Goal: Task Accomplishment & Management: Manage account settings

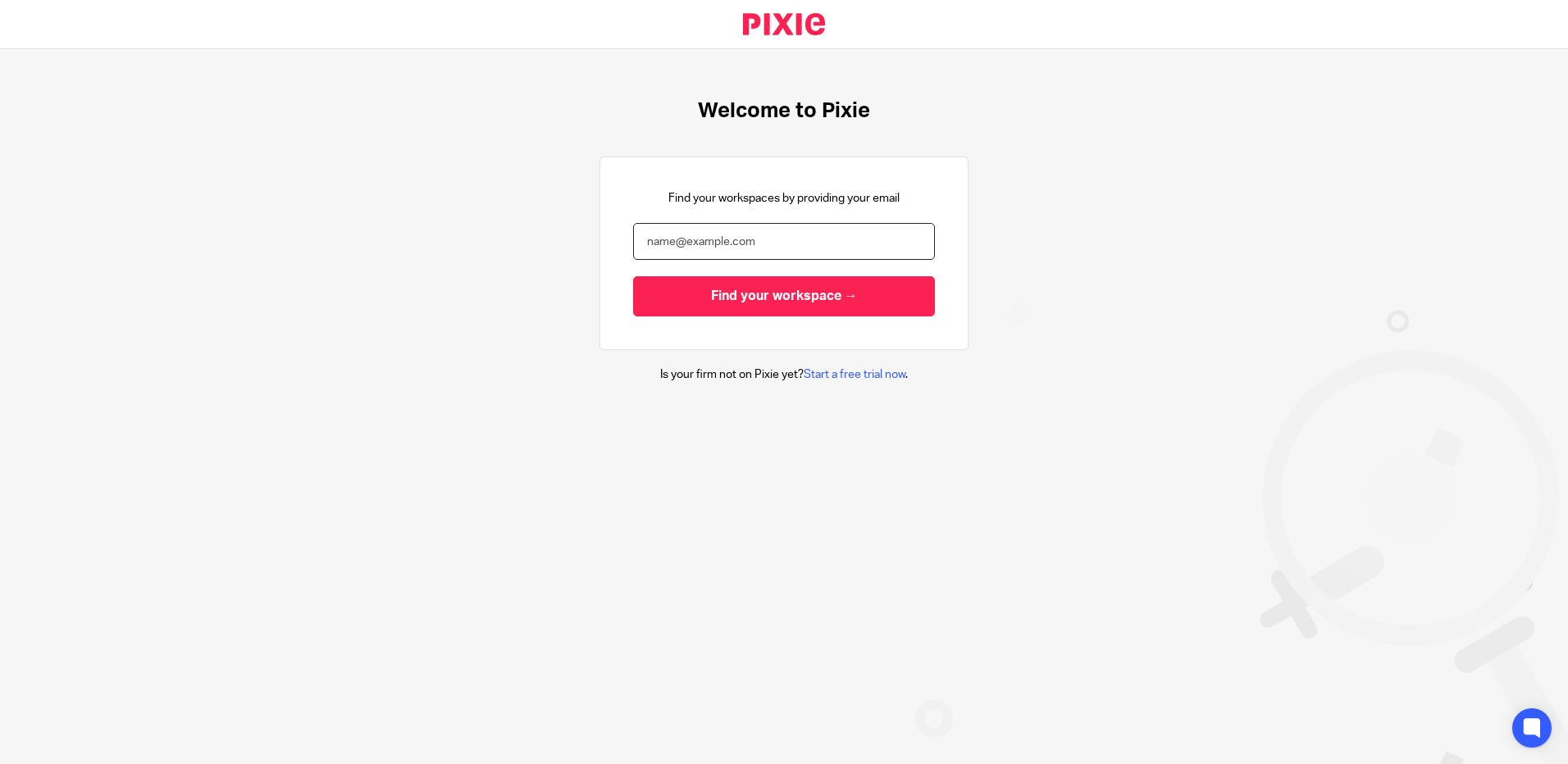
click at [663, 240] on input "email" at bounding box center [784, 242] width 302 height 37
type input "heather.barnes@xeinadin.com"
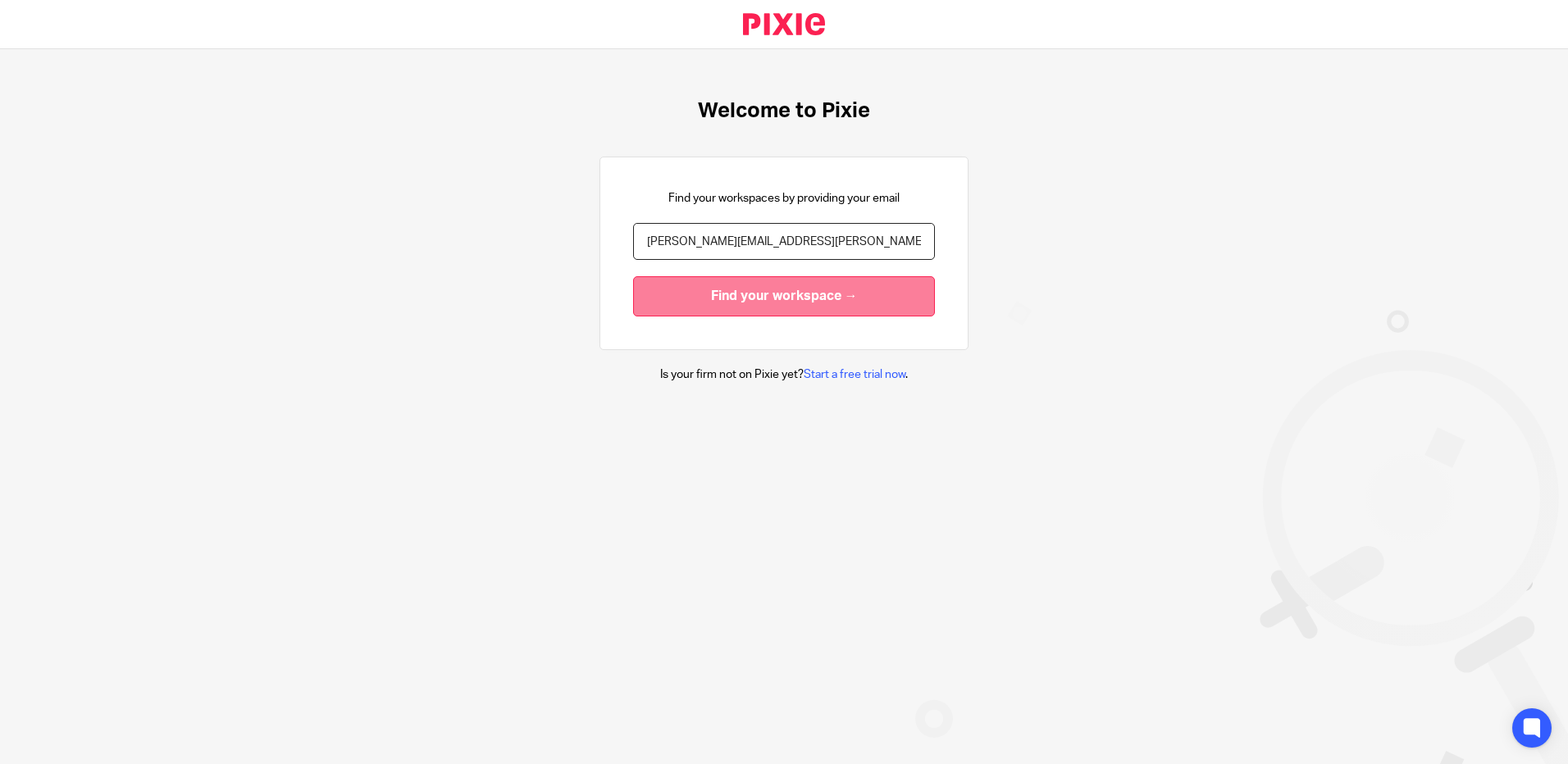
click at [749, 298] on input "Find your workspace →" at bounding box center [784, 296] width 302 height 40
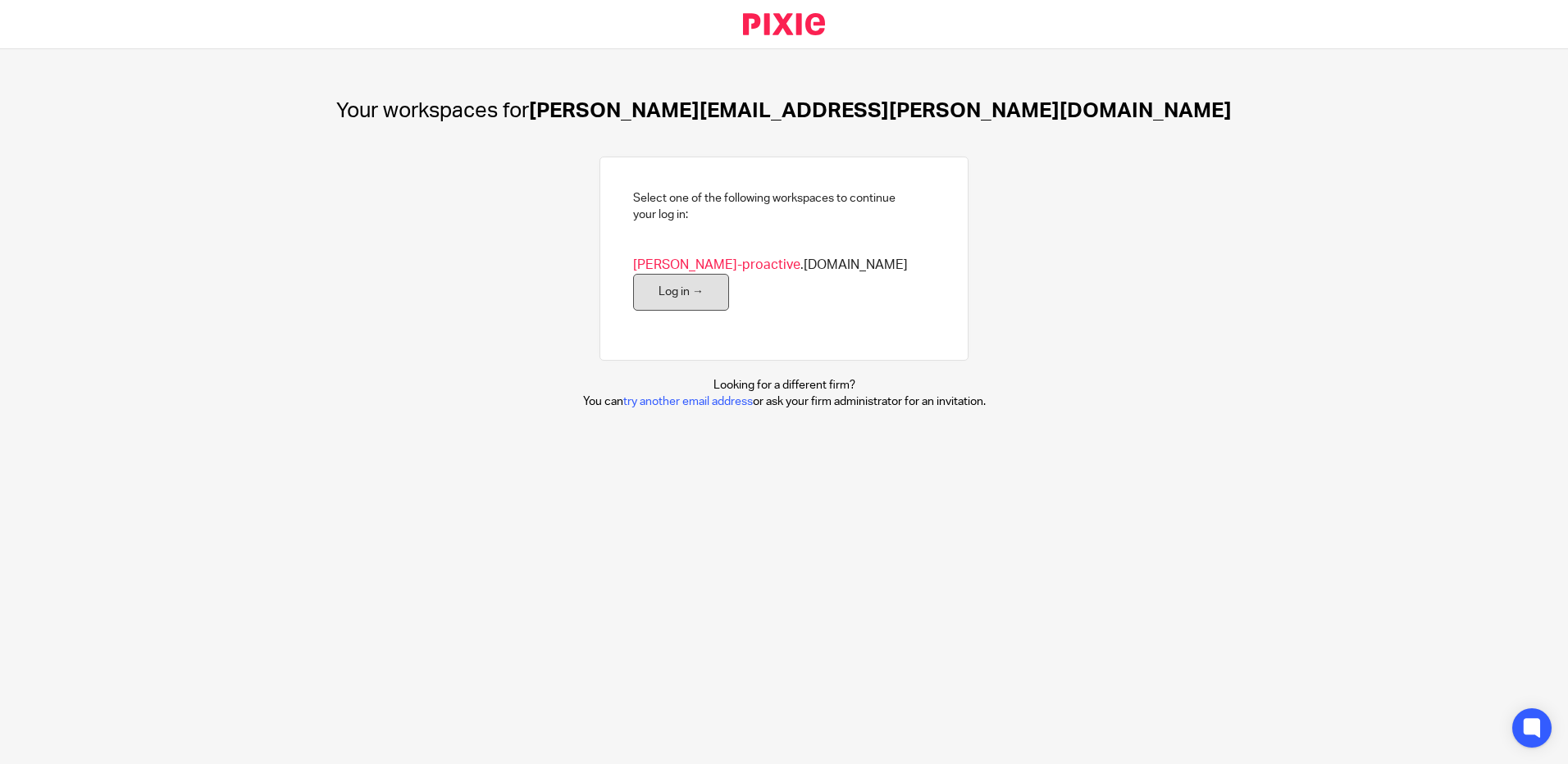
click at [729, 273] on link "Log in →" at bounding box center [681, 292] width 96 height 37
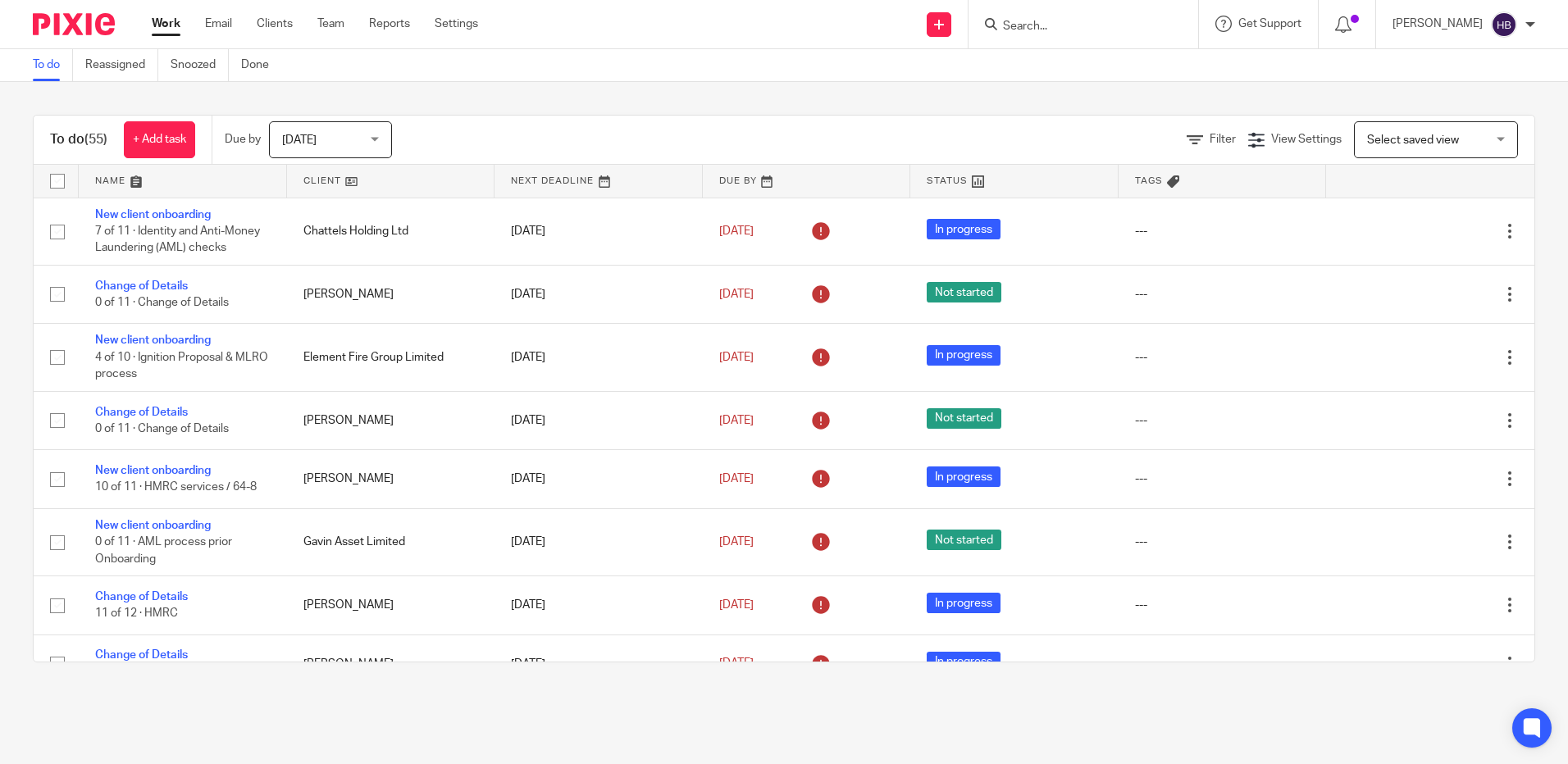
click at [1033, 23] on input "Search" at bounding box center [1076, 27] width 148 height 15
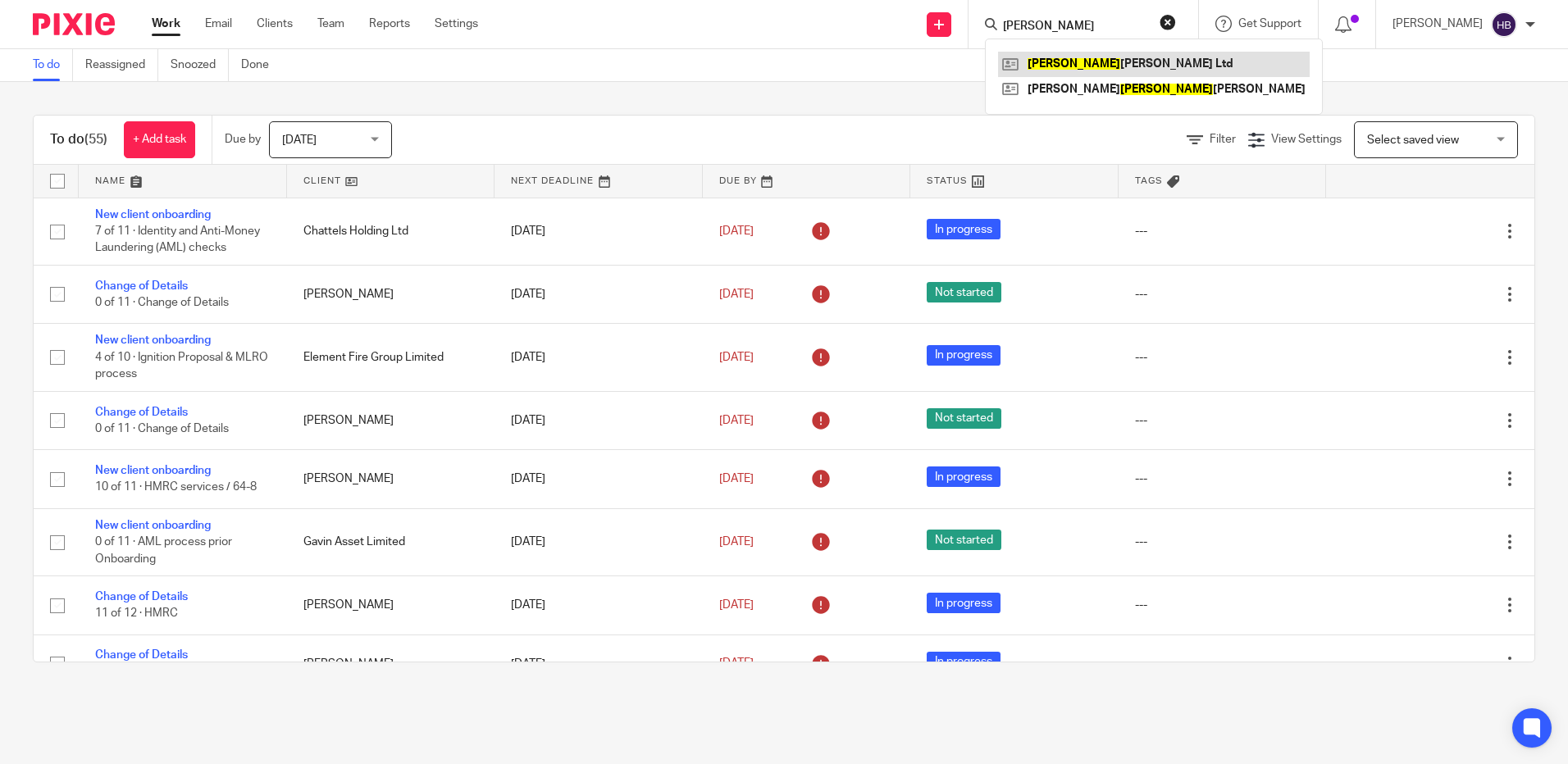
type input "domingo"
click at [1069, 64] on link at bounding box center [1154, 64] width 311 height 24
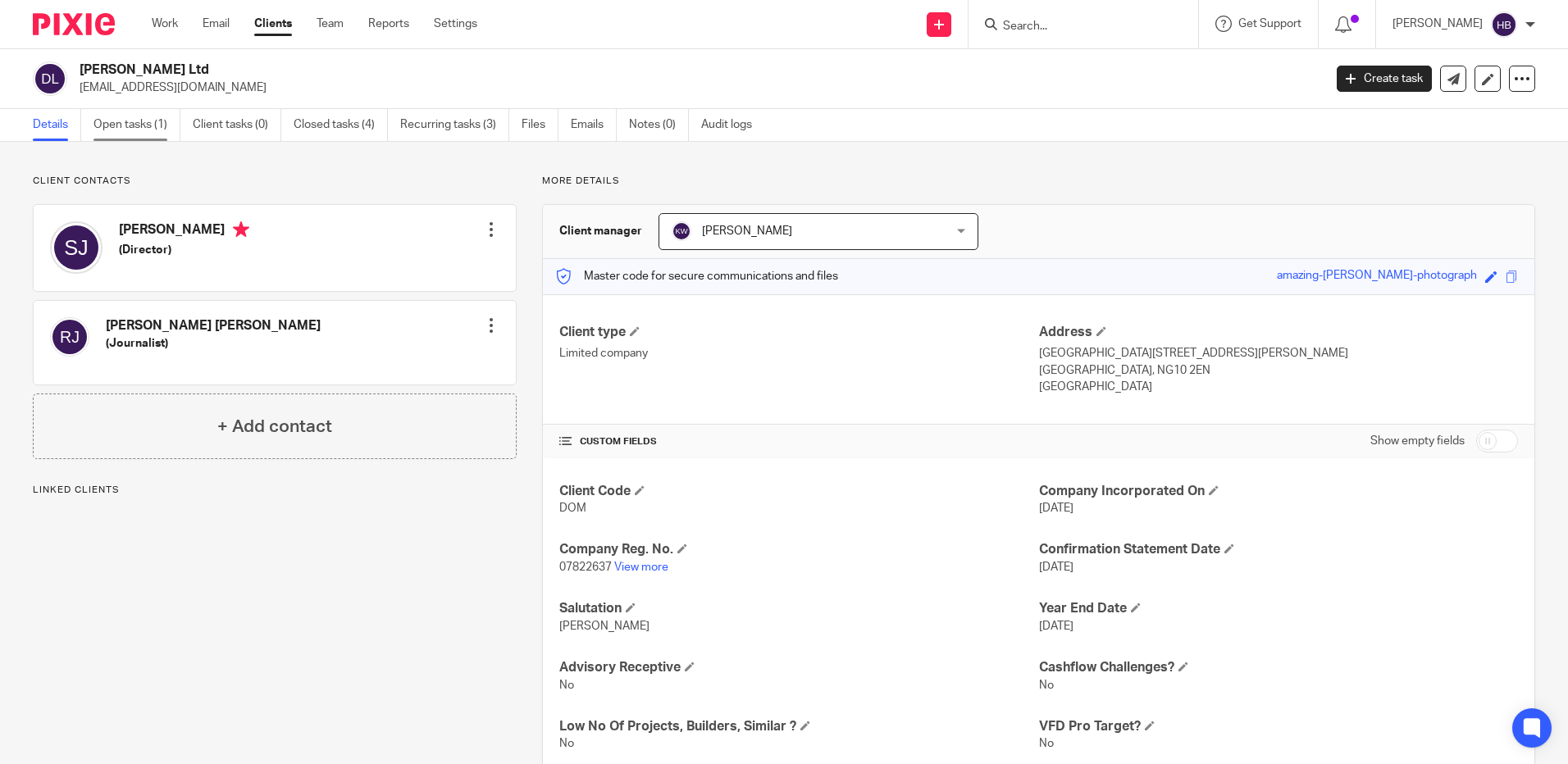
click at [128, 122] on link "Open tasks (1)" at bounding box center [137, 125] width 87 height 32
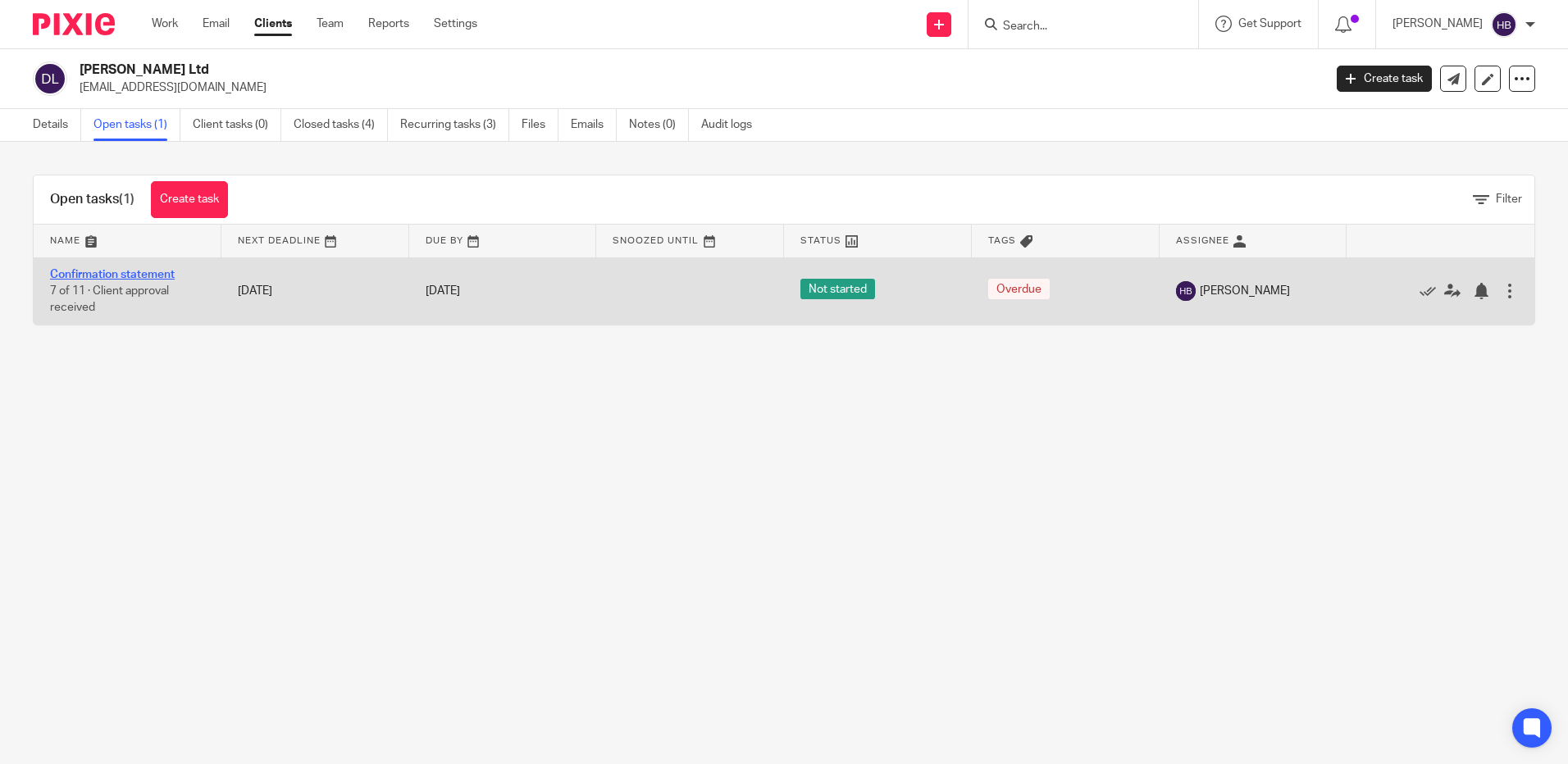
click at [148, 273] on link "Confirmation statement" at bounding box center [112, 275] width 125 height 12
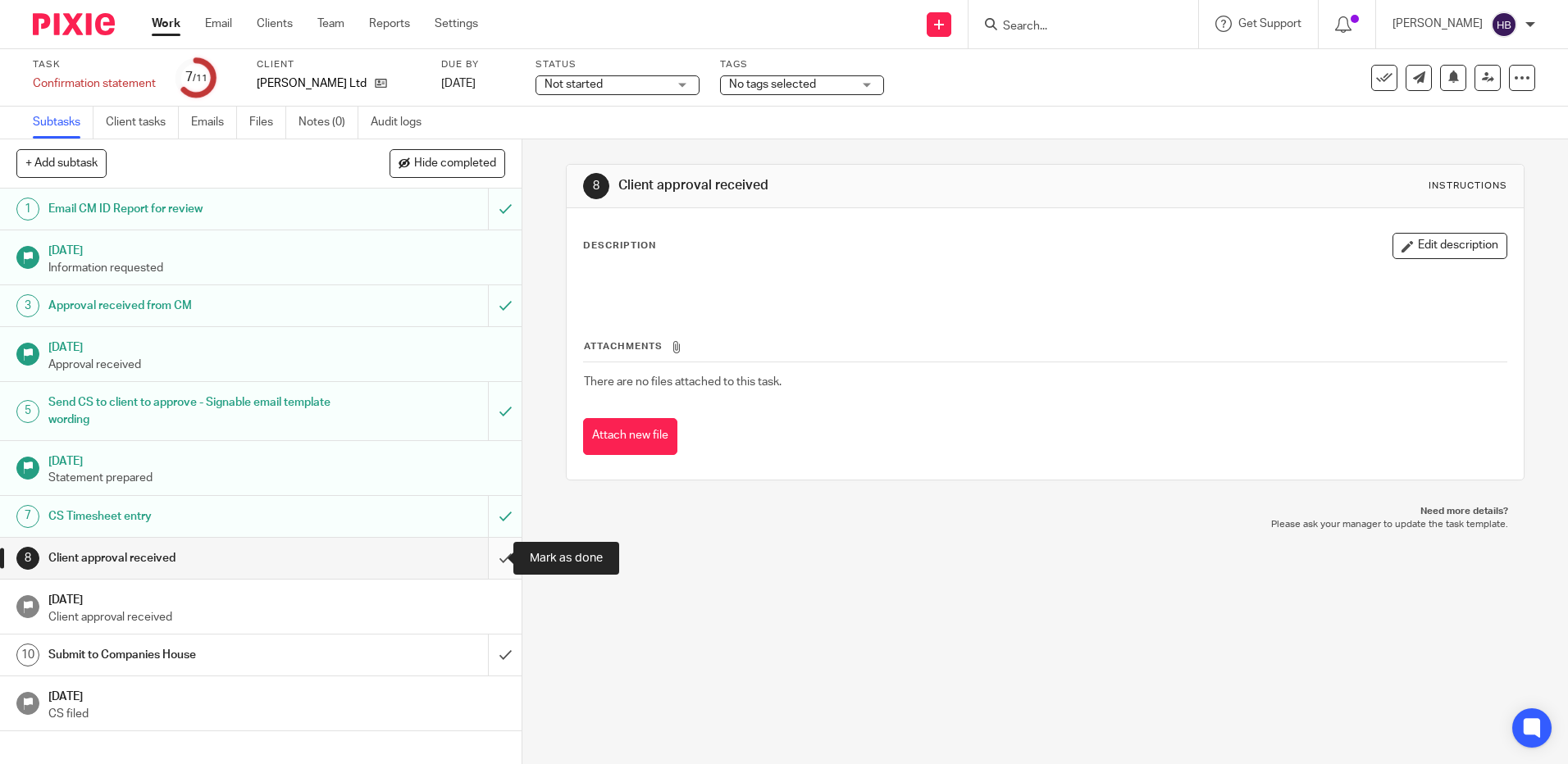
click at [488, 557] on input "submit" at bounding box center [261, 558] width 522 height 41
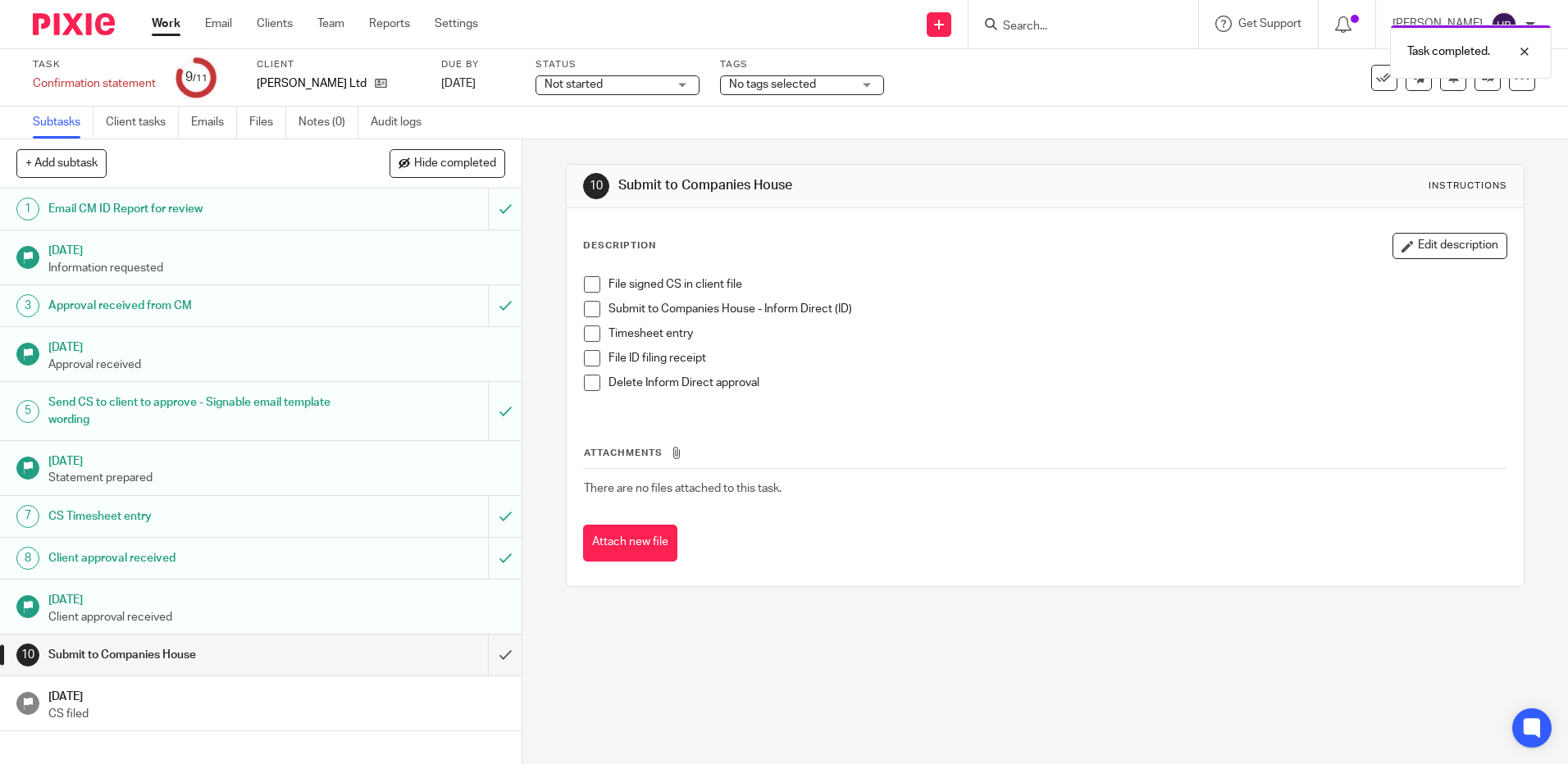
click at [586, 283] on span at bounding box center [592, 284] width 17 height 17
click at [587, 308] on span at bounding box center [592, 309] width 17 height 17
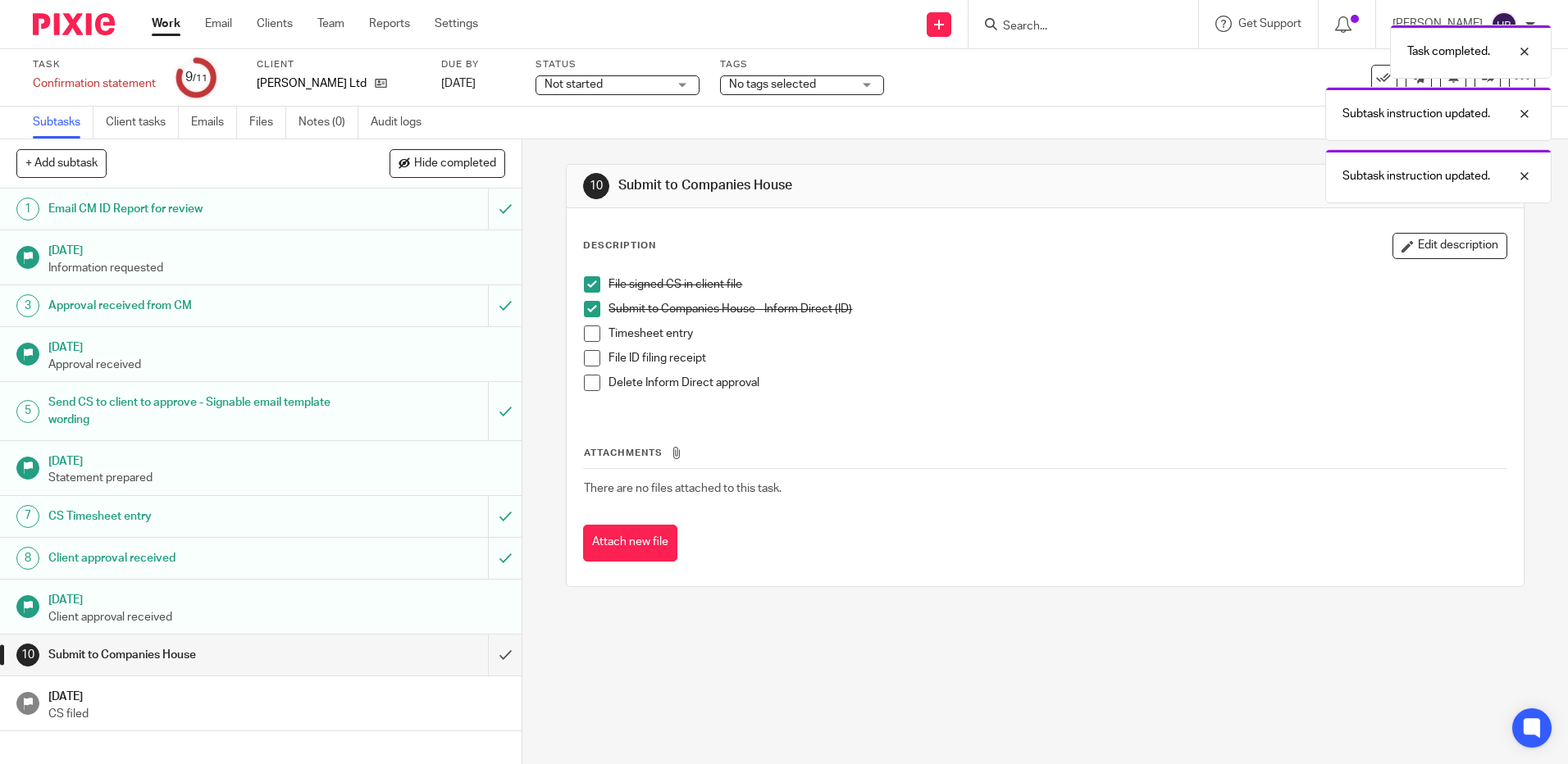
click at [590, 333] on span at bounding box center [592, 334] width 17 height 17
click at [1037, 25] on div "Subtask instruction updated. Subtask instruction updated. Subtask instruction u…" at bounding box center [1168, 110] width 768 height 187
click at [1024, 22] on div "Subtask instruction updated. Subtask instruction updated. Subtask instruction u…" at bounding box center [1168, 110] width 768 height 187
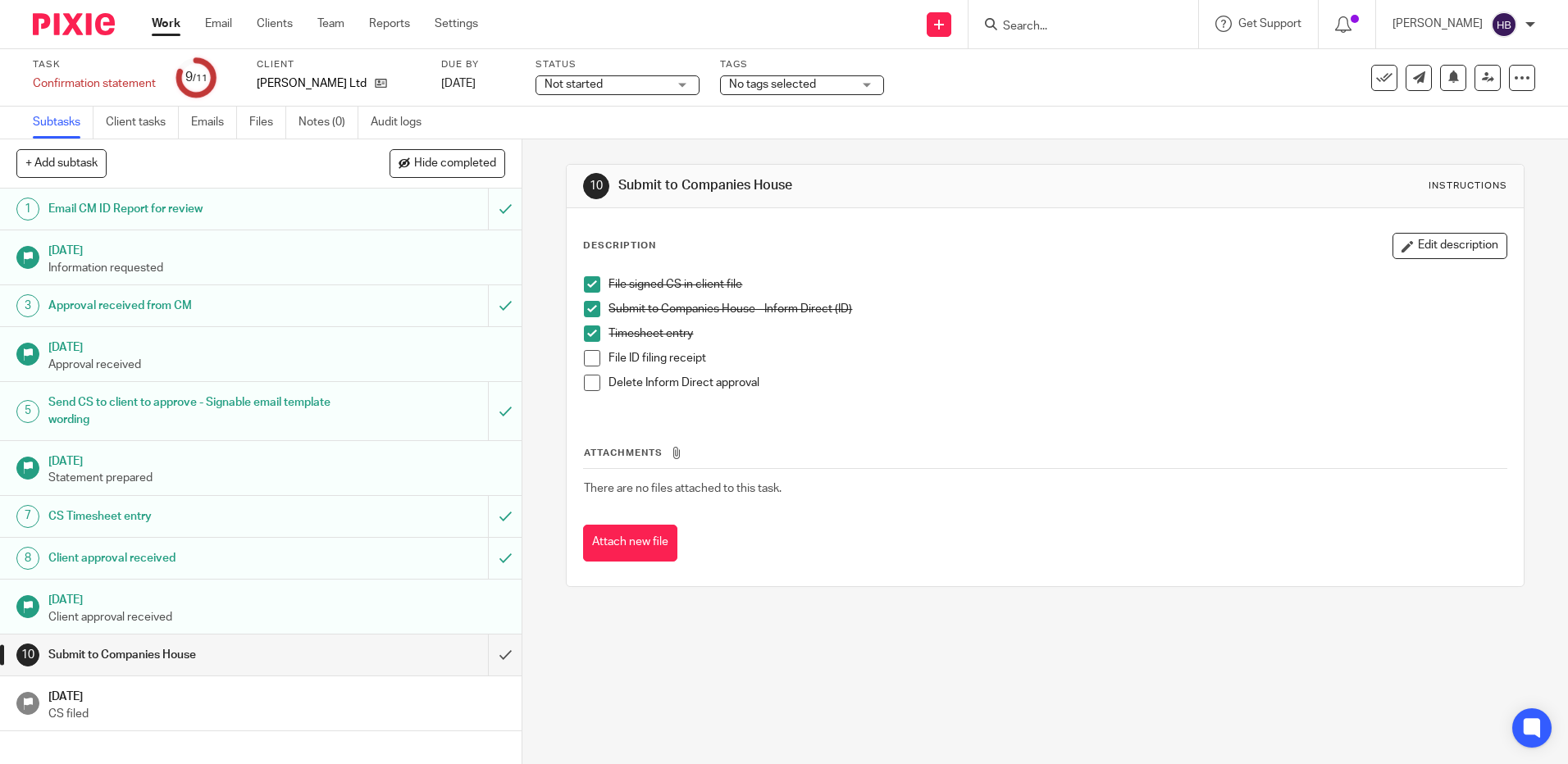
click at [1026, 23] on input "Search" at bounding box center [1076, 27] width 148 height 15
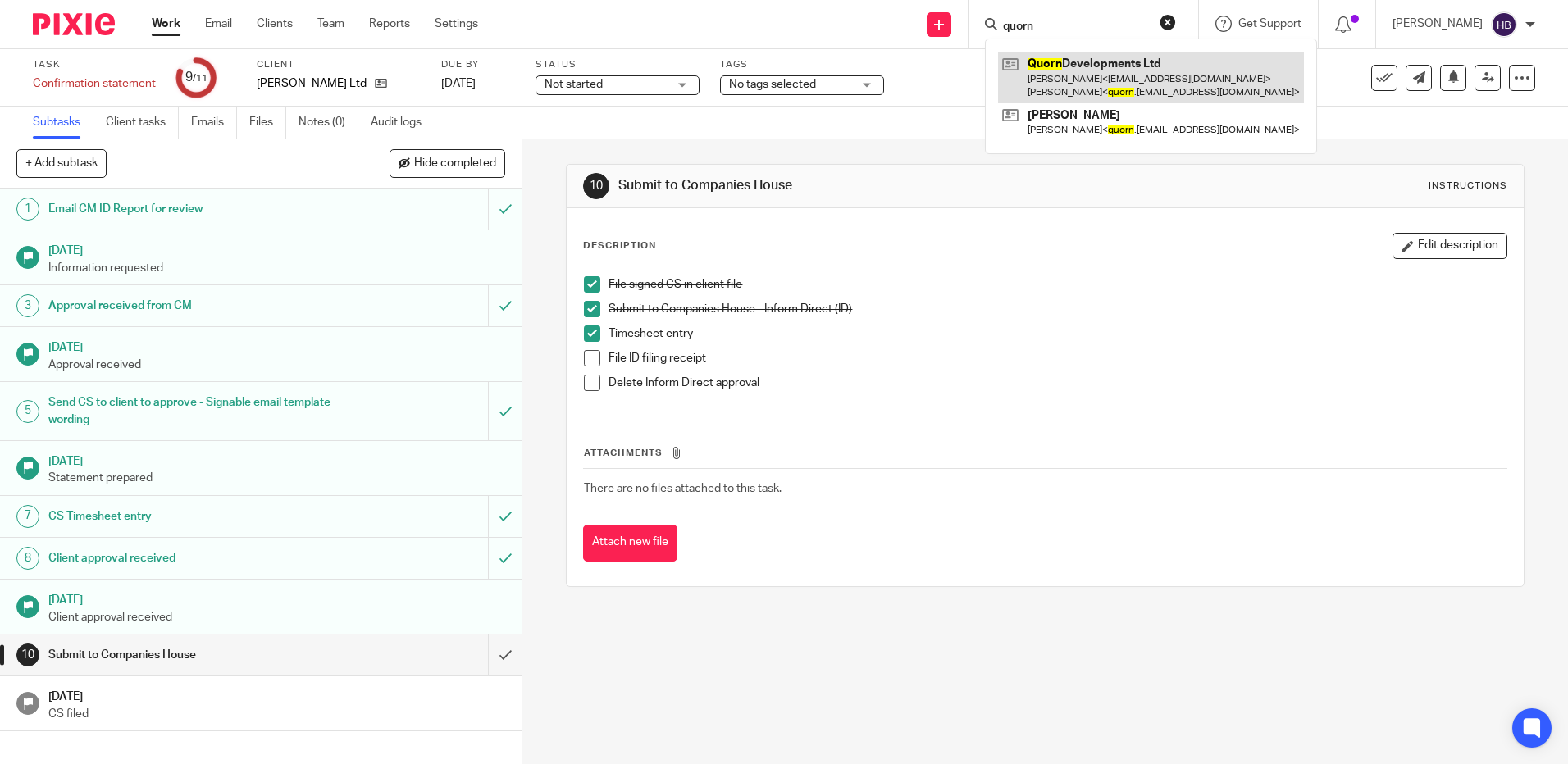
type input "quorn"
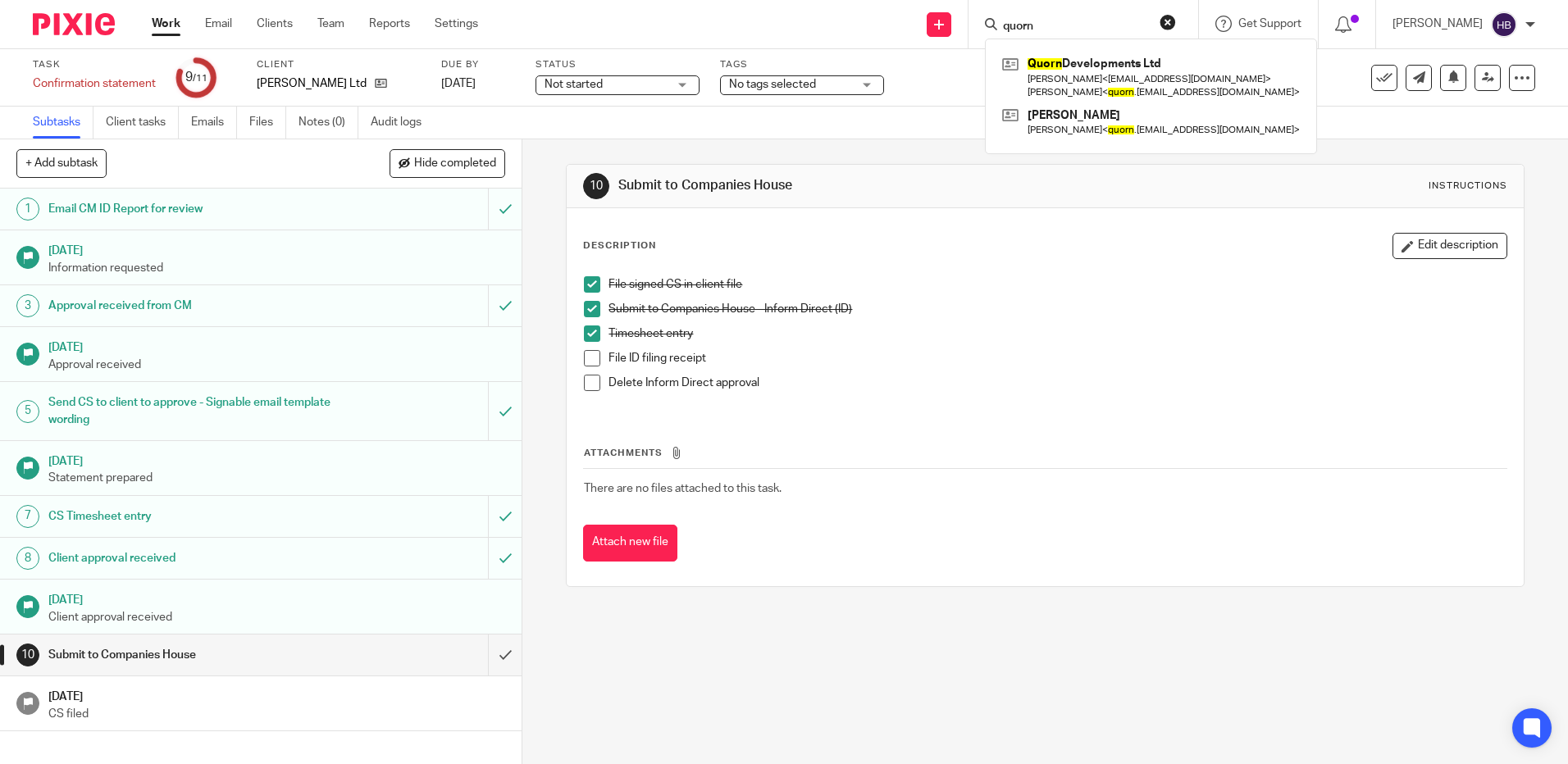
click at [586, 356] on span at bounding box center [592, 358] width 17 height 17
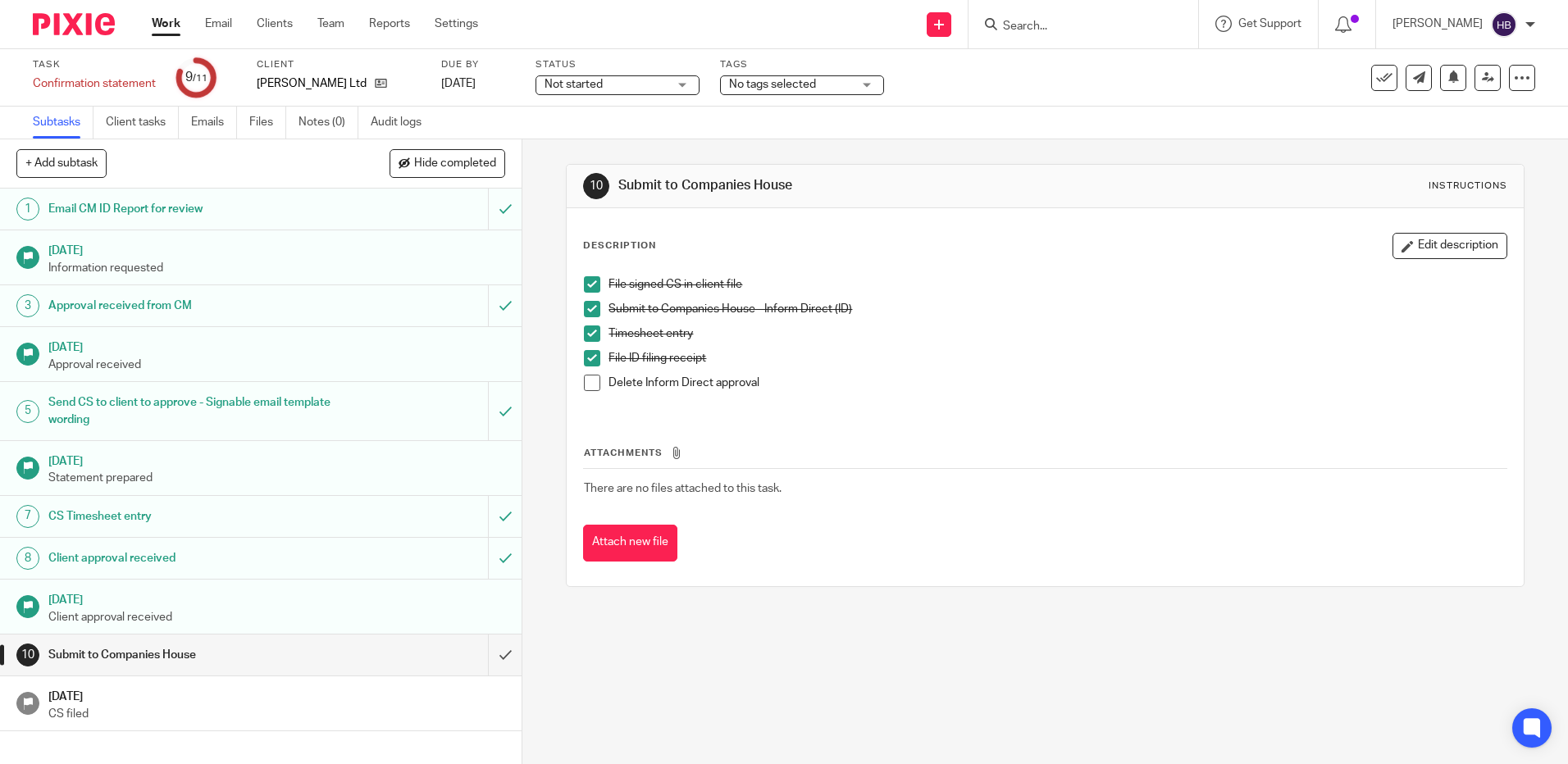
click at [584, 382] on span at bounding box center [592, 383] width 17 height 17
click at [1522, 50] on div at bounding box center [1512, 51] width 44 height 19
click at [1376, 78] on icon at bounding box center [1384, 78] width 17 height 17
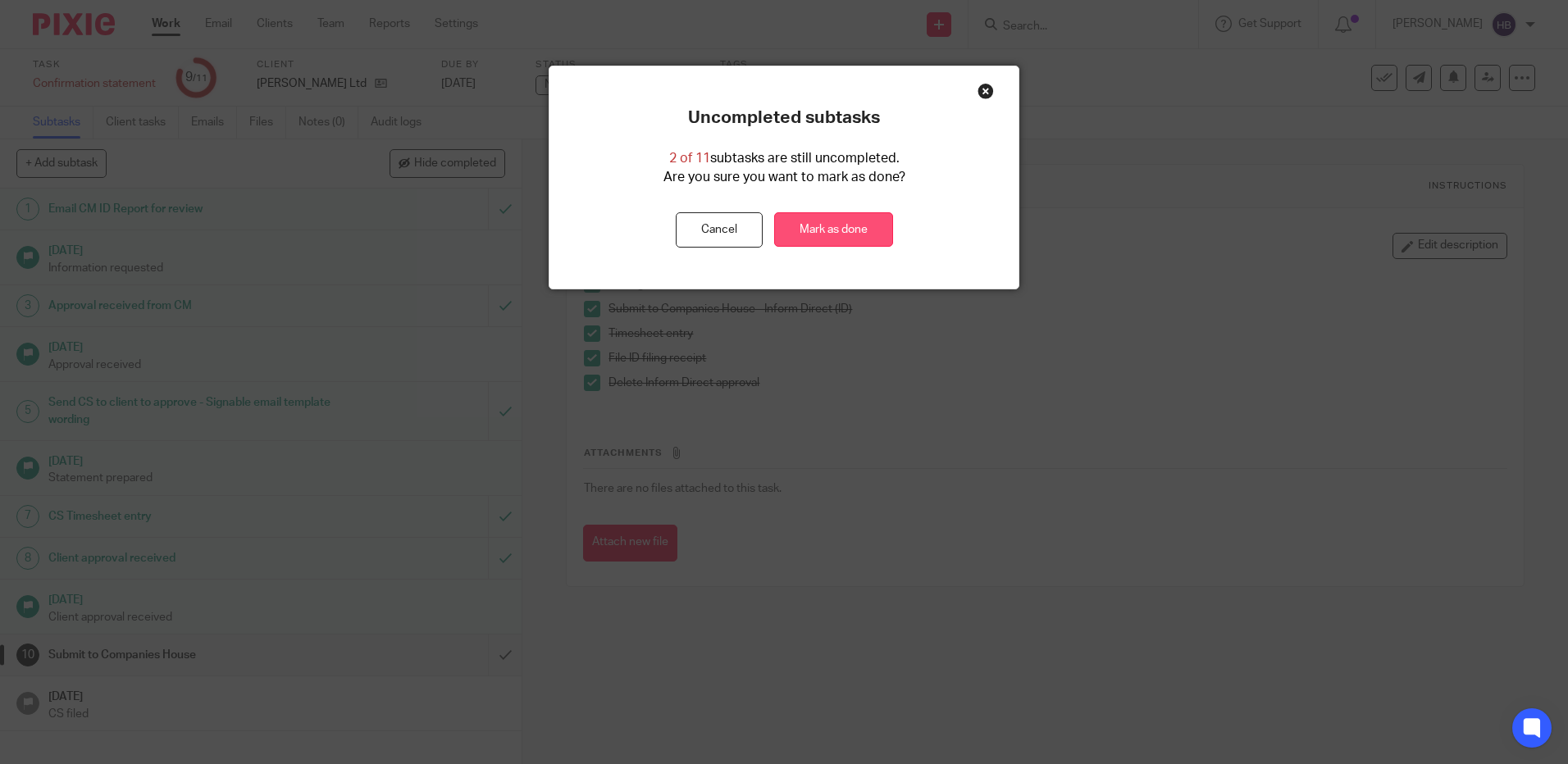
click at [805, 226] on link "Mark as done" at bounding box center [834, 230] width 119 height 35
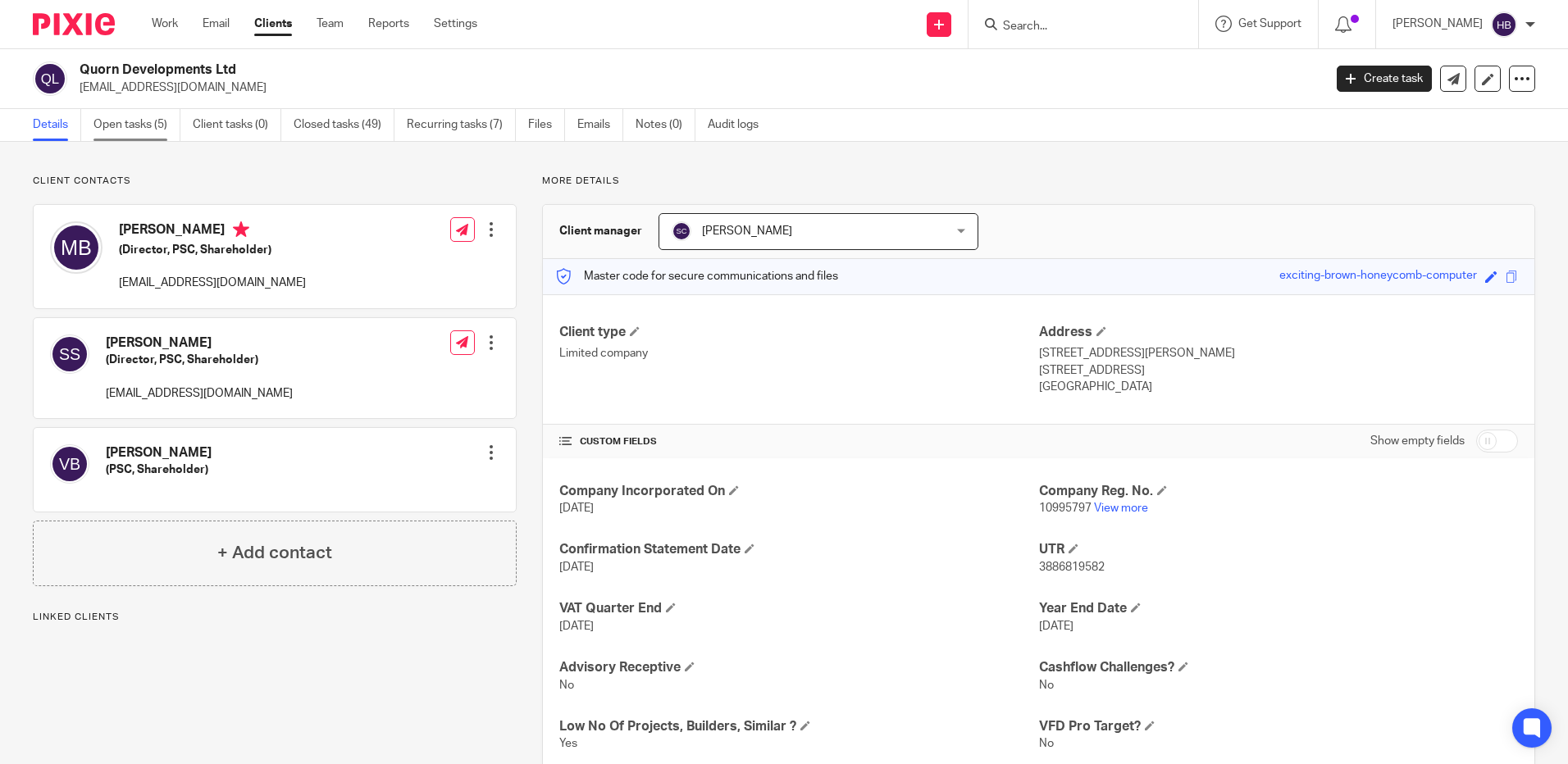
click at [133, 121] on link "Open tasks (5)" at bounding box center [137, 125] width 87 height 32
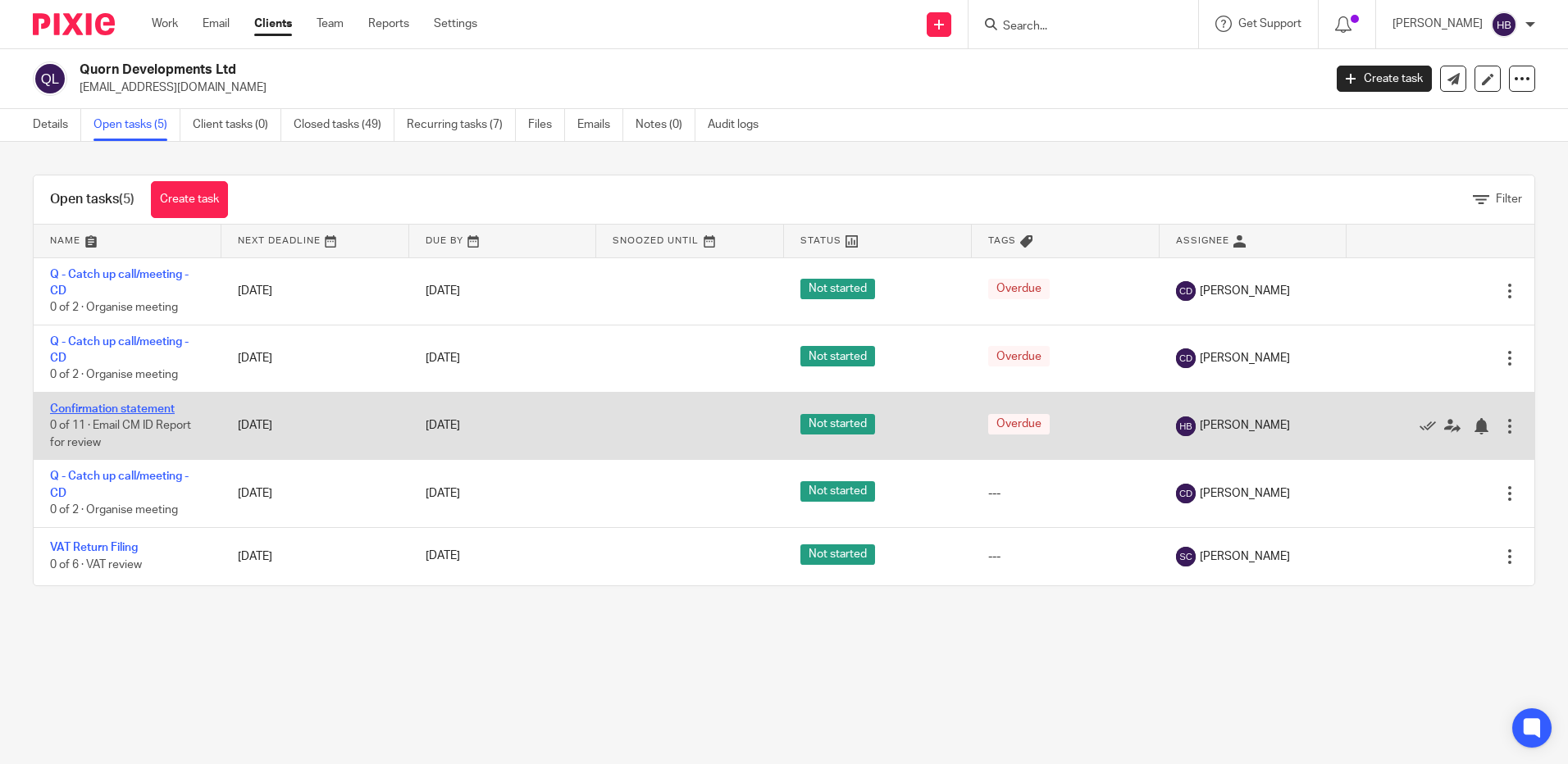
drag, startPoint x: 107, startPoint y: 405, endPoint x: 120, endPoint y: 405, distance: 13.0
click at [108, 405] on link "Confirmation statement" at bounding box center [112, 409] width 125 height 12
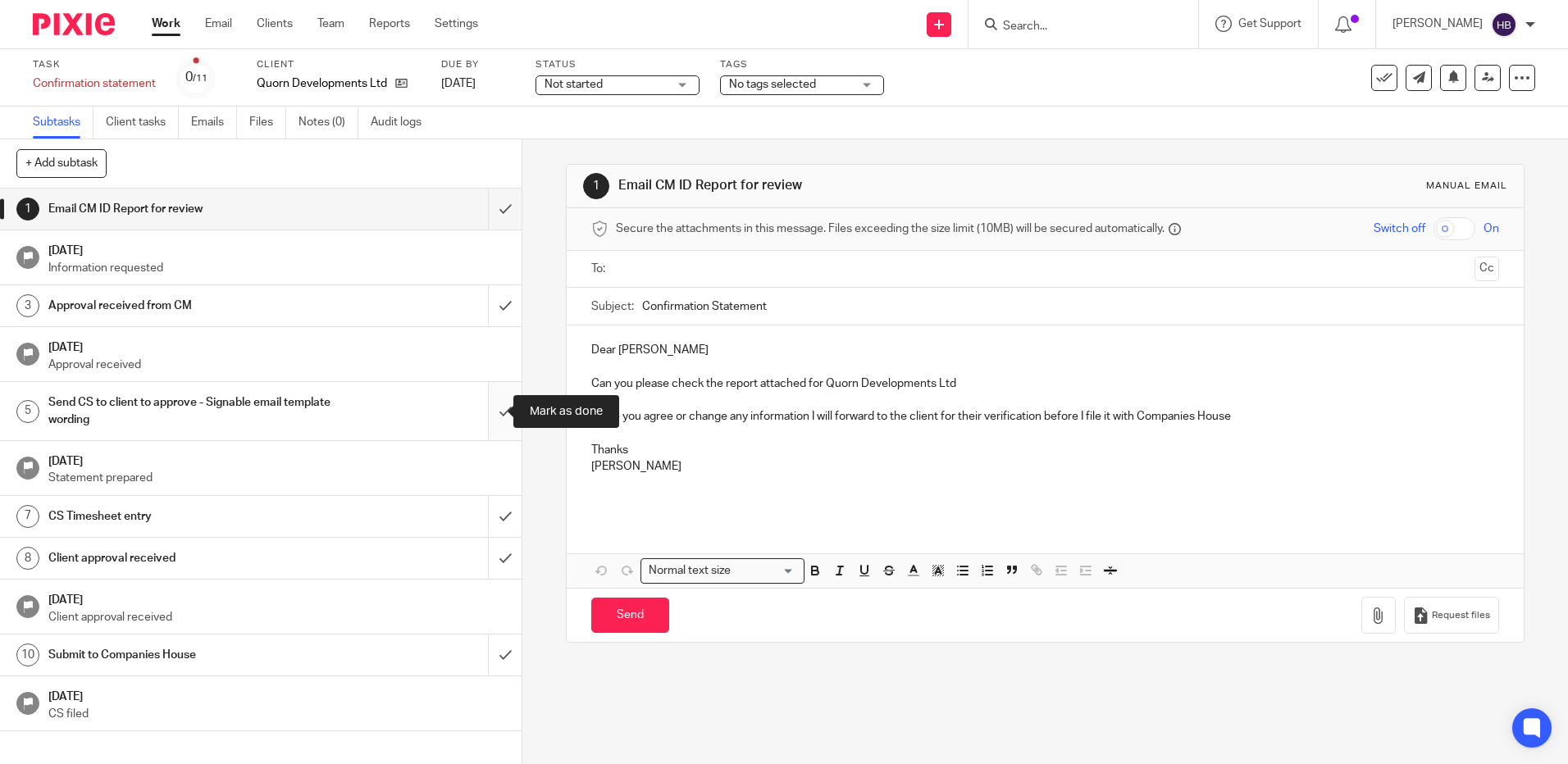
click at [489, 410] on input "submit" at bounding box center [261, 411] width 522 height 58
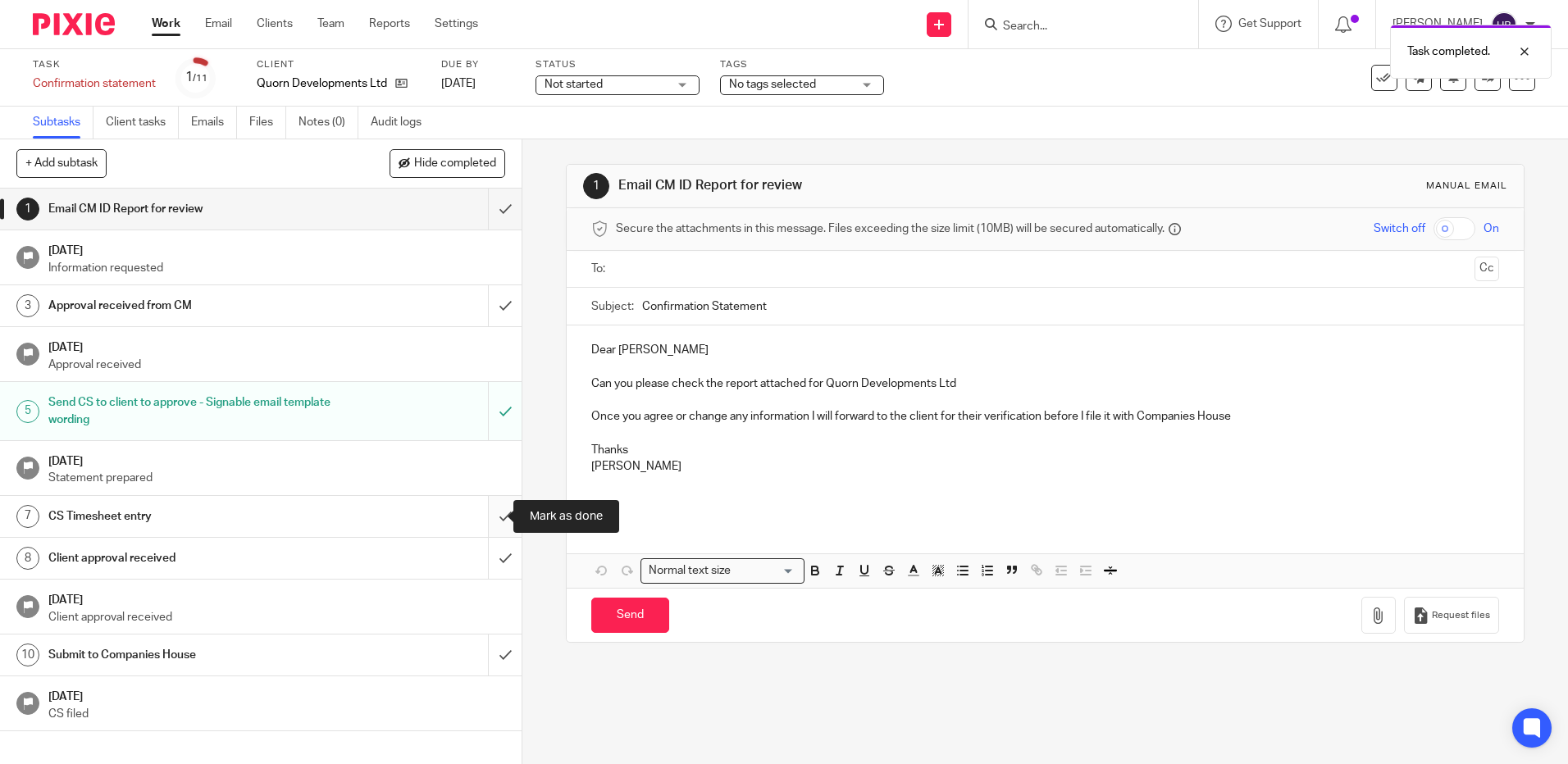
click at [492, 517] on input "submit" at bounding box center [261, 516] width 522 height 41
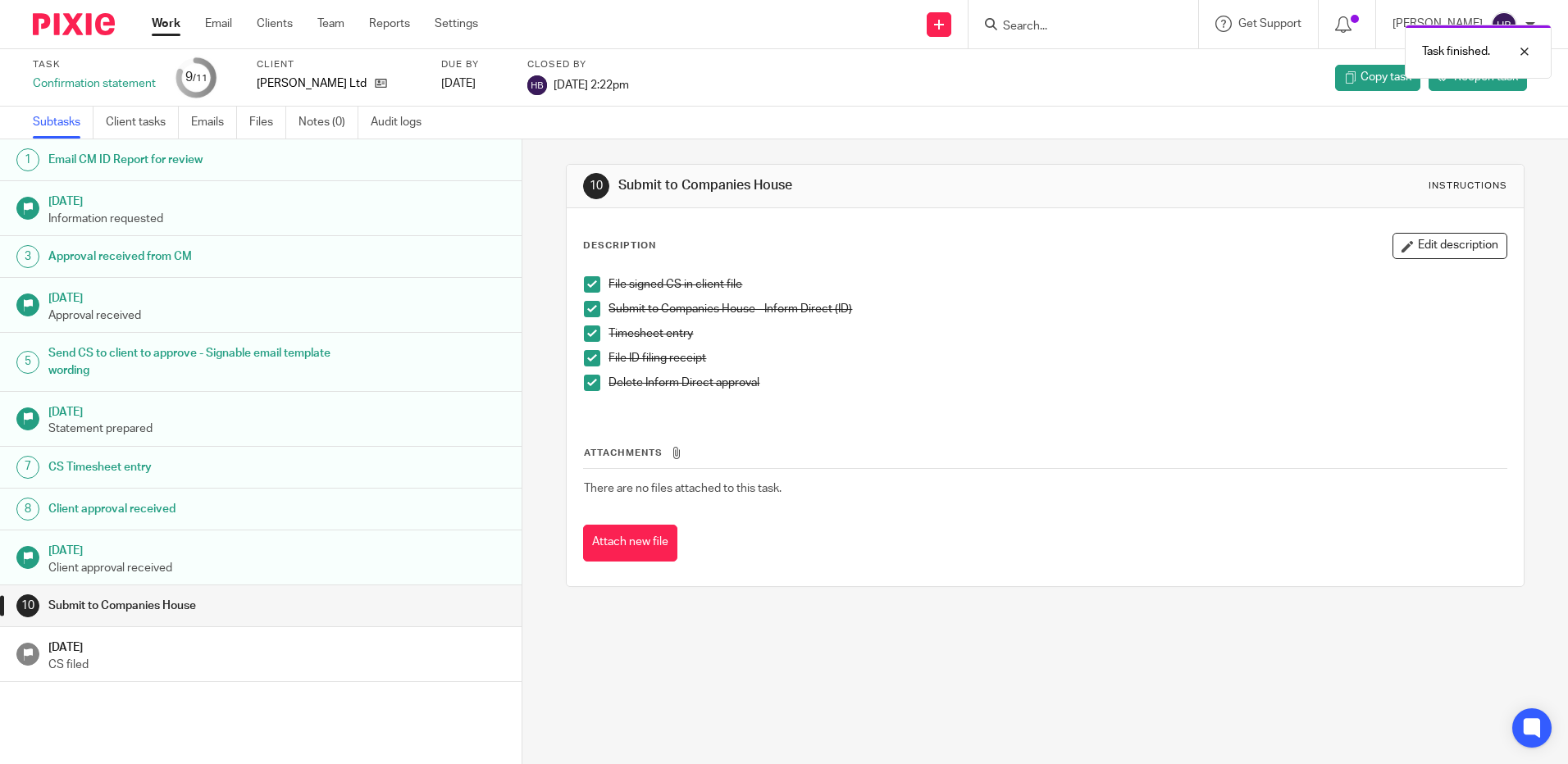
click at [1023, 25] on div "Task finished." at bounding box center [1168, 48] width 768 height 62
click at [1017, 31] on input "Search" at bounding box center [1076, 27] width 148 height 15
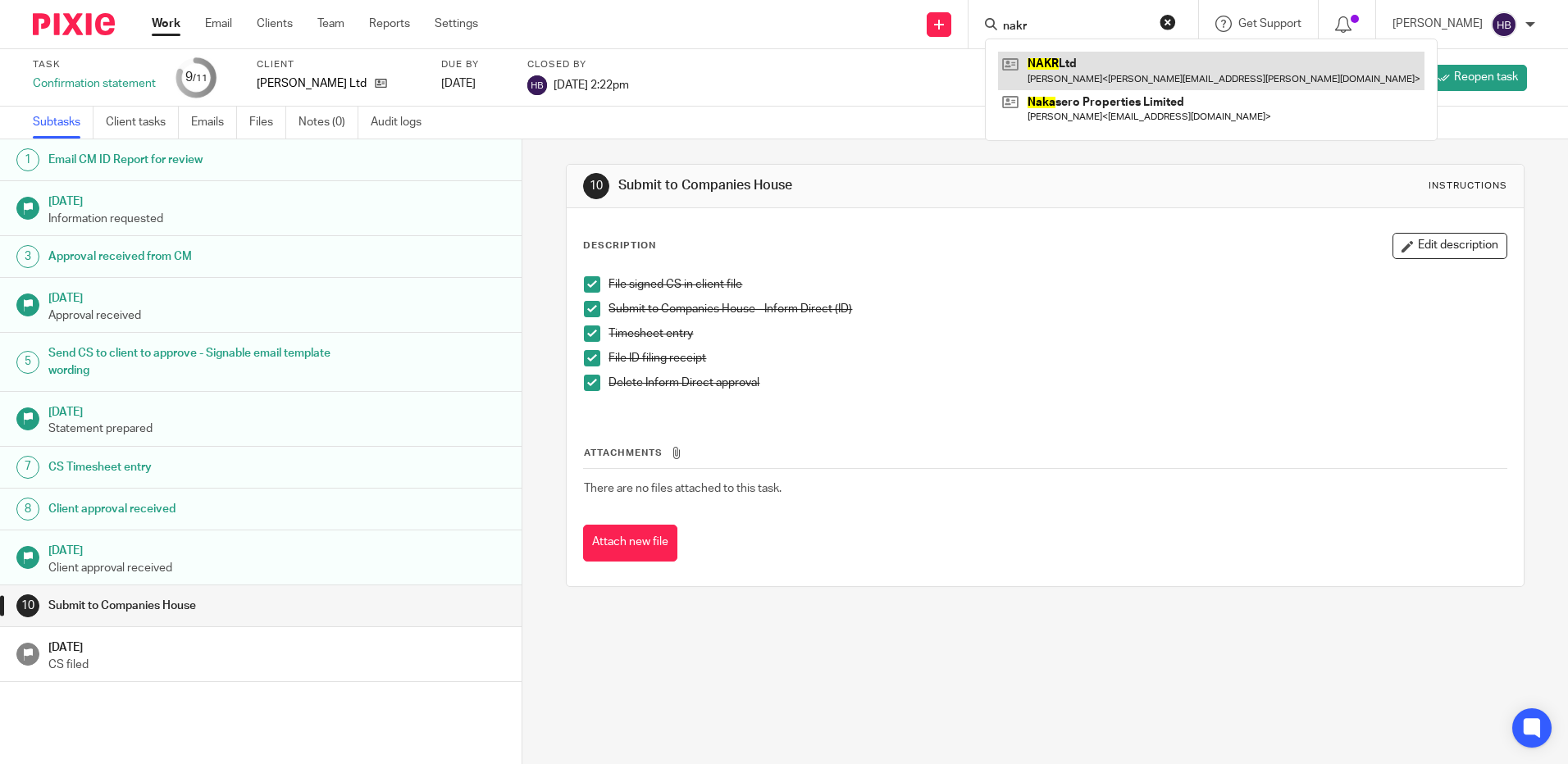
type input "nakr"
click at [1080, 70] on link at bounding box center [1211, 70] width 426 height 38
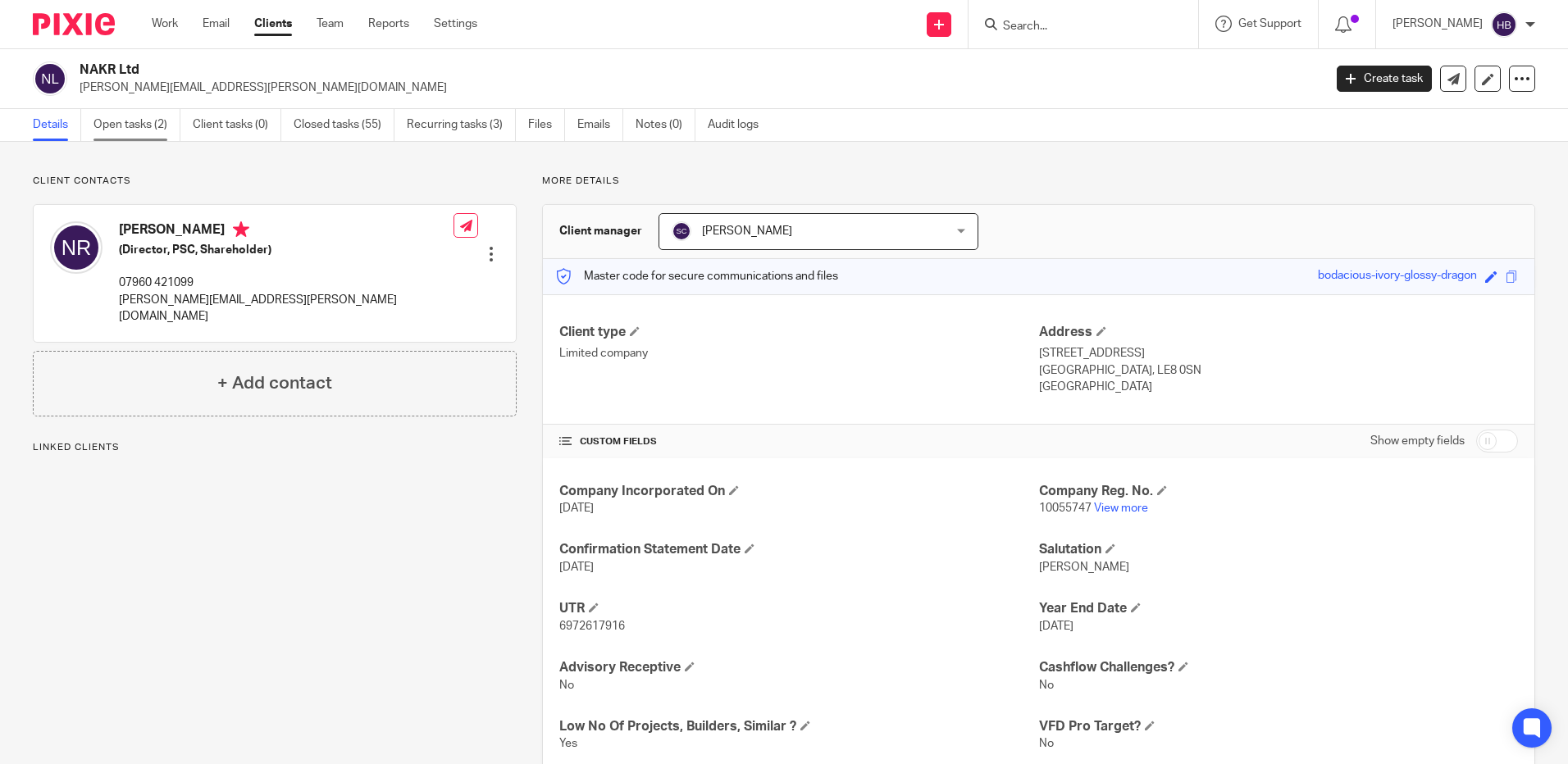
click at [120, 120] on link "Open tasks (2)" at bounding box center [137, 125] width 87 height 32
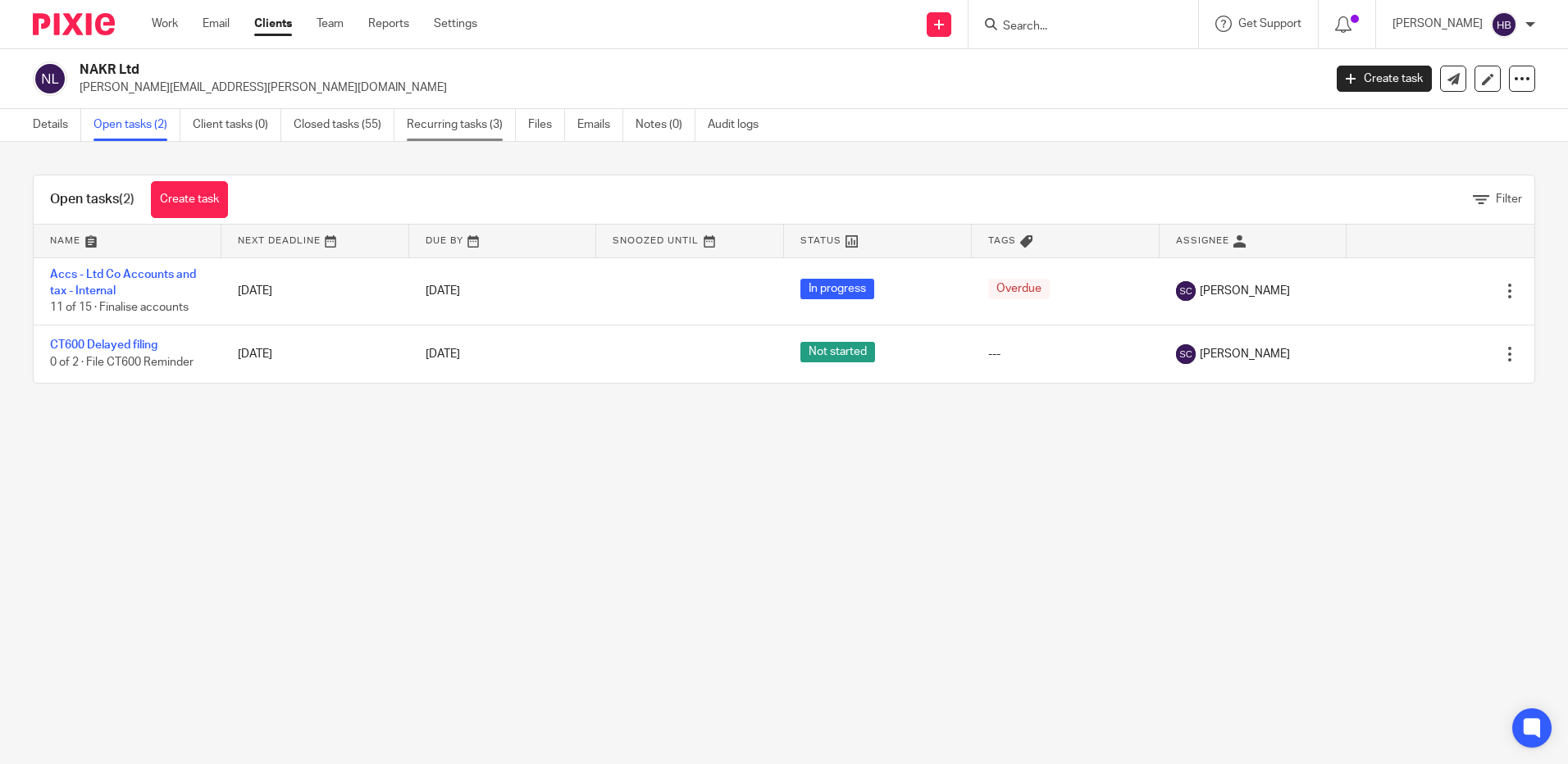
click at [461, 123] on link "Recurring tasks (3)" at bounding box center [461, 125] width 109 height 32
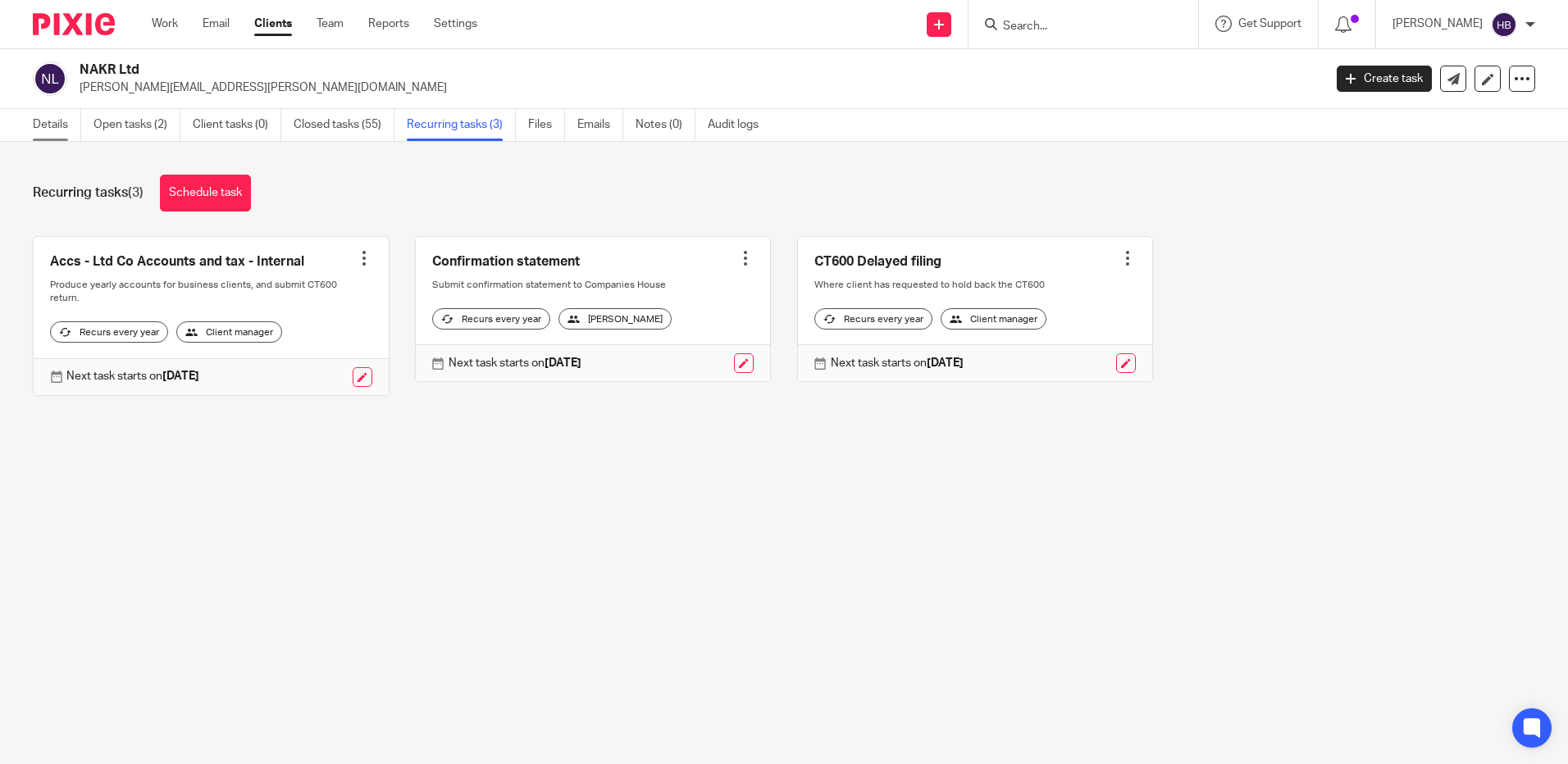
click at [43, 122] on link "Details" at bounding box center [57, 125] width 49 height 32
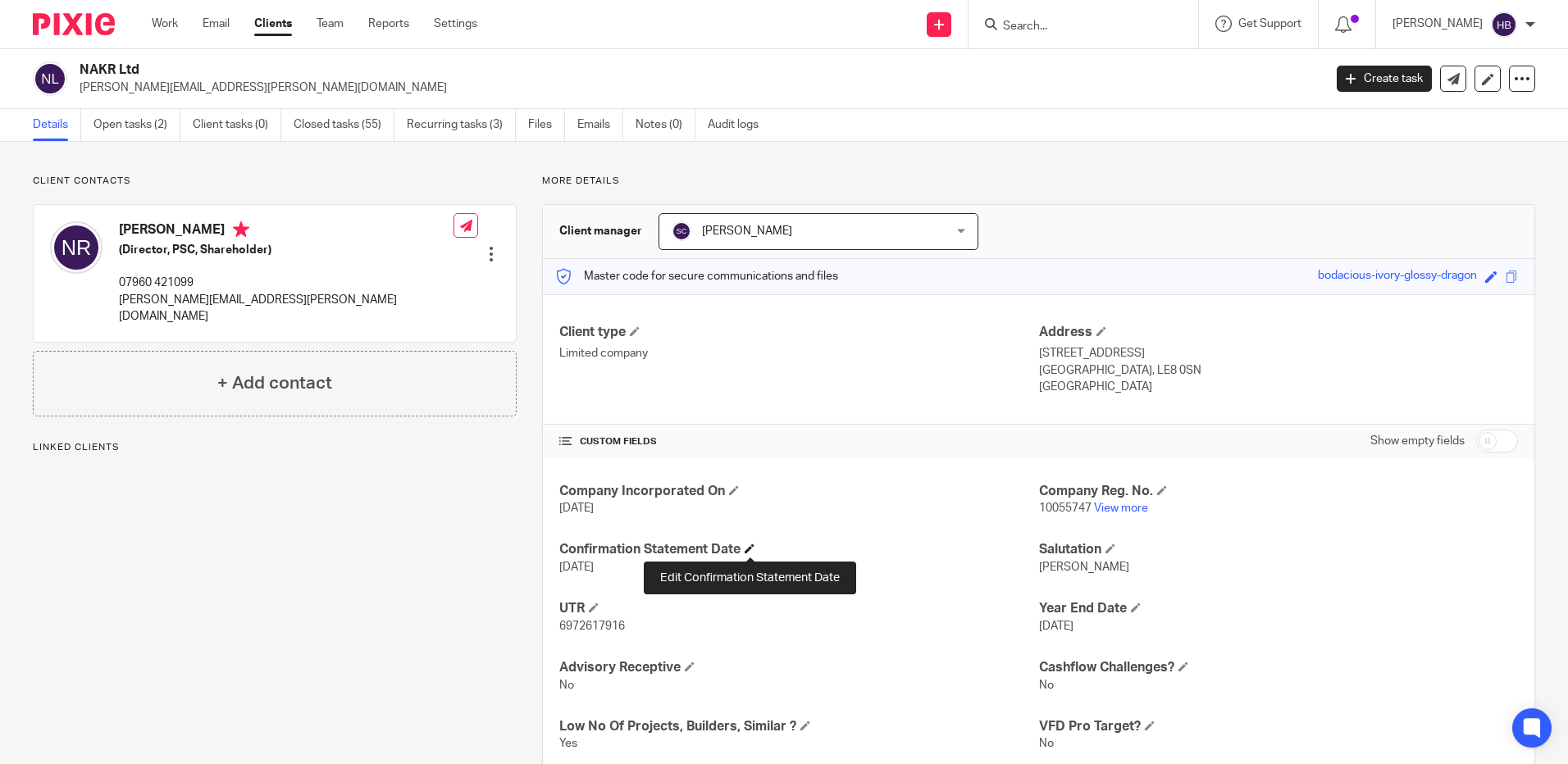
click at [750, 549] on span at bounding box center [750, 548] width 10 height 10
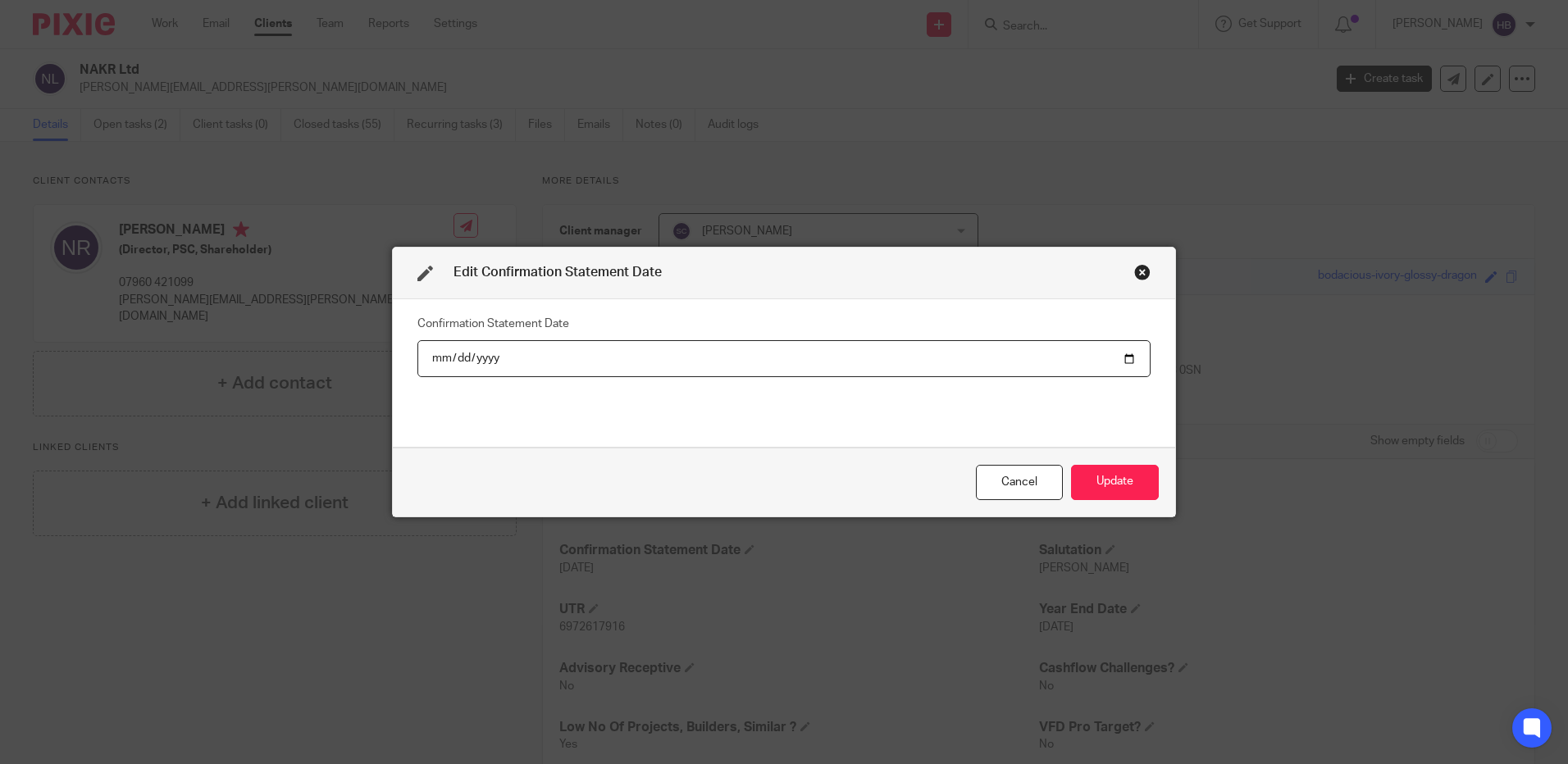
drag, startPoint x: 1003, startPoint y: 479, endPoint x: 1050, endPoint y: 500, distance: 51.5
click at [1003, 479] on div "Cancel" at bounding box center [1019, 482] width 87 height 35
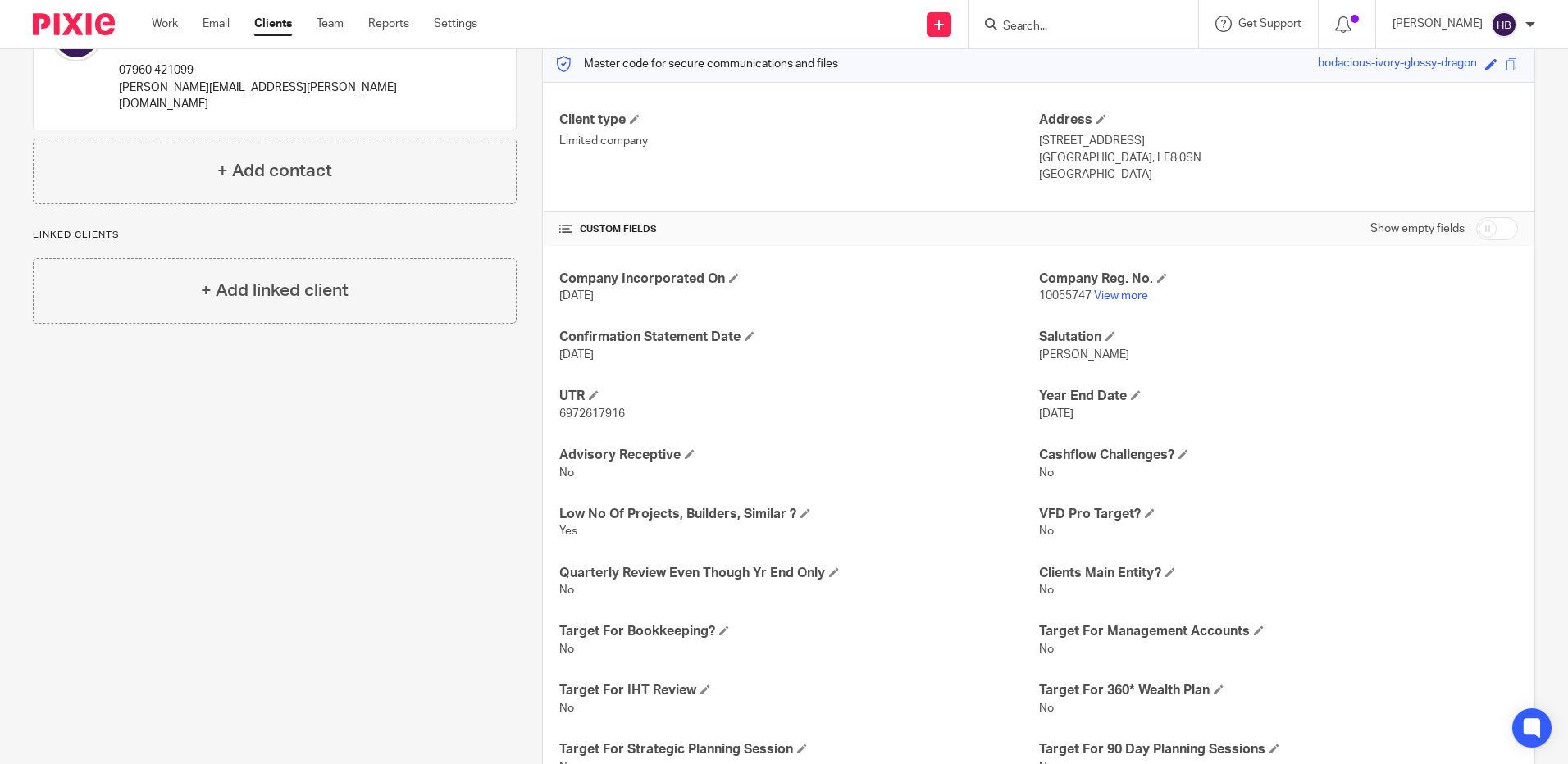
scroll to position [130, 0]
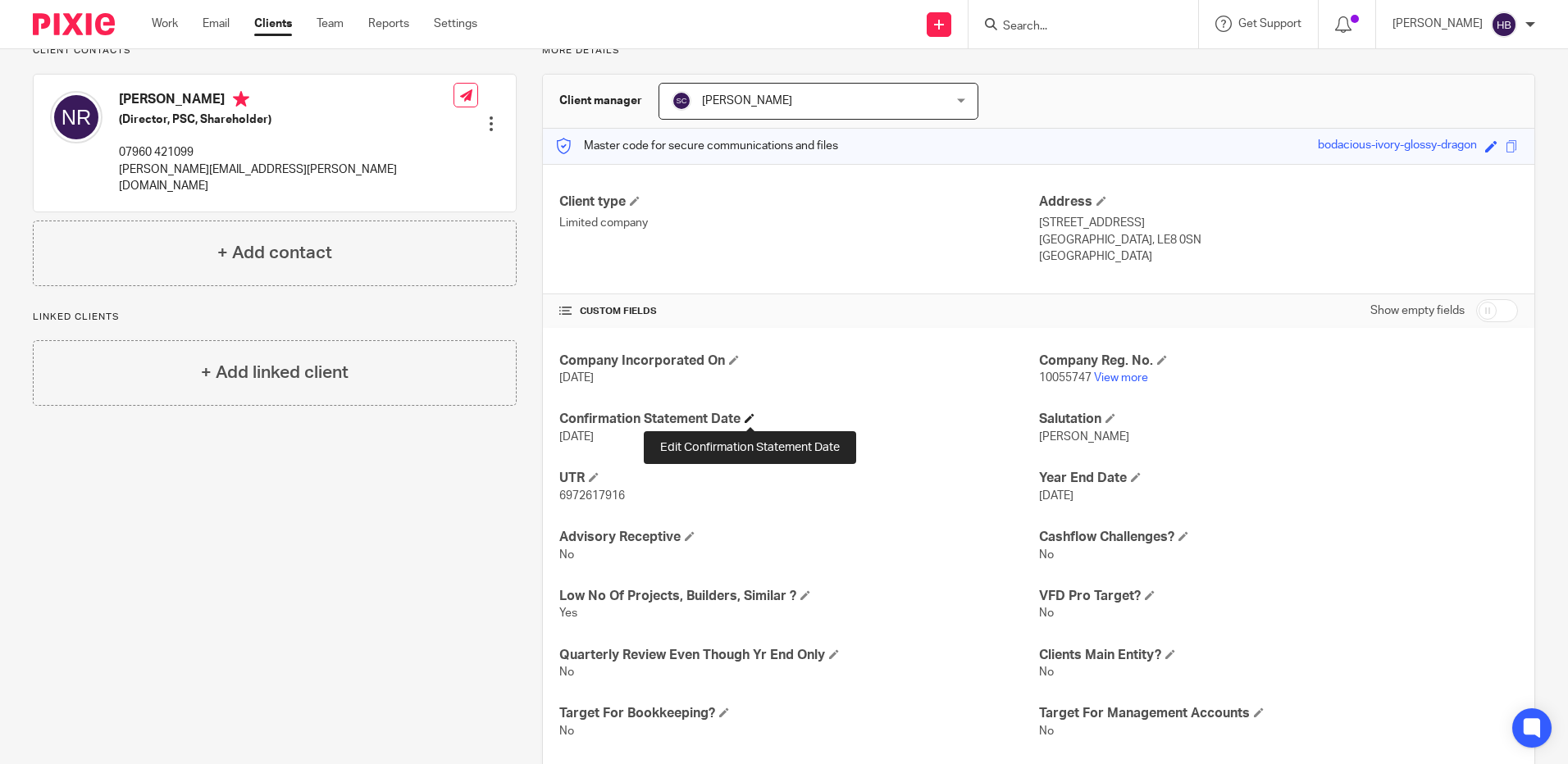
click at [752, 417] on span at bounding box center [750, 418] width 10 height 10
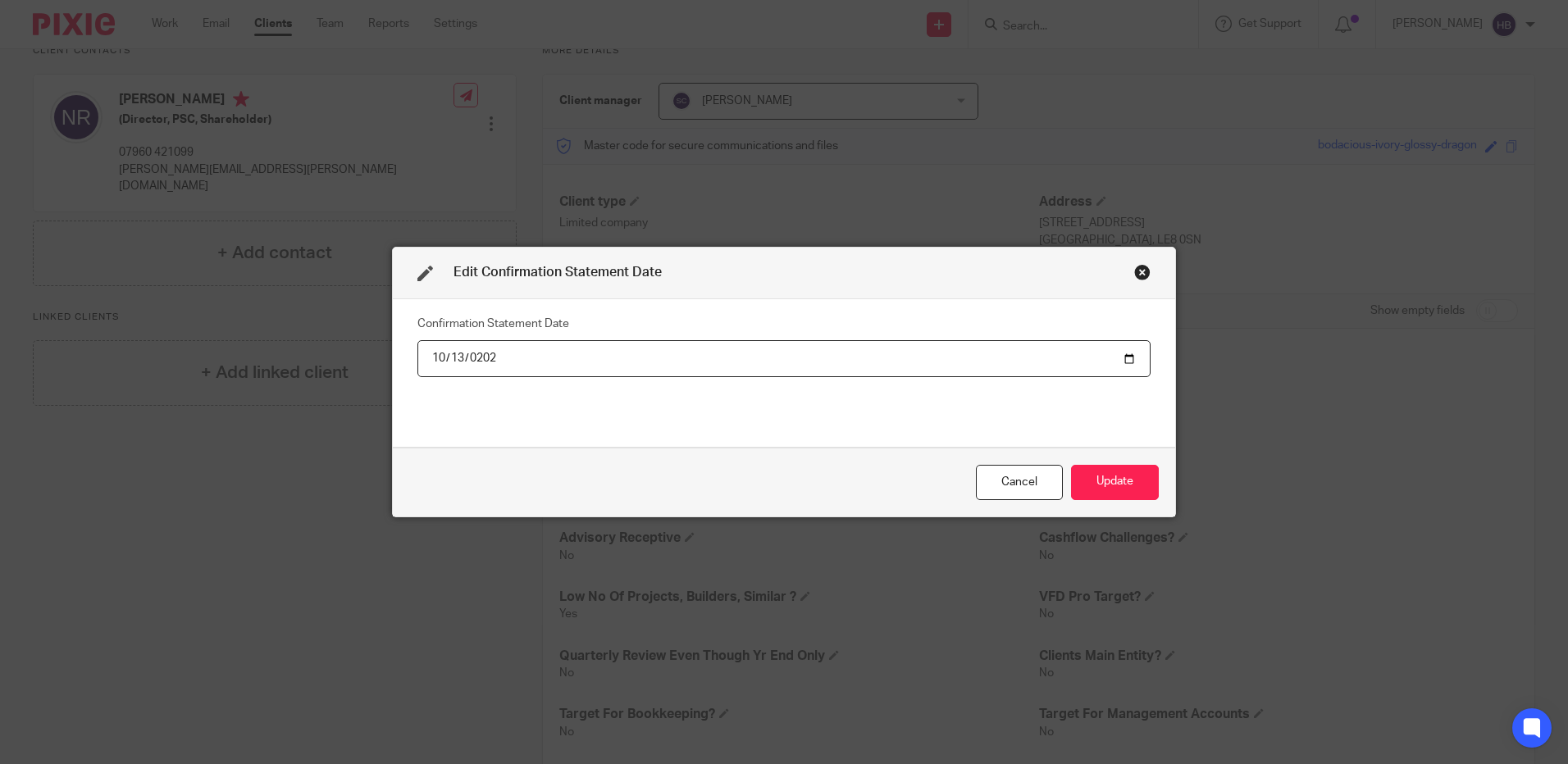
type input "2025-10-13"
click at [1109, 476] on button "Update" at bounding box center [1115, 482] width 88 height 35
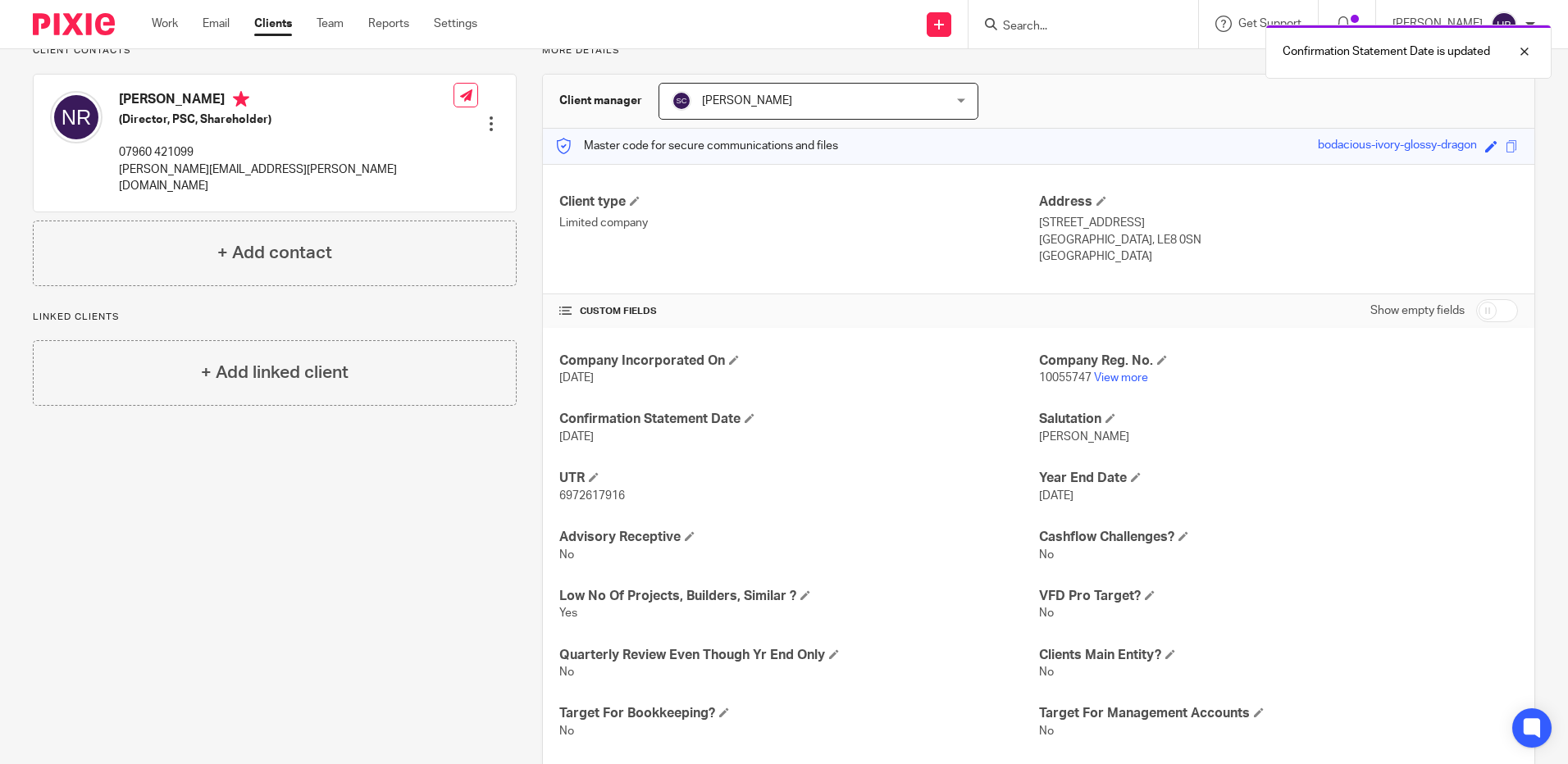
scroll to position [0, 0]
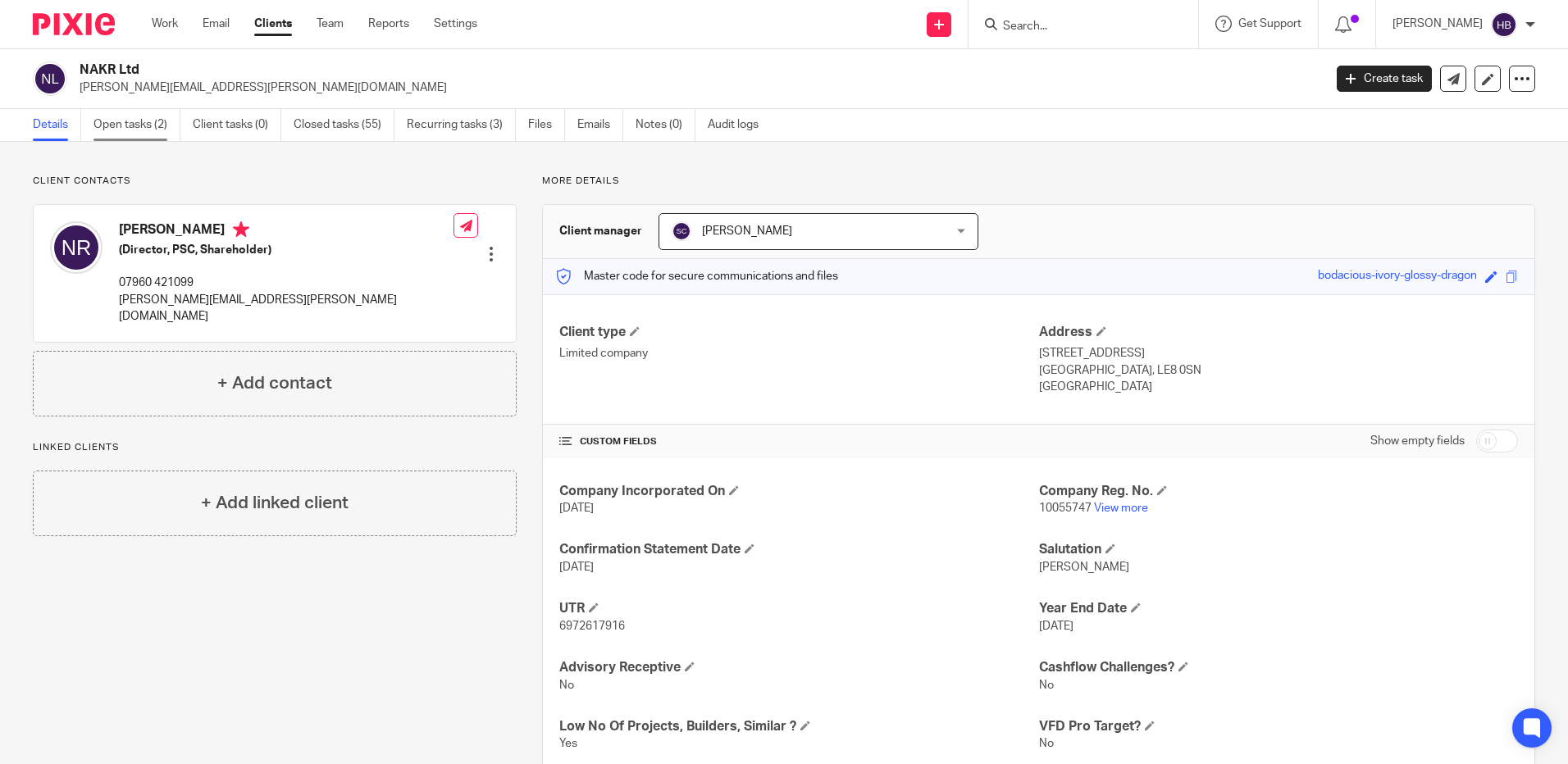
click at [133, 122] on link "Open tasks (2)" at bounding box center [137, 125] width 87 height 32
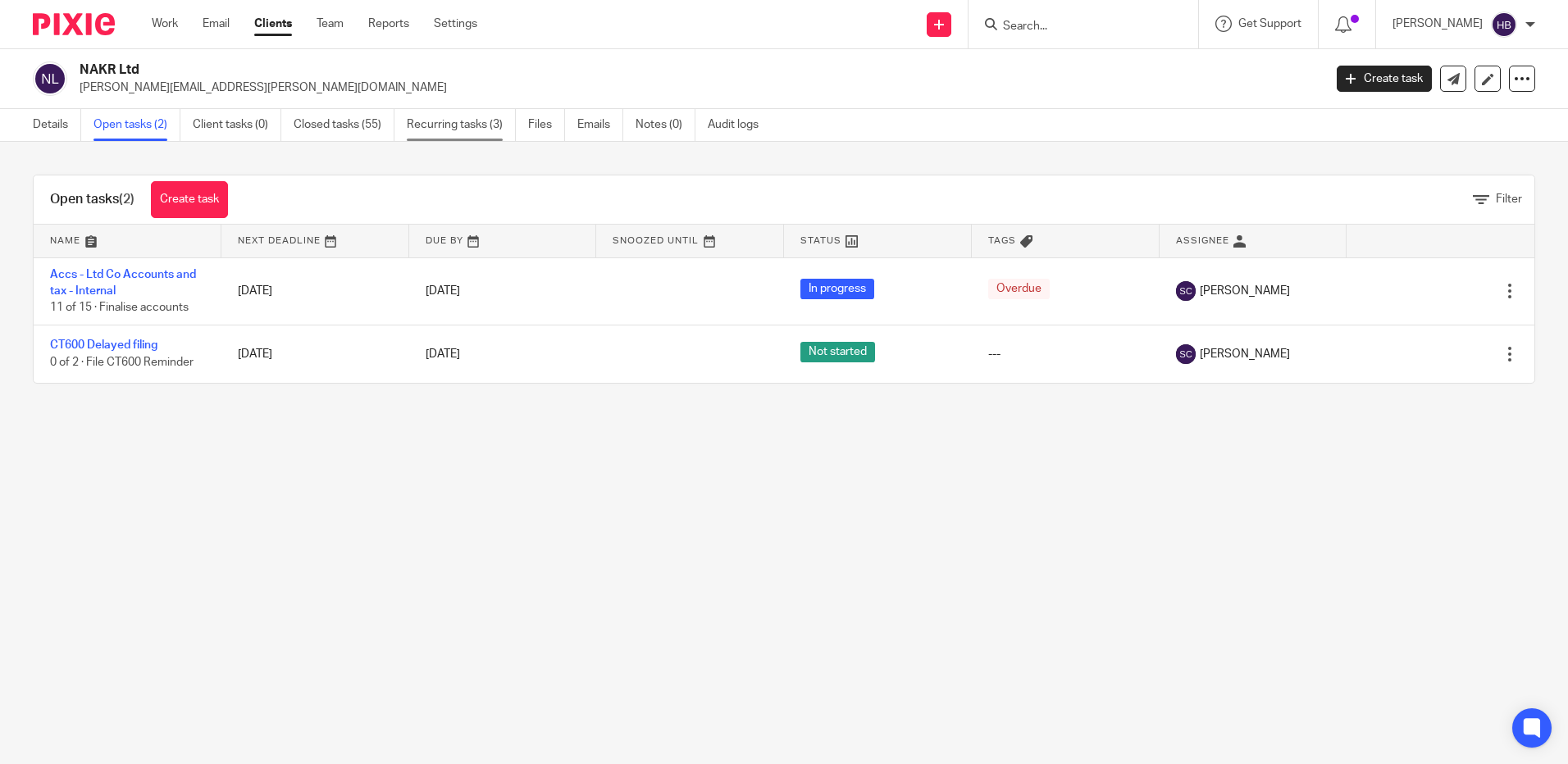
click at [443, 122] on link "Recurring tasks (3)" at bounding box center [461, 125] width 109 height 32
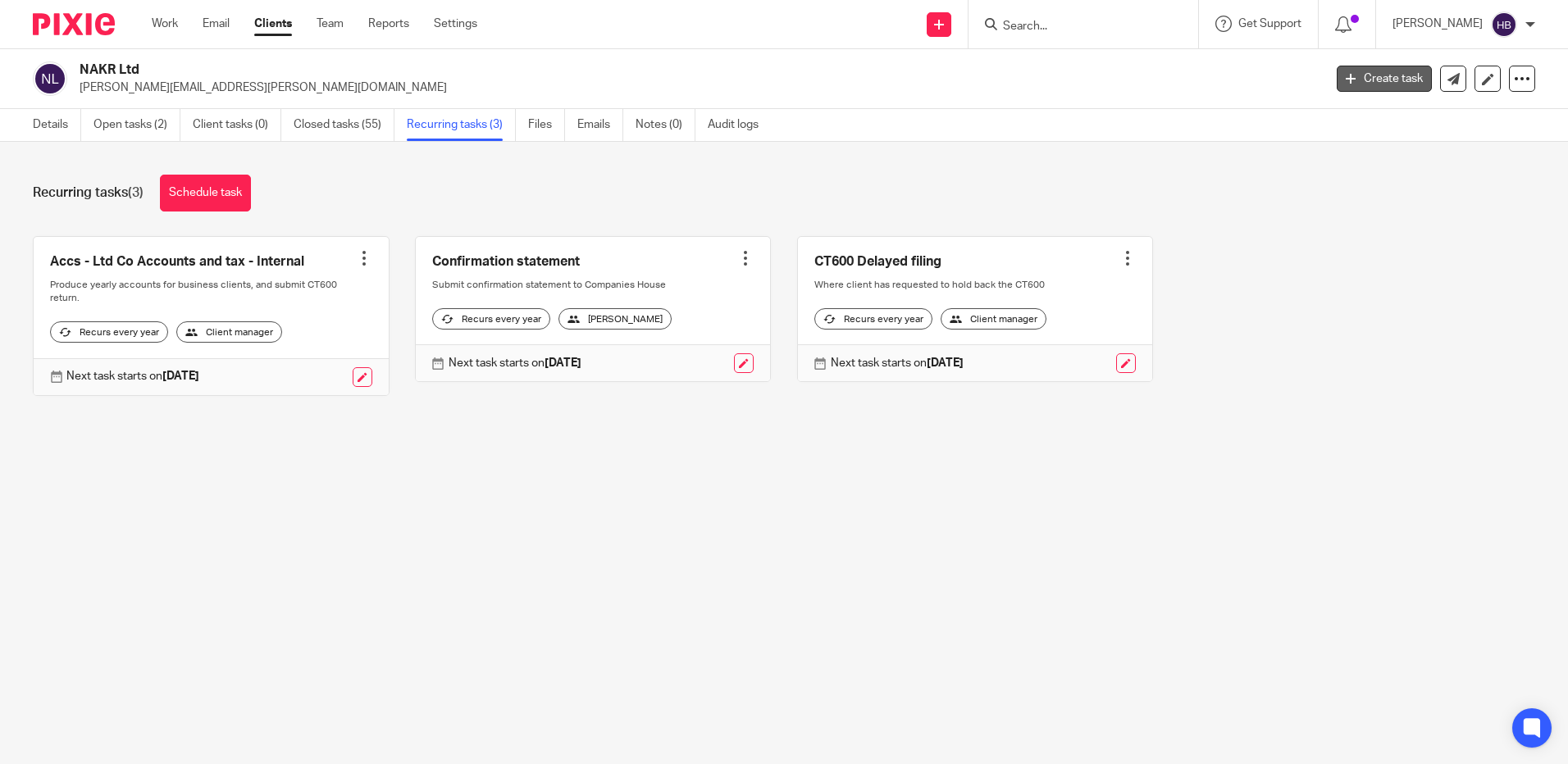
click at [1360, 75] on link "Create task" at bounding box center [1383, 78] width 95 height 26
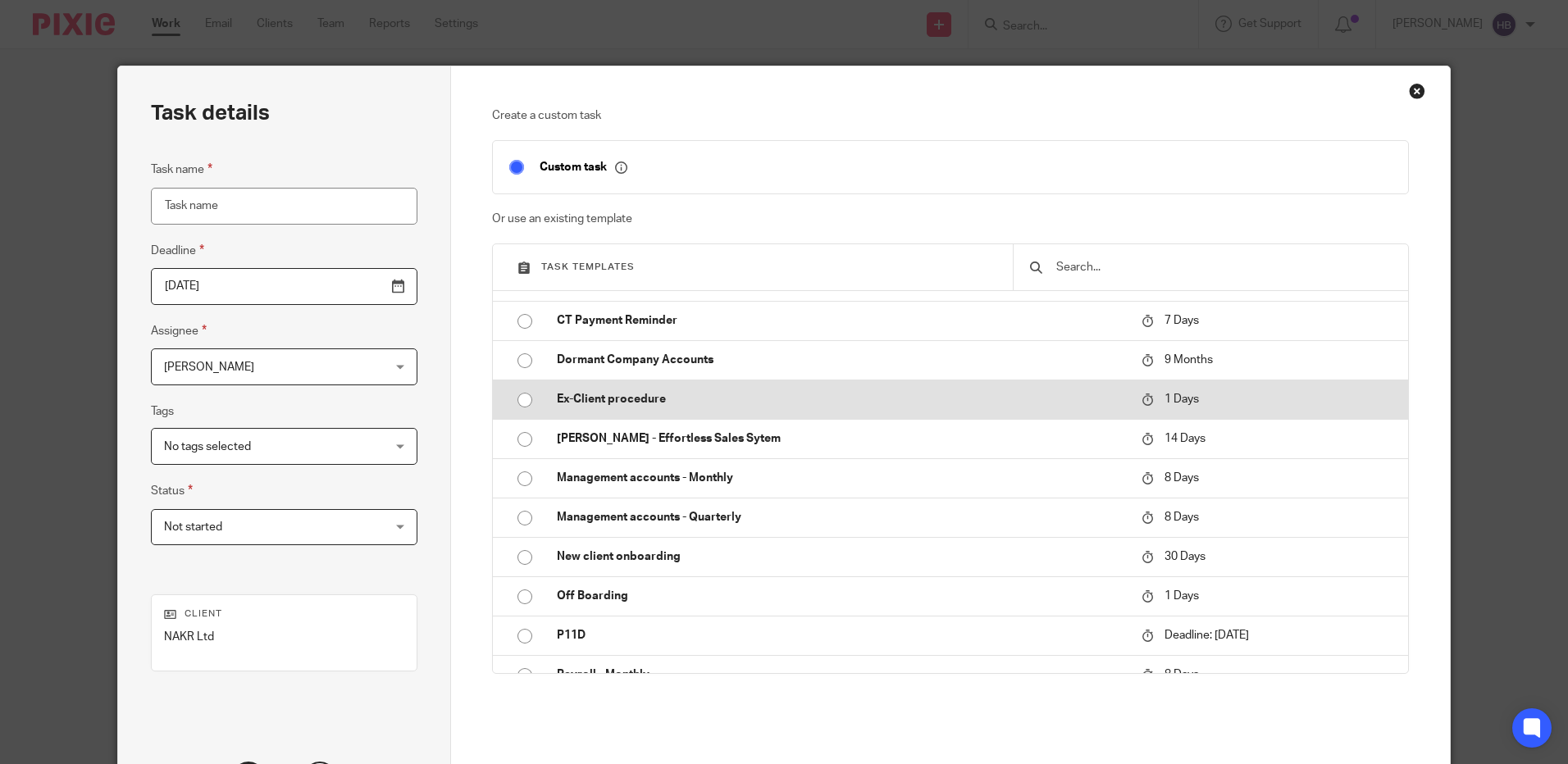
scroll to position [656, 0]
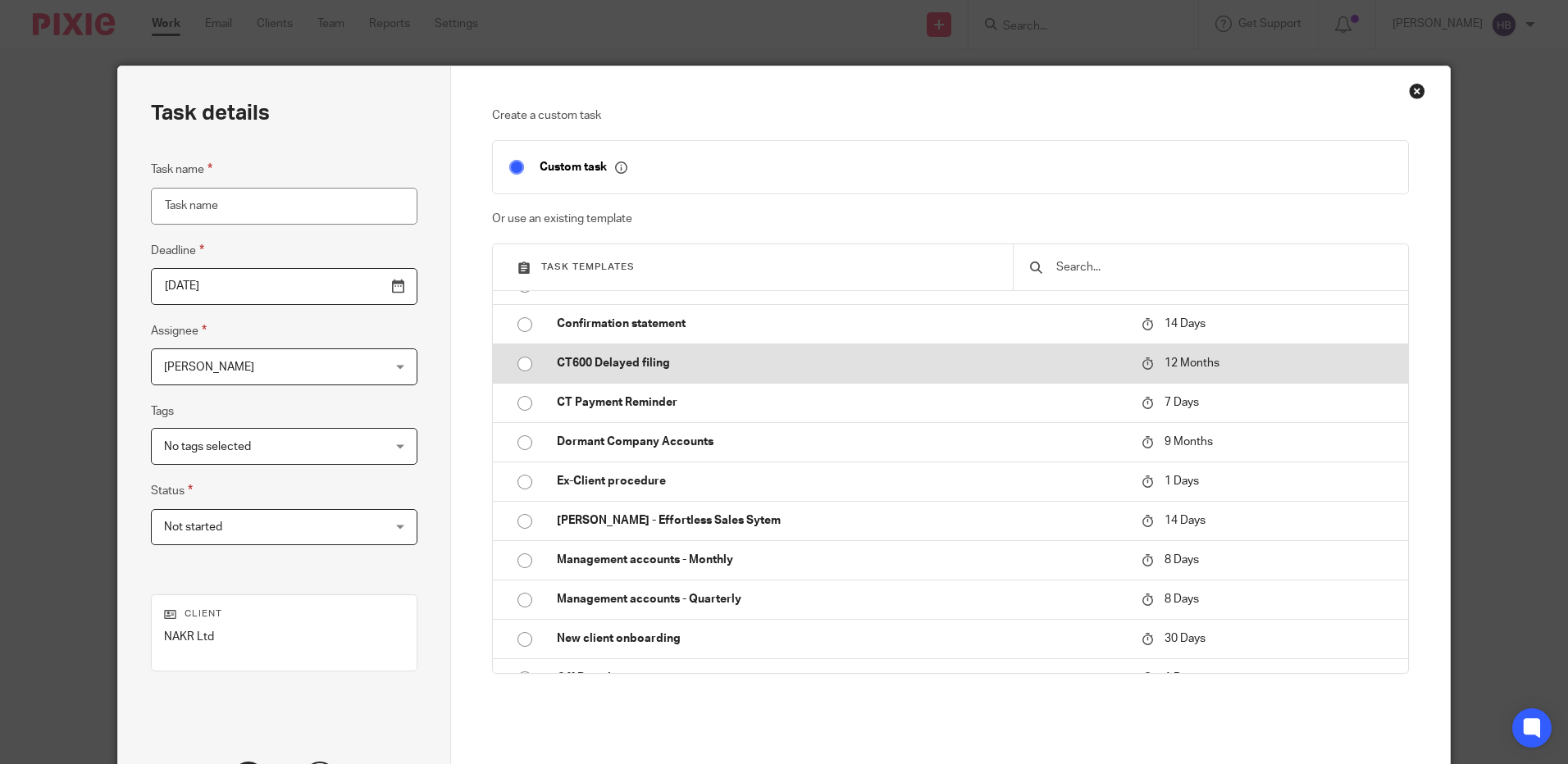
drag, startPoint x: 519, startPoint y: 321, endPoint x: 612, endPoint y: 369, distance: 104.7
click at [521, 322] on input "radio" at bounding box center [524, 325] width 31 height 31
type input "[DATE]"
type input "Confirmation statement"
checkbox input "false"
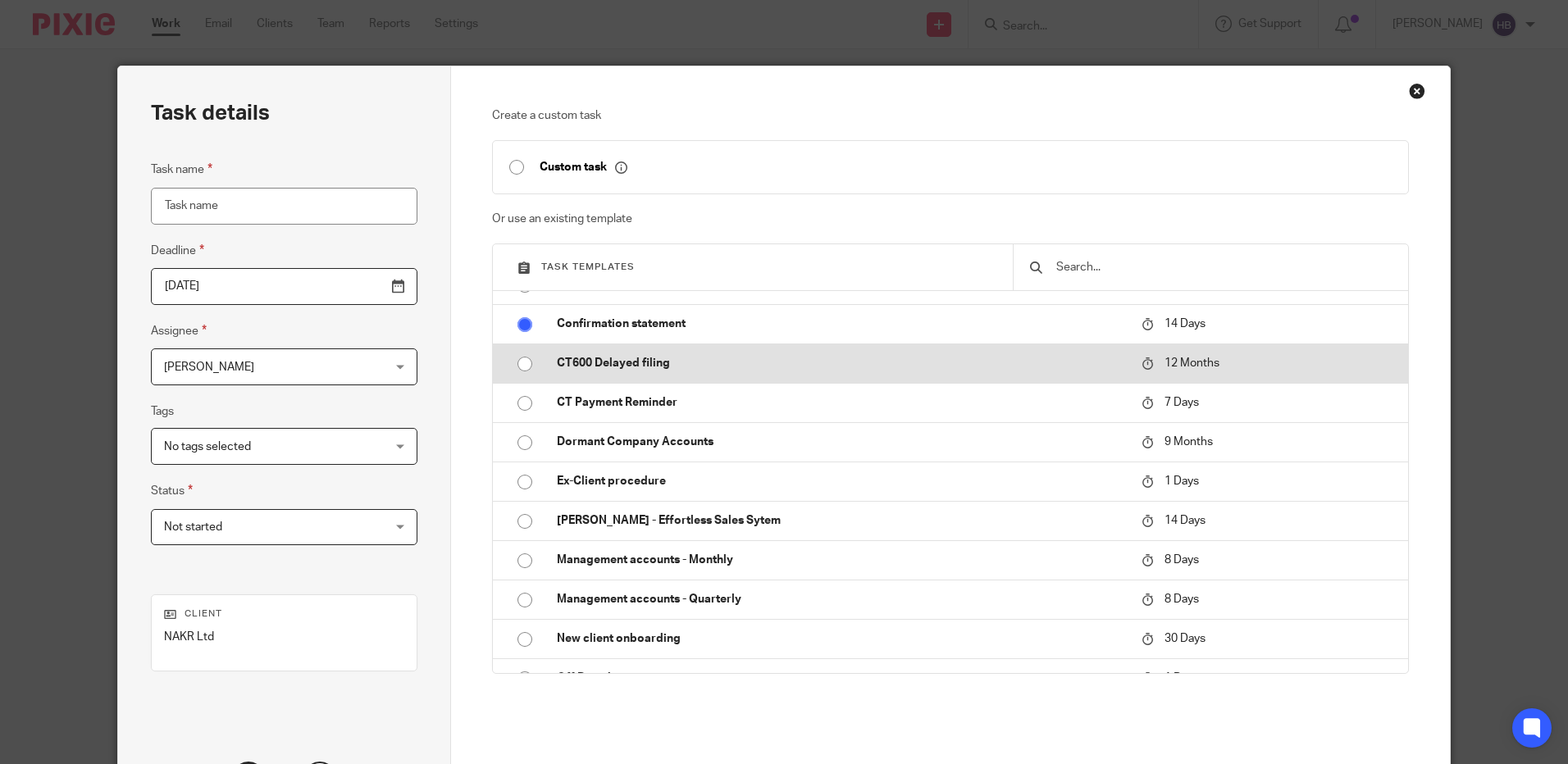
radio input "false"
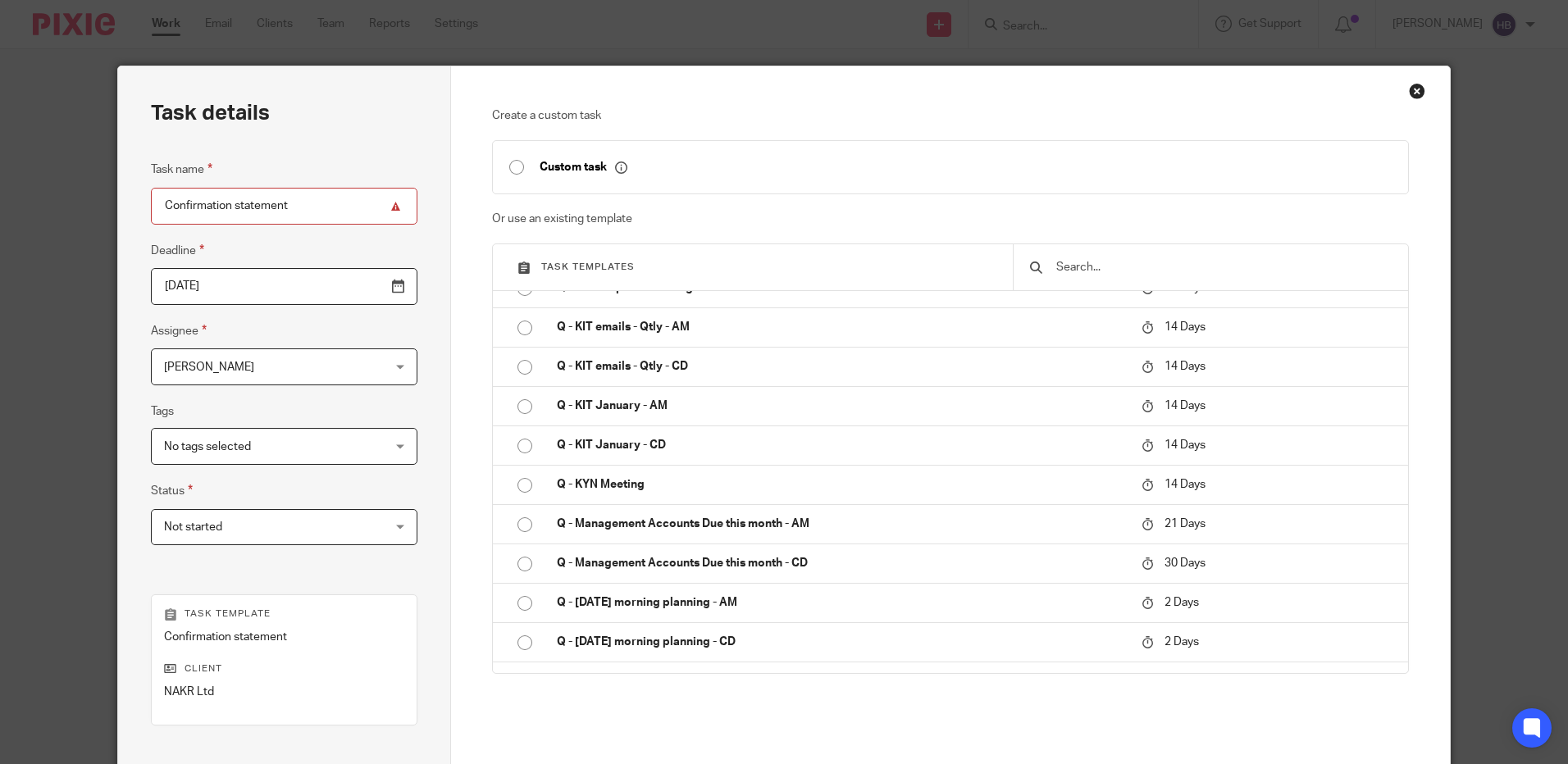
scroll to position [205, 0]
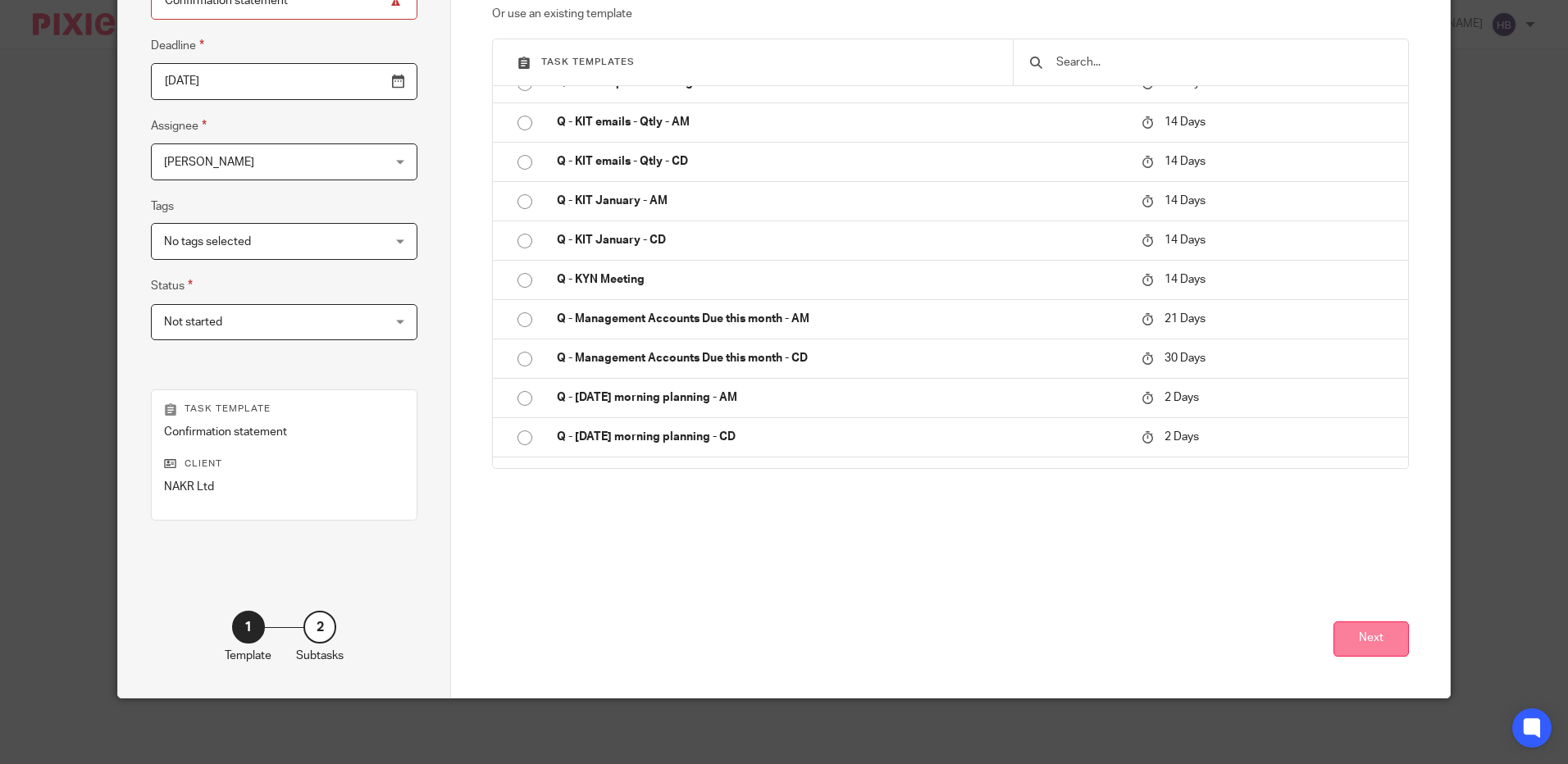
click at [1360, 630] on button "Next" at bounding box center [1371, 639] width 76 height 35
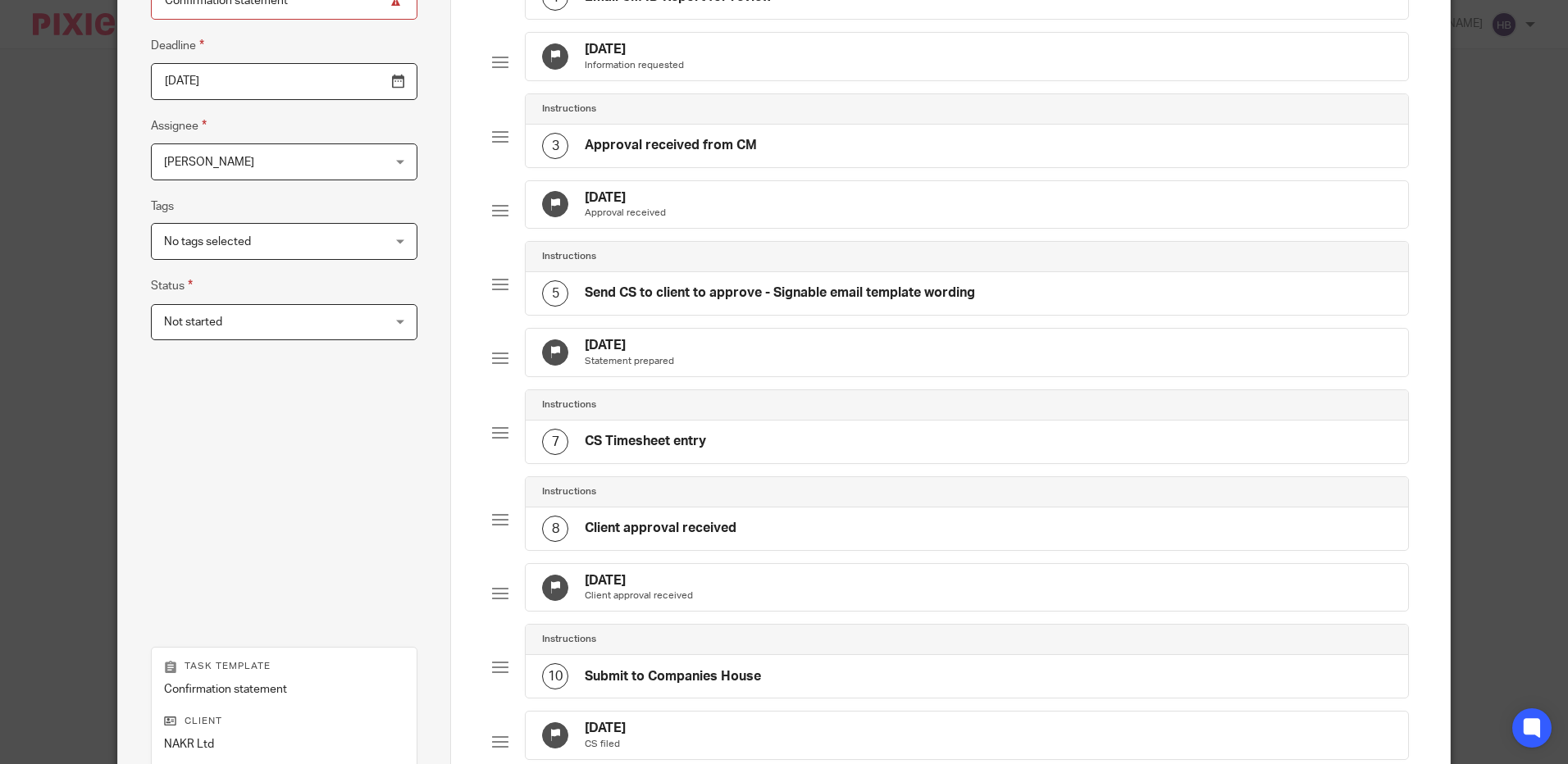
scroll to position [528, 0]
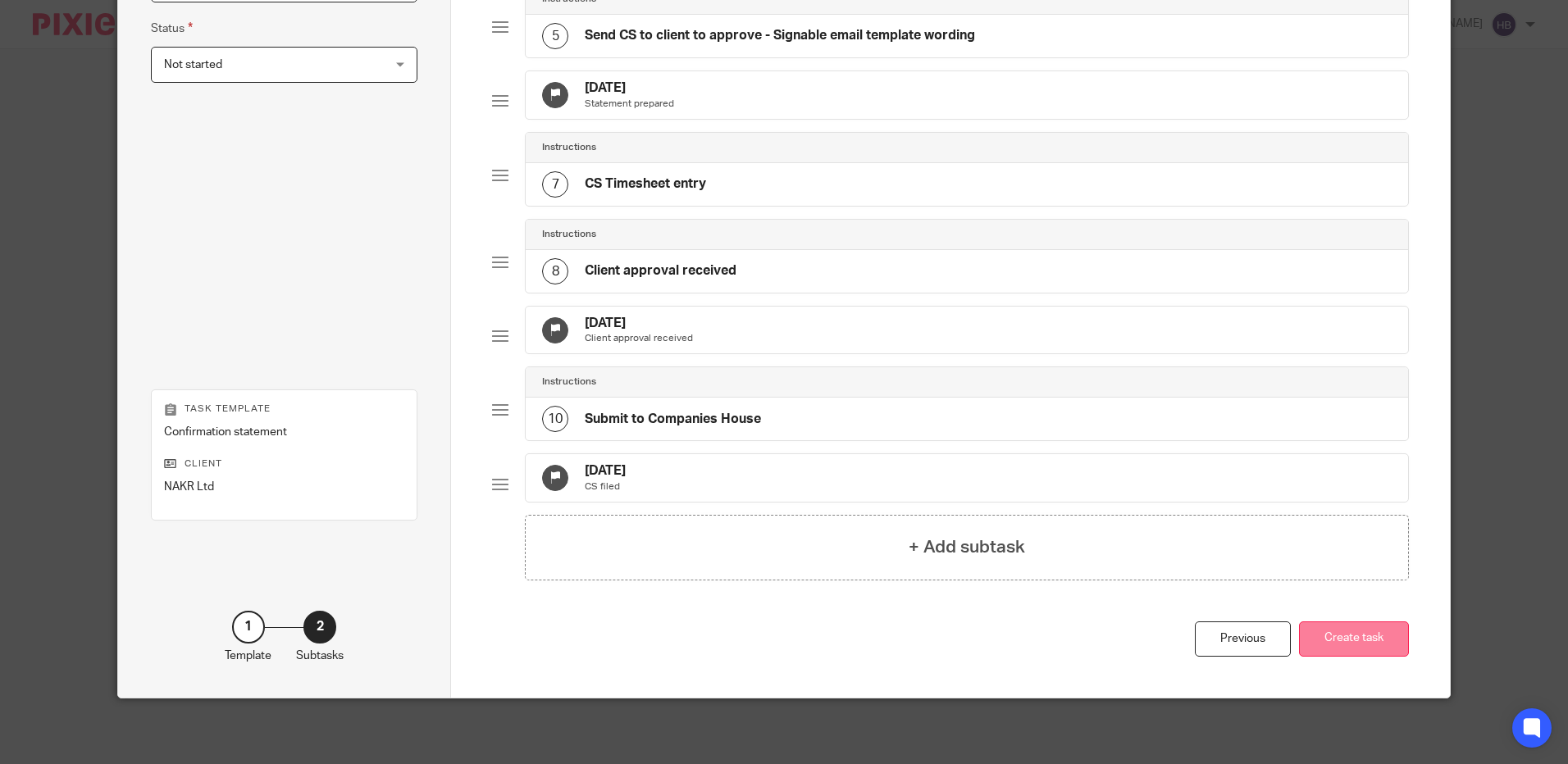
click at [1348, 636] on button "Create task" at bounding box center [1353, 639] width 110 height 35
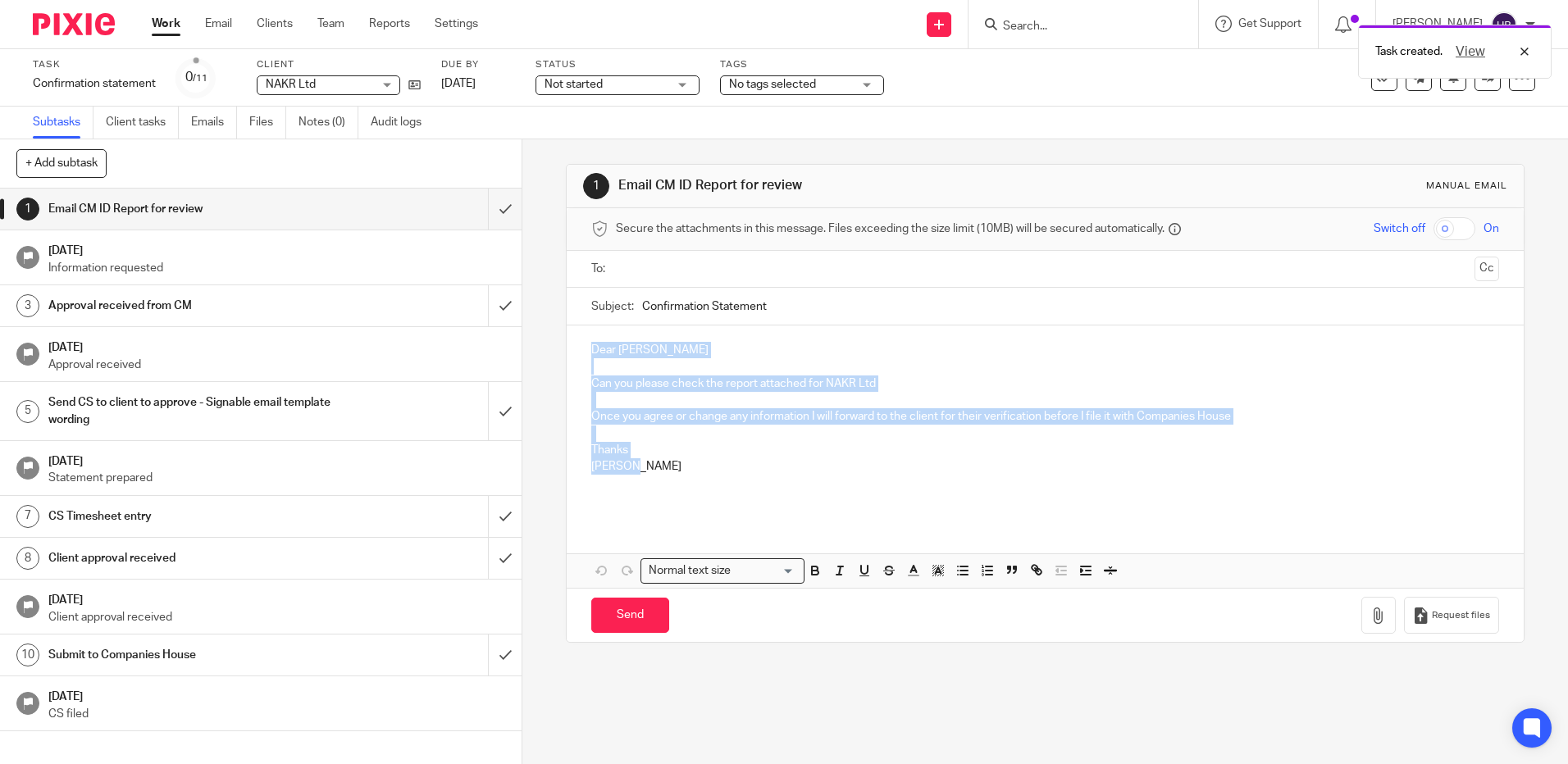
drag, startPoint x: 636, startPoint y: 465, endPoint x: 588, endPoint y: 343, distance: 131.1
click at [588, 343] on div "Dear [PERSON_NAME] Can you please check the report attached for NAKR Ltd Once y…" at bounding box center [1044, 423] width 956 height 195
copy div "Dear Sam Clothier Can you please check the report attached for NAKR Ltd Once yo…"
click at [487, 210] on input "submit" at bounding box center [261, 209] width 522 height 41
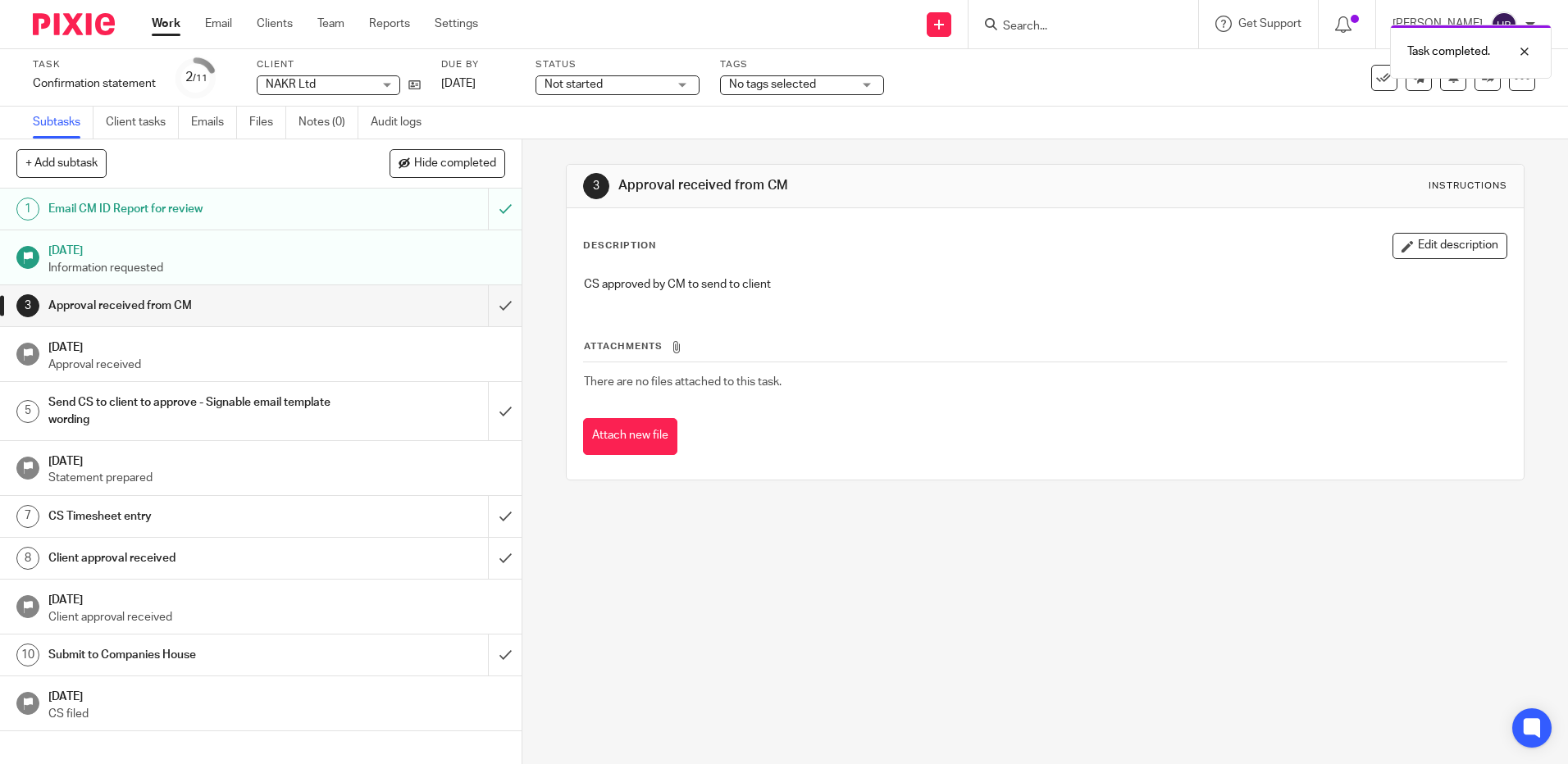
click at [1043, 23] on div "Task completed." at bounding box center [1168, 48] width 768 height 62
click at [1024, 26] on div "Task completed." at bounding box center [1168, 48] width 768 height 62
click at [1041, 25] on input "Search" at bounding box center [1076, 27] width 148 height 15
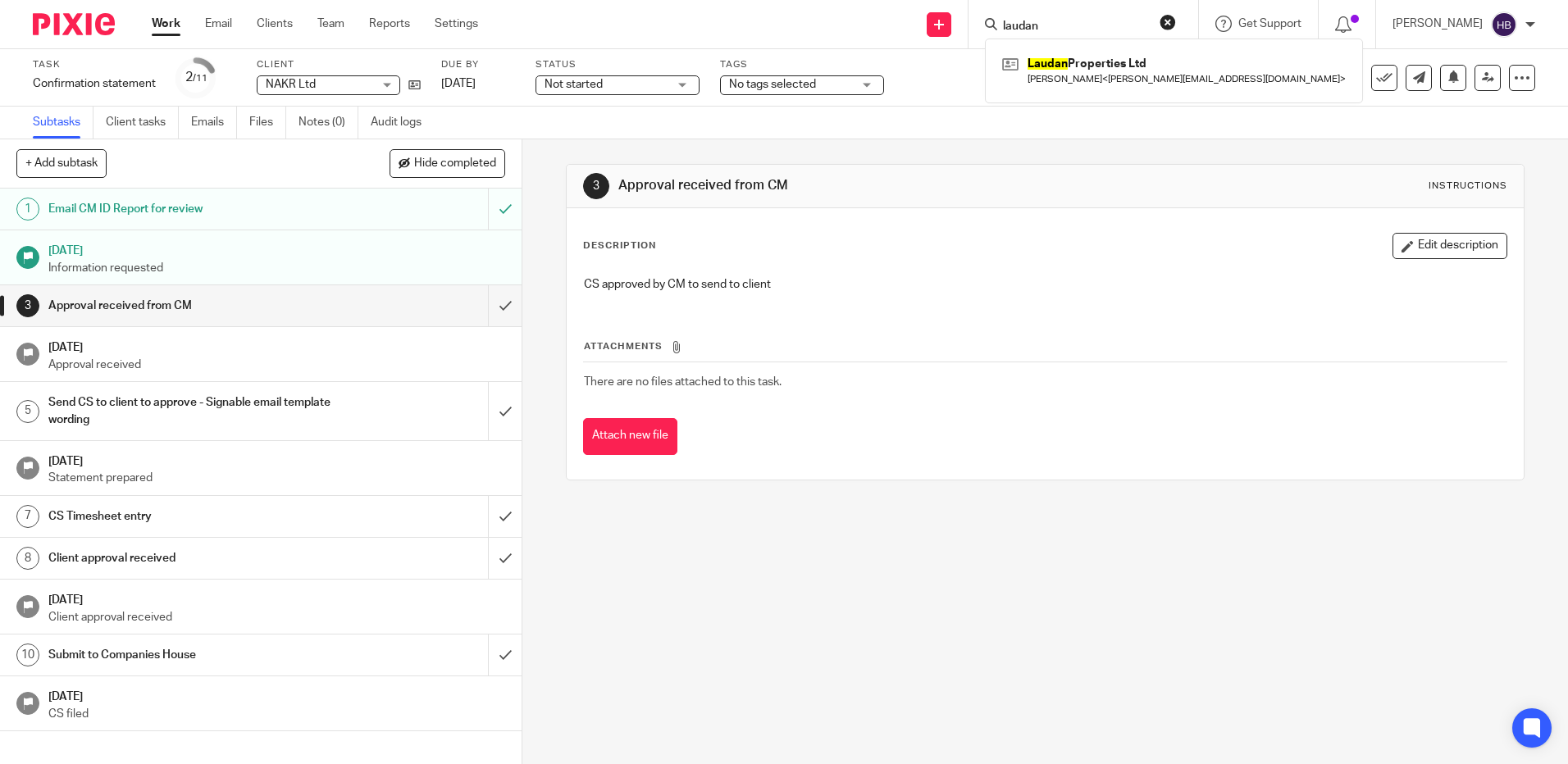
type input "laudan"
click button "submit" at bounding box center [0, 0] width 0 height 0
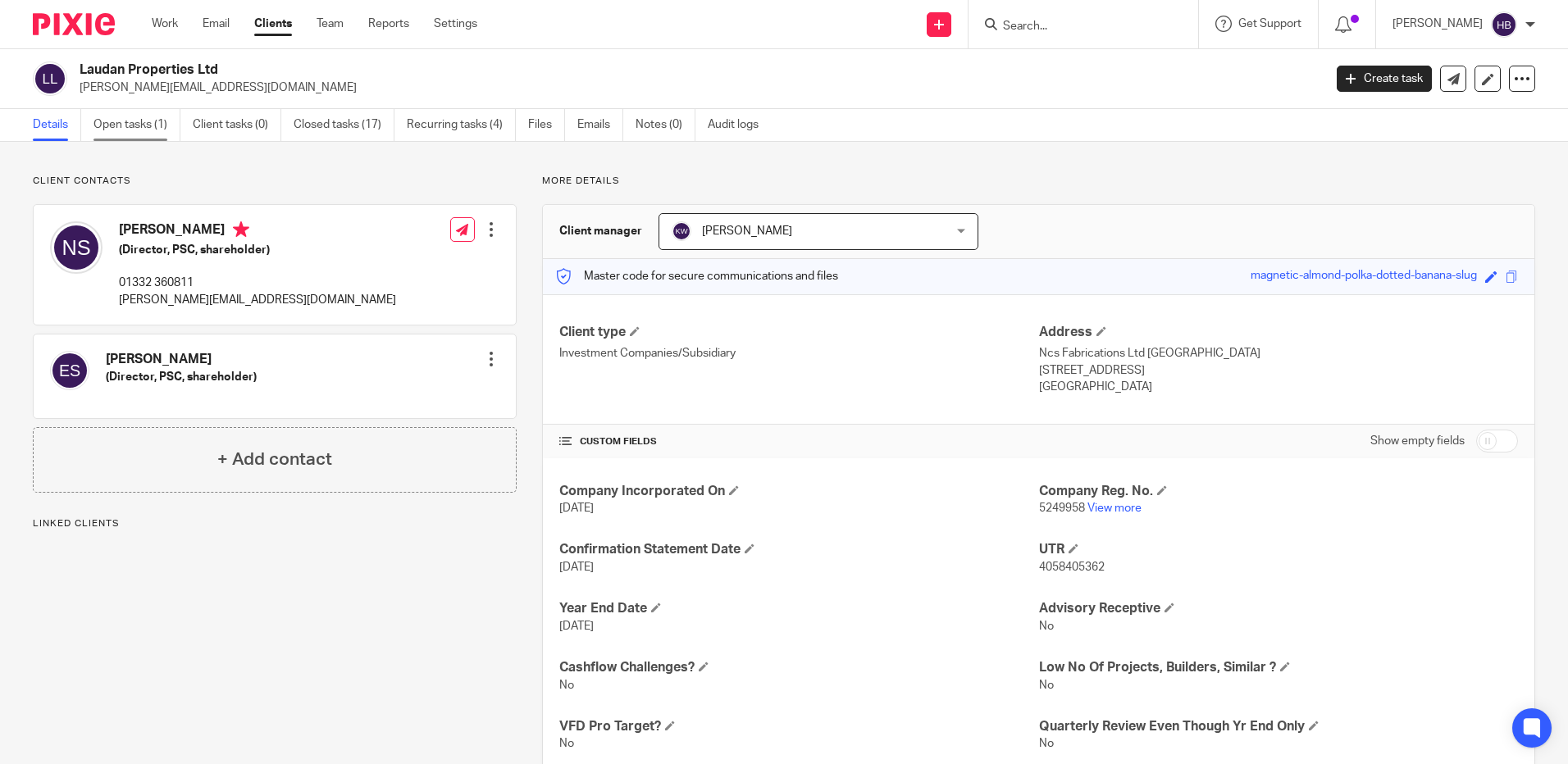
click at [101, 125] on link "Open tasks (1)" at bounding box center [137, 125] width 87 height 32
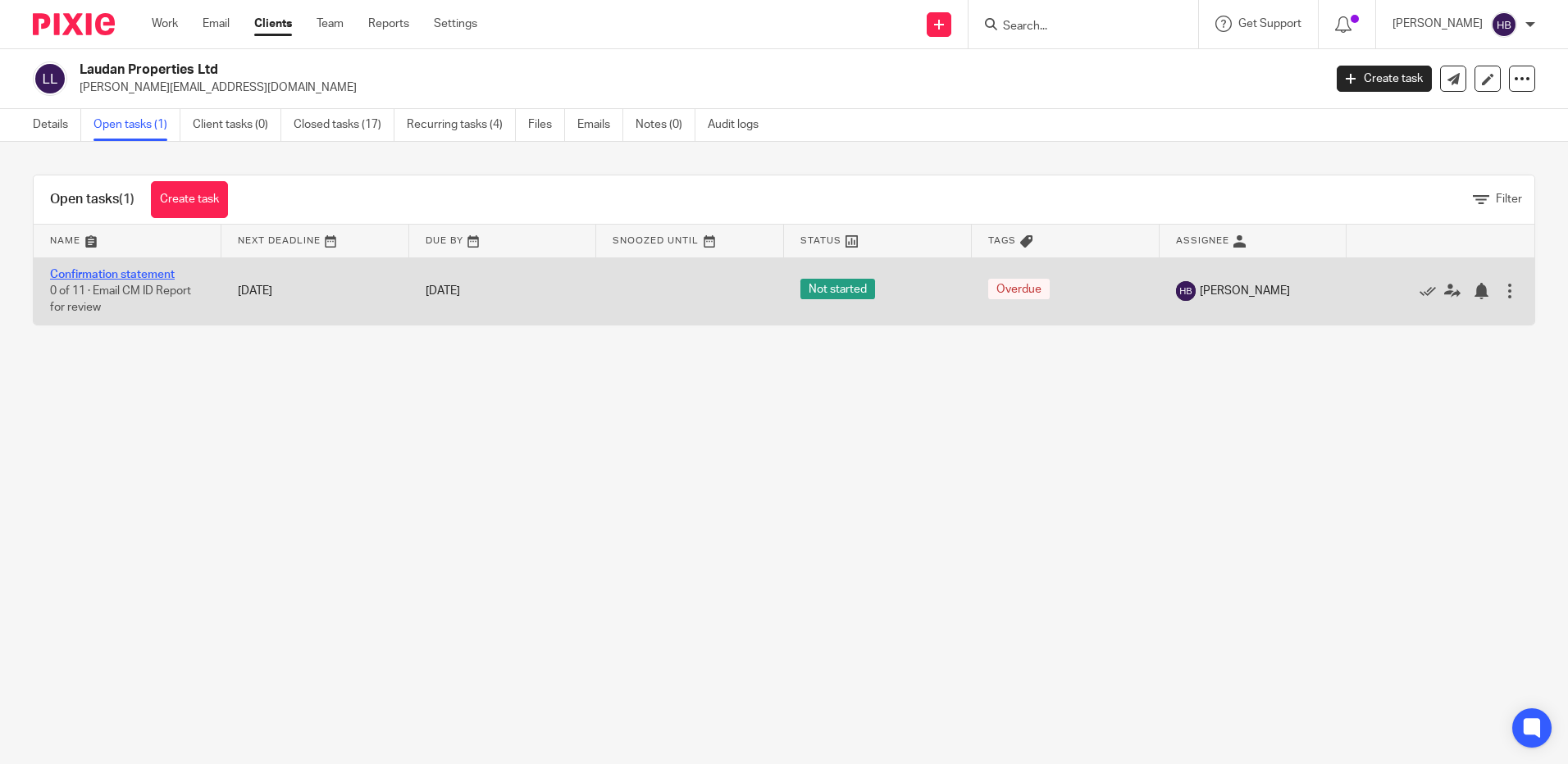
click at [112, 273] on link "Confirmation statement" at bounding box center [112, 275] width 125 height 12
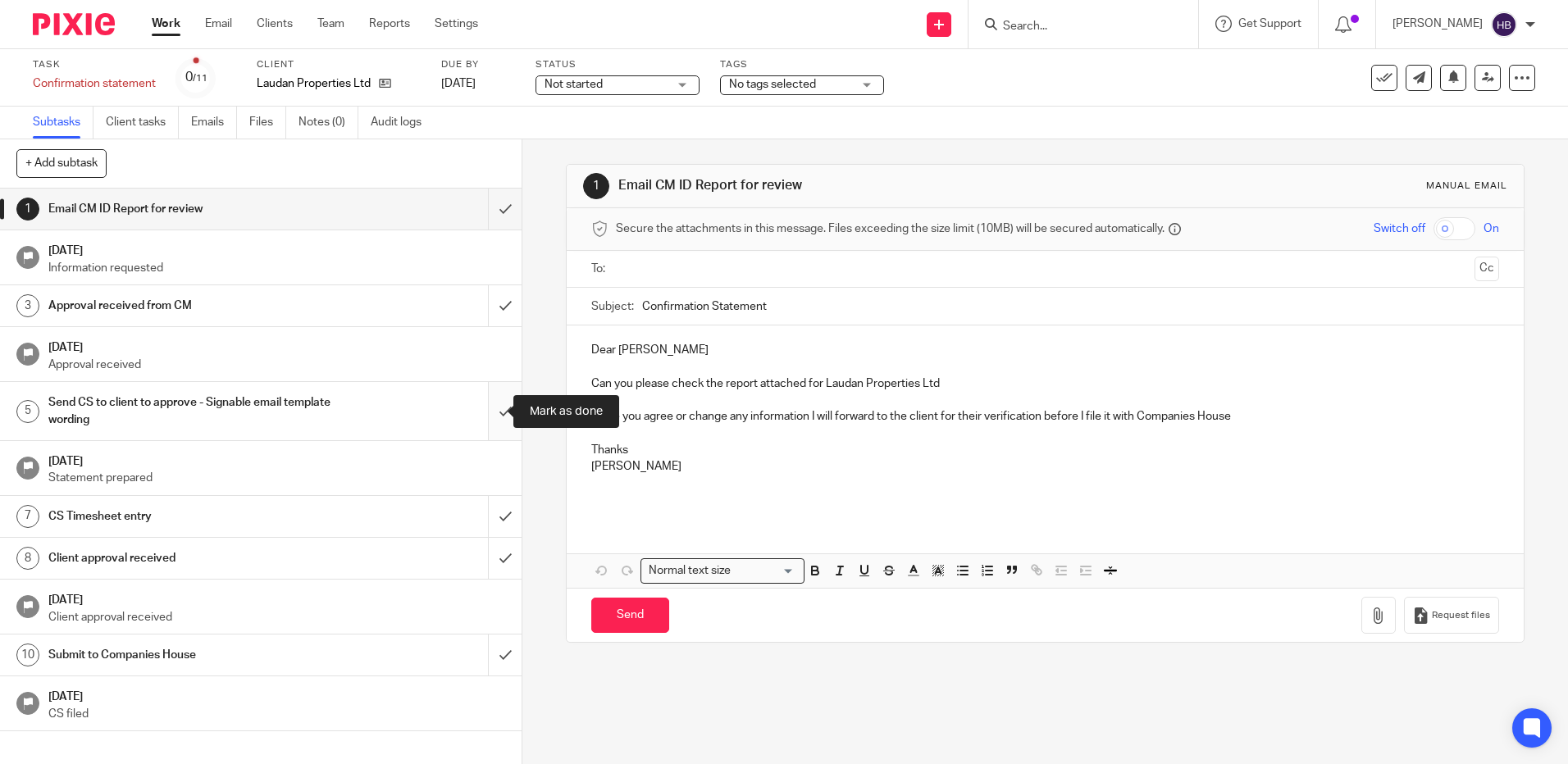
click at [487, 413] on input "submit" at bounding box center [261, 411] width 522 height 58
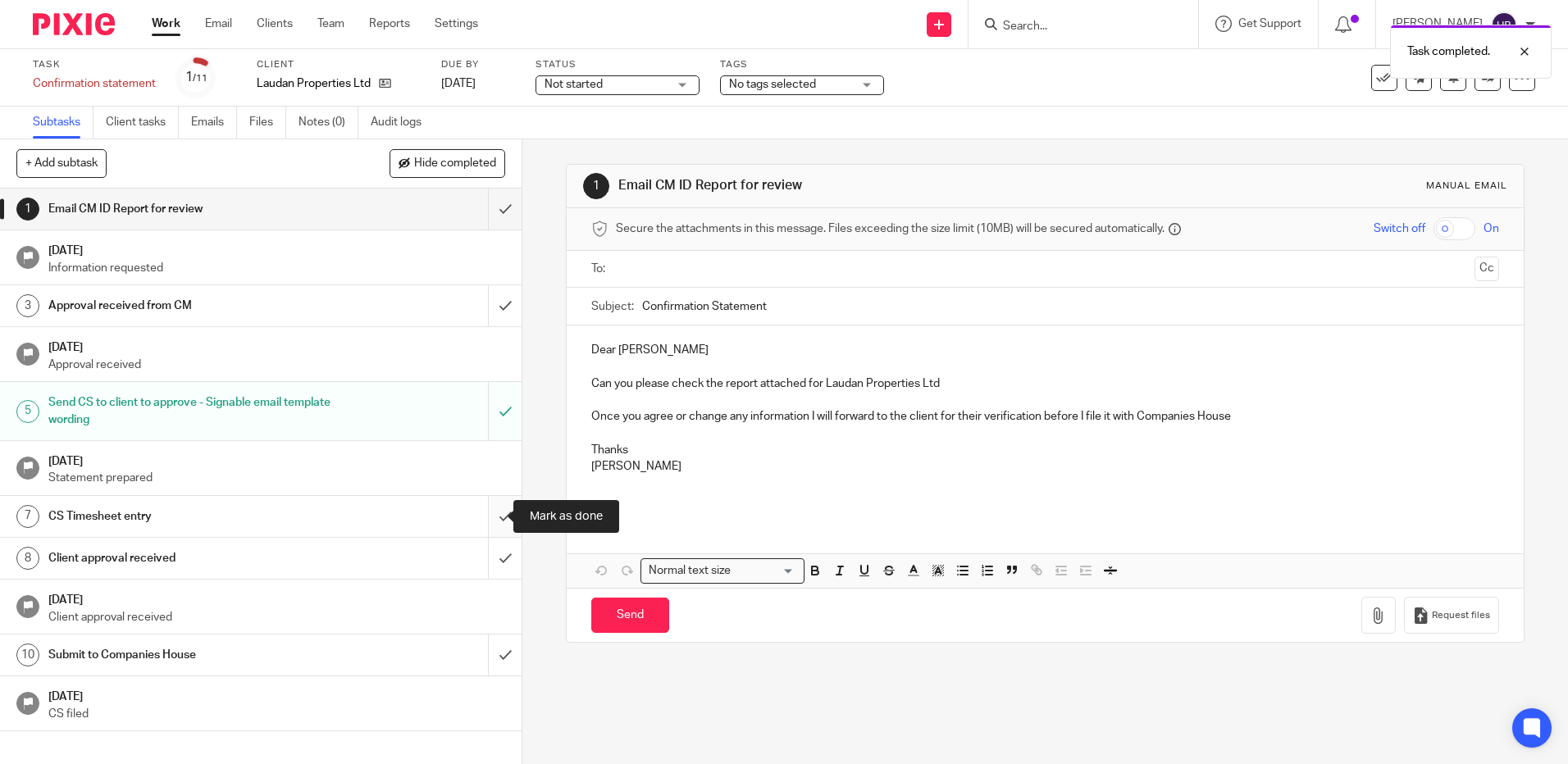
click at [491, 516] on input "submit" at bounding box center [261, 516] width 522 height 41
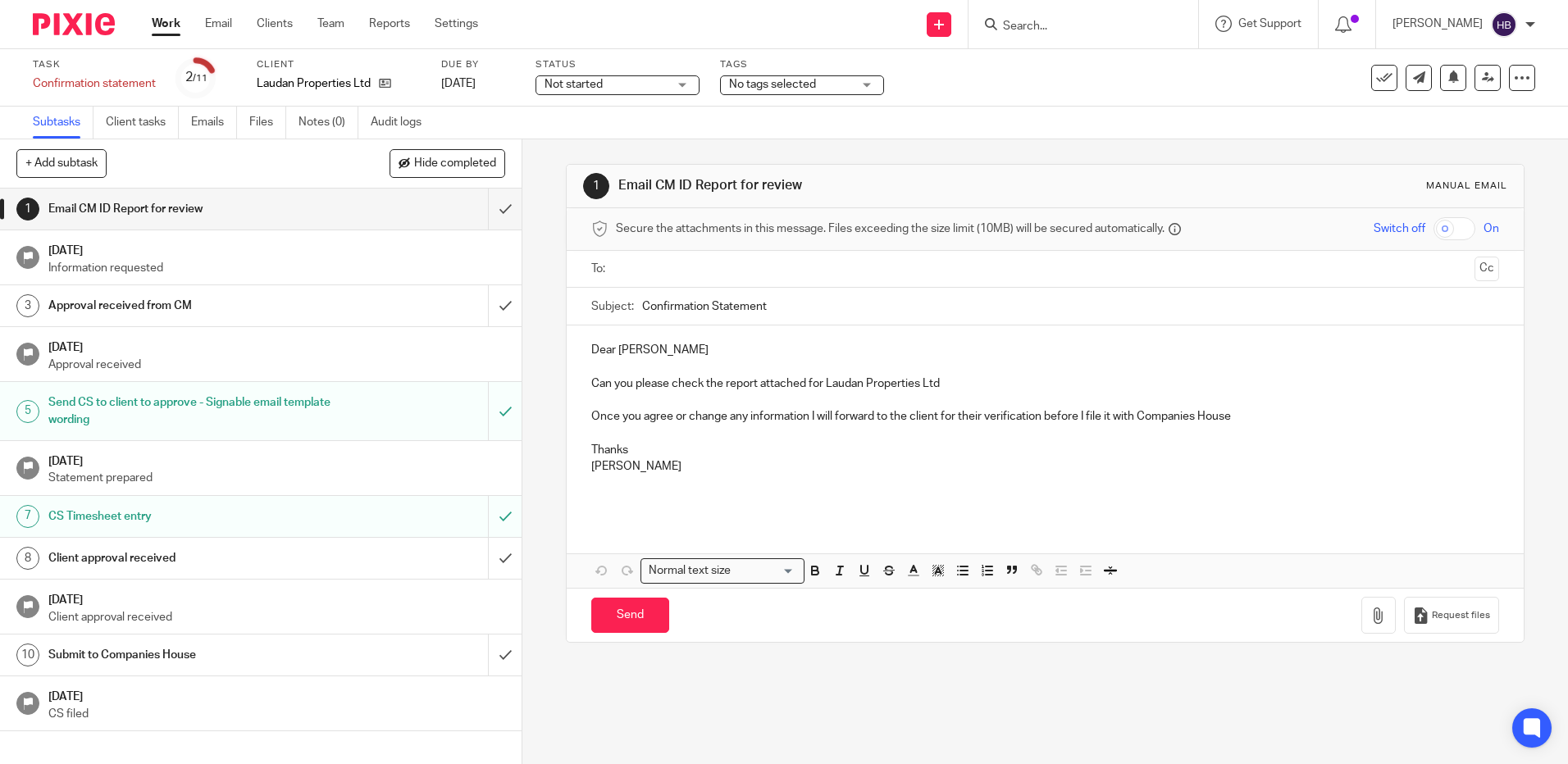
click at [1042, 25] on input "Search" at bounding box center [1076, 27] width 148 height 15
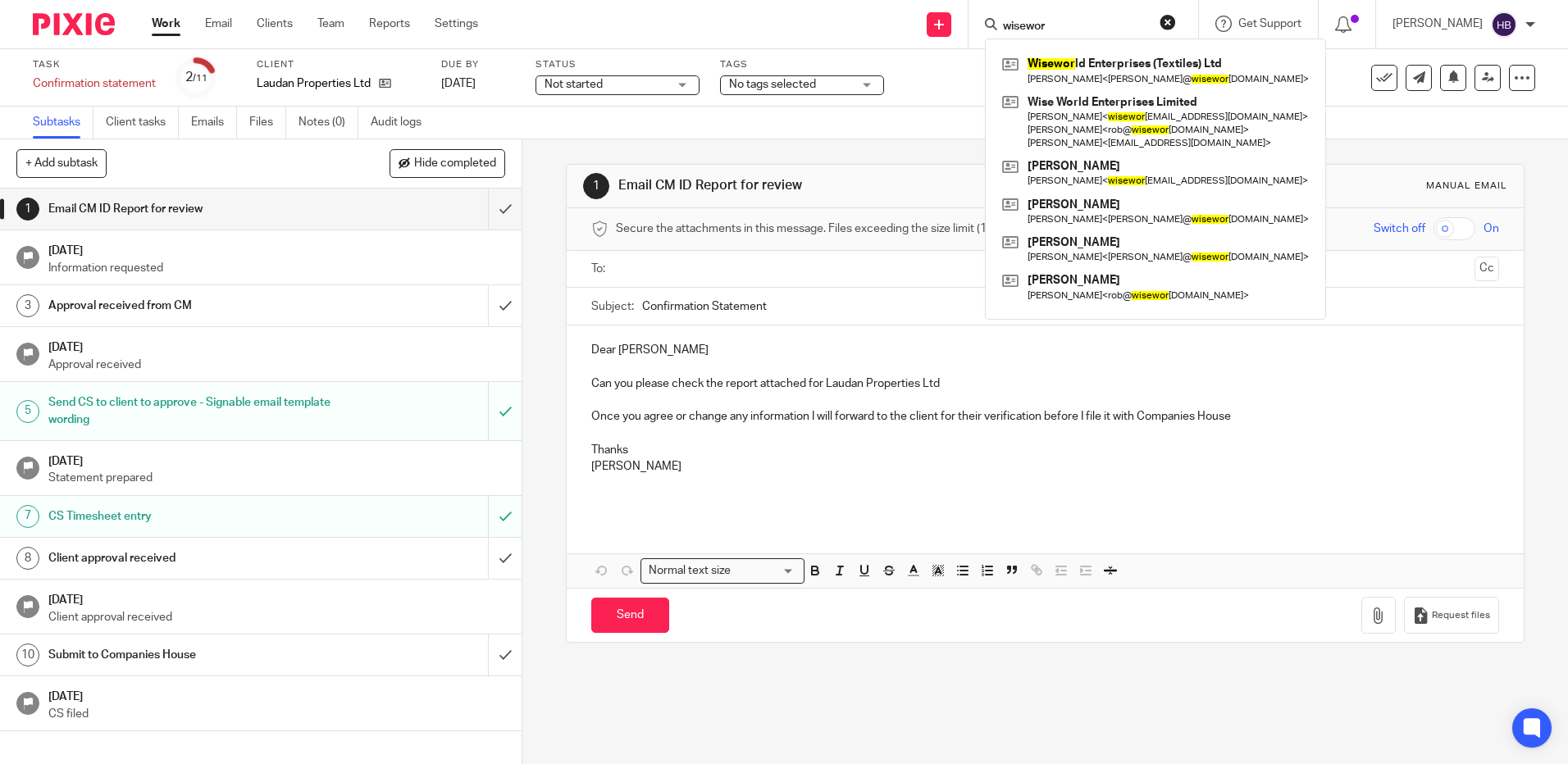
type input "wisewor"
click button "submit" at bounding box center [0, 0] width 0 height 0
click at [1148, 69] on link at bounding box center [1155, 70] width 315 height 38
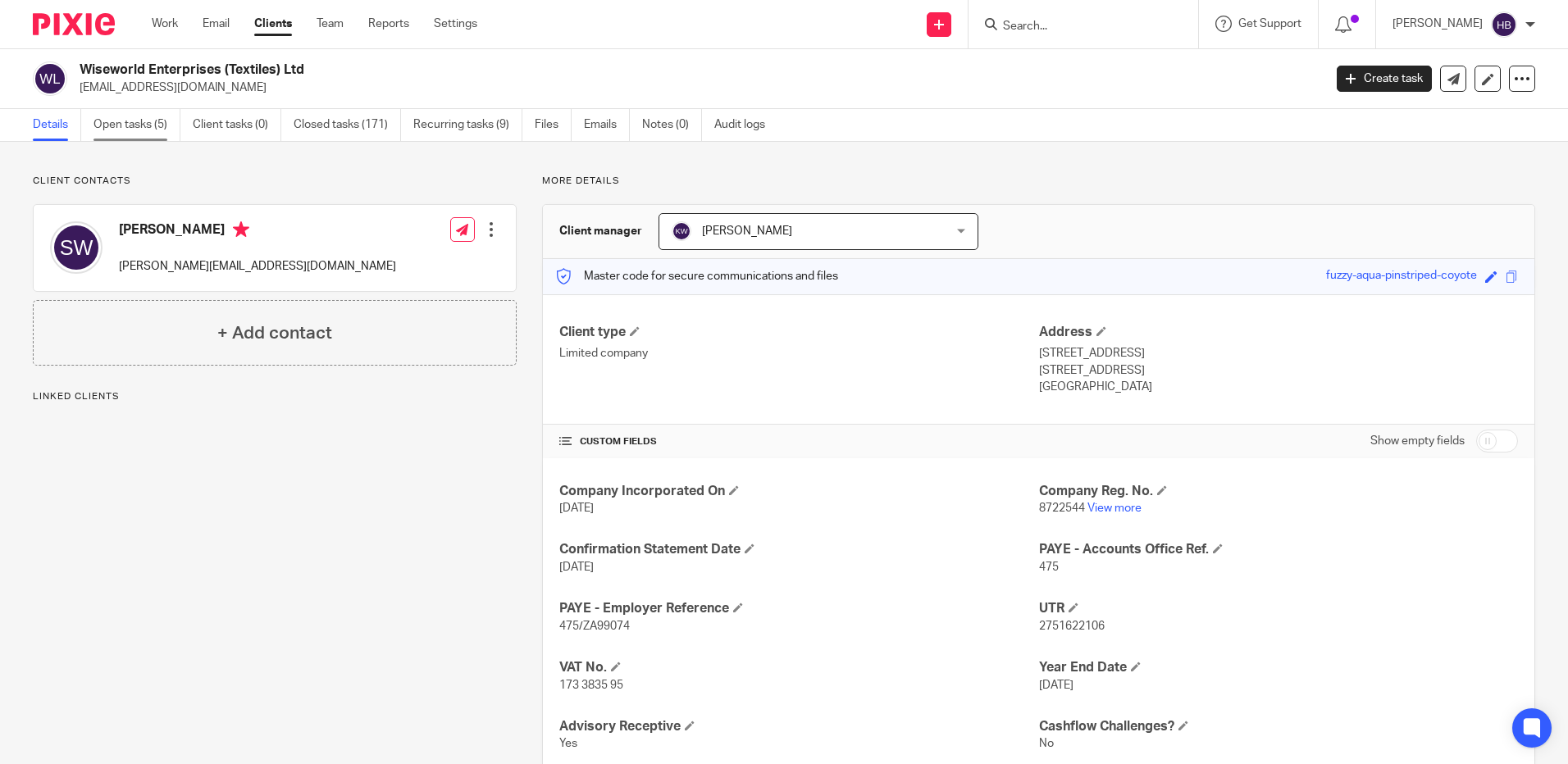
click at [134, 122] on link "Open tasks (5)" at bounding box center [137, 125] width 87 height 32
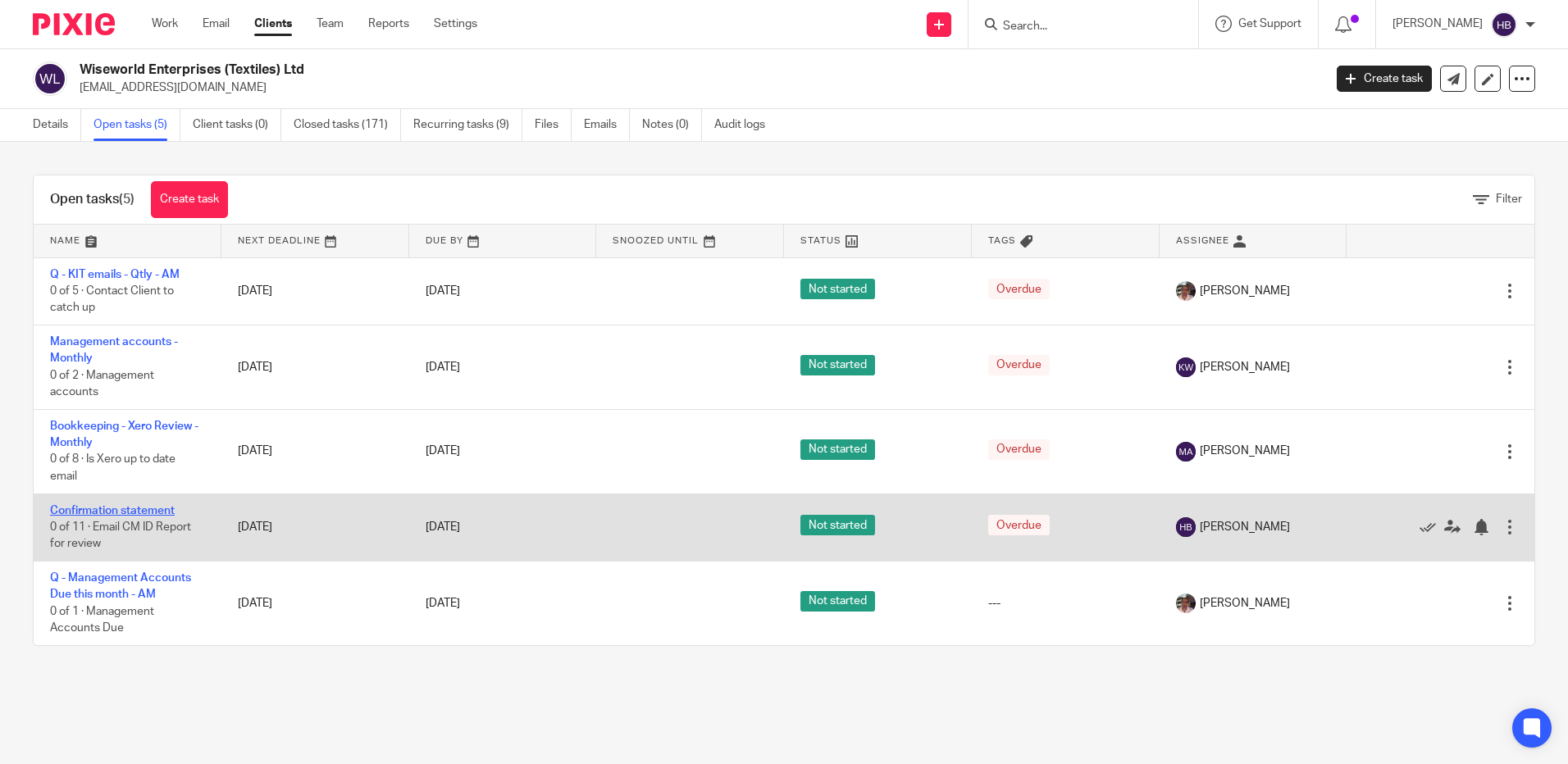
click at [118, 508] on link "Confirmation statement" at bounding box center [112, 511] width 125 height 12
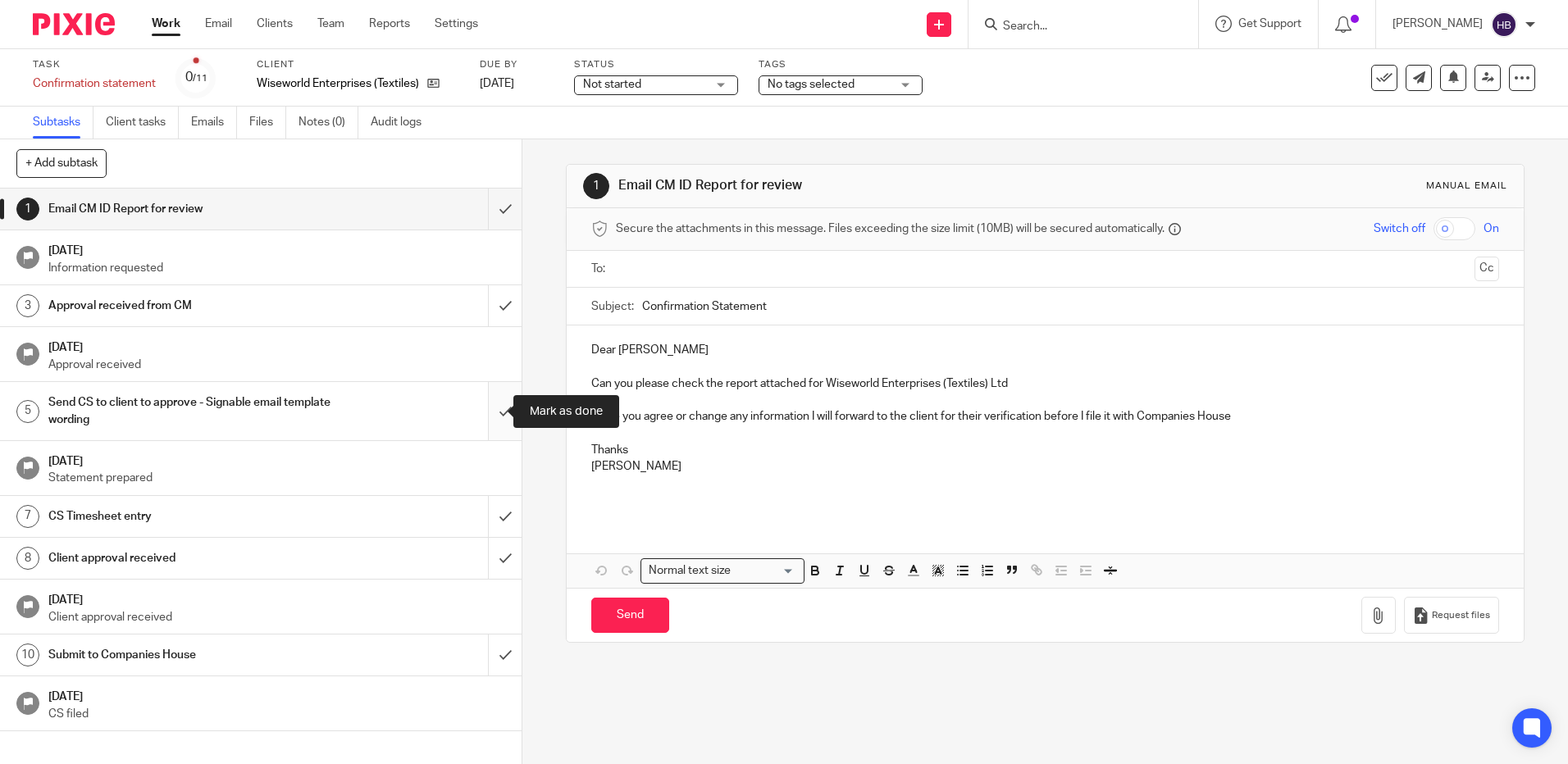
click at [487, 412] on input "submit" at bounding box center [261, 411] width 522 height 58
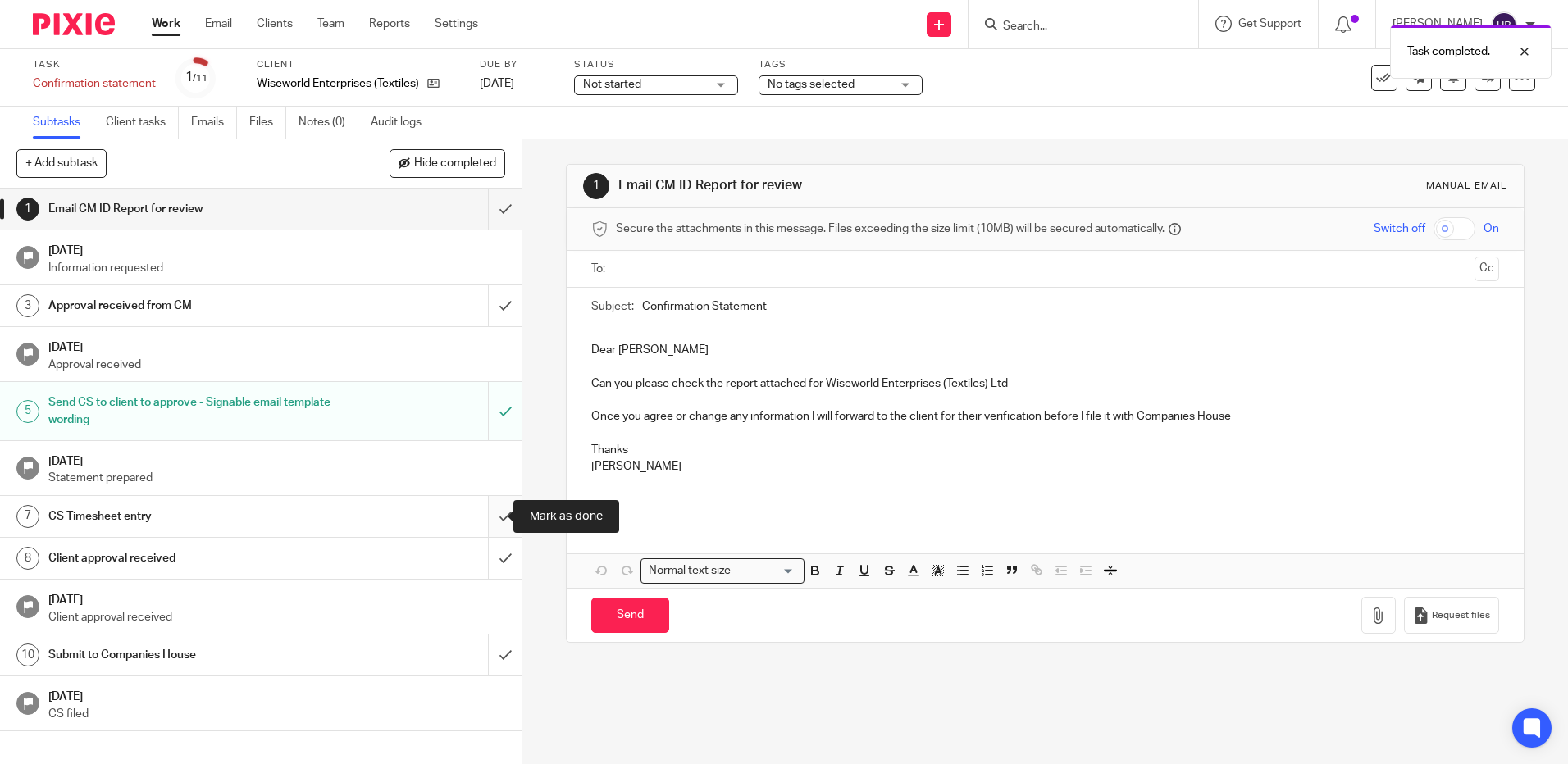
click at [489, 517] on input "submit" at bounding box center [261, 516] width 522 height 41
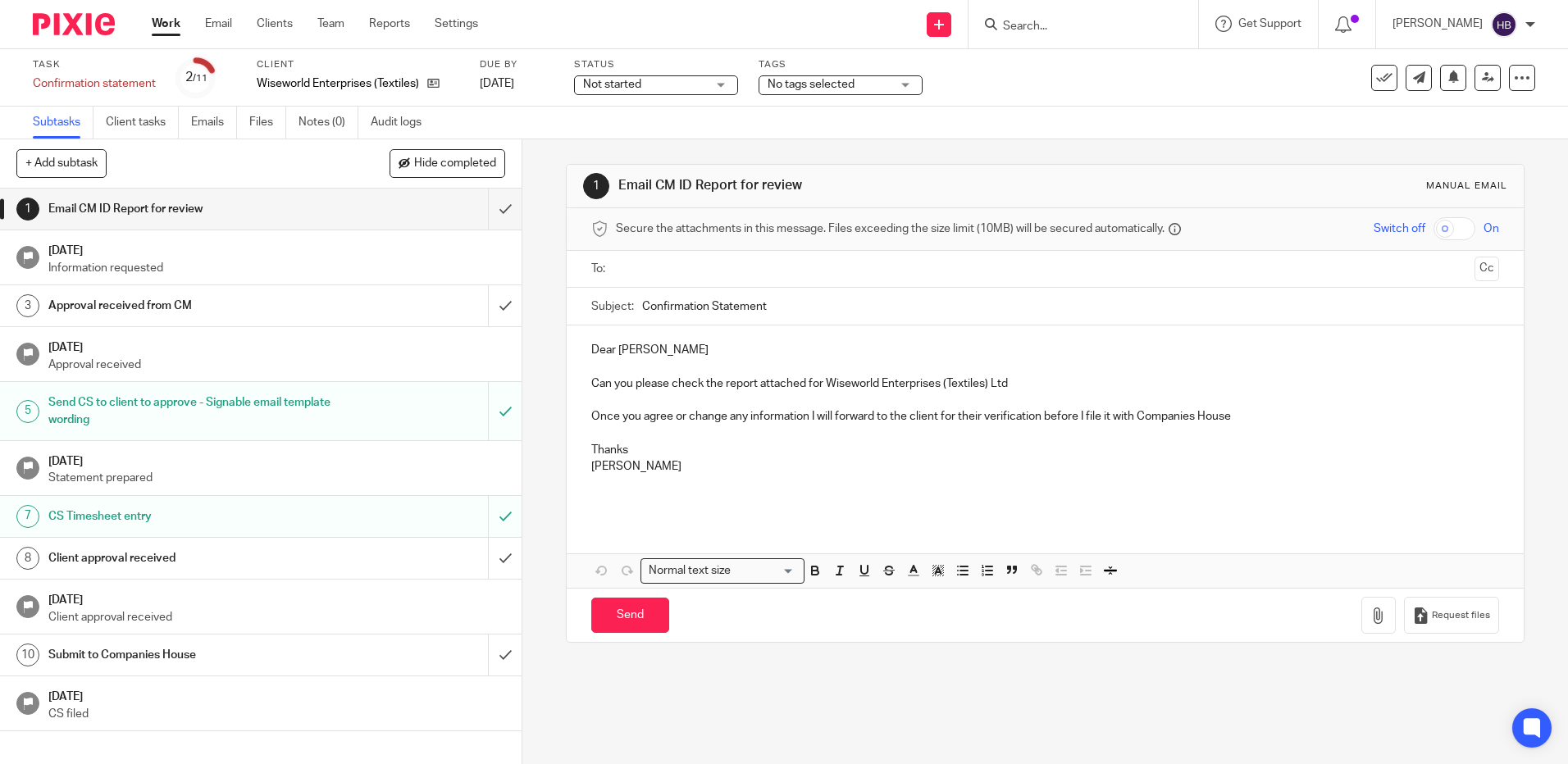
click at [1051, 23] on input "Search" at bounding box center [1076, 27] width 148 height 15
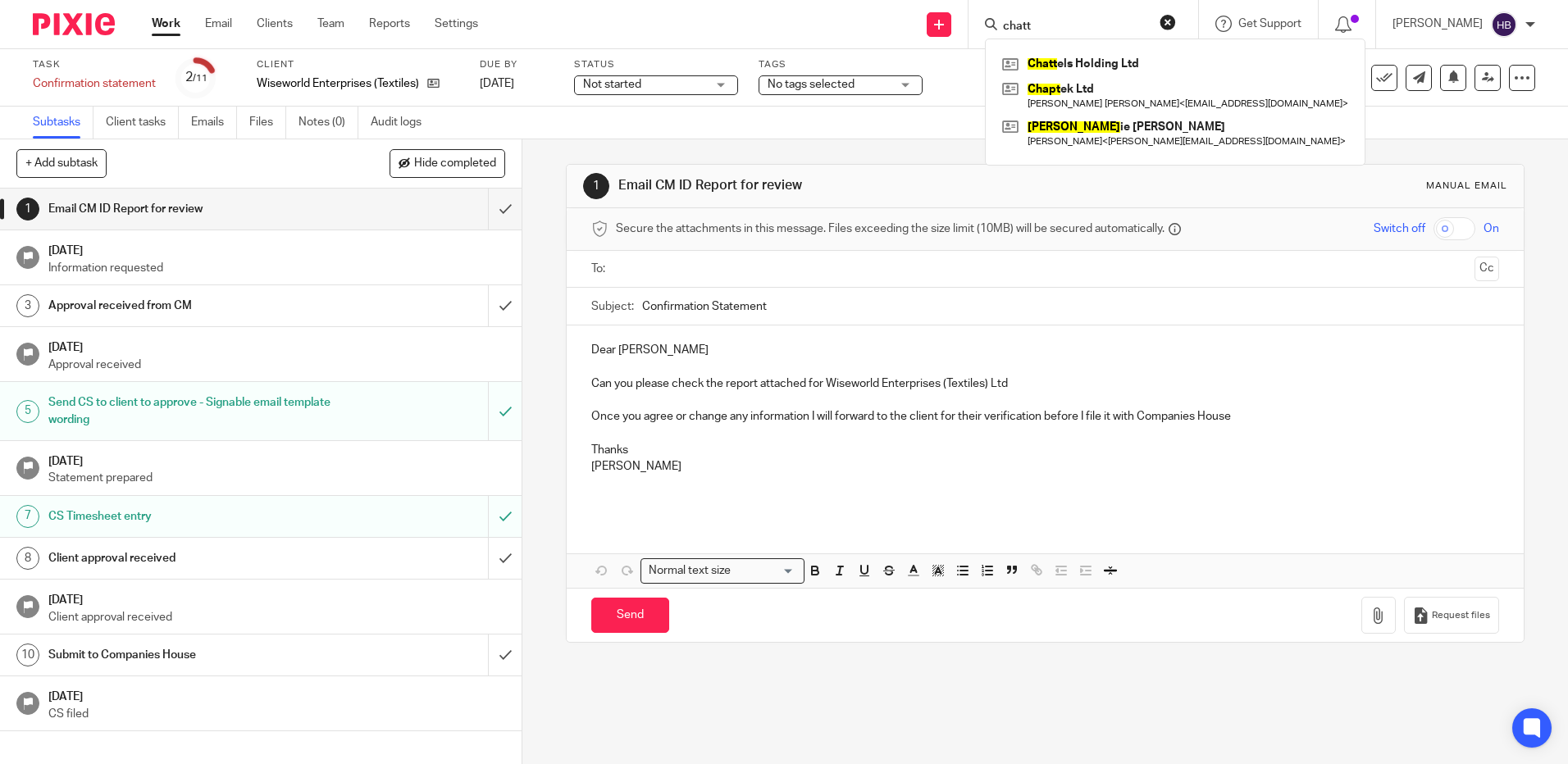
type input "chatt"
click button "submit" at bounding box center [0, 0] width 0 height 0
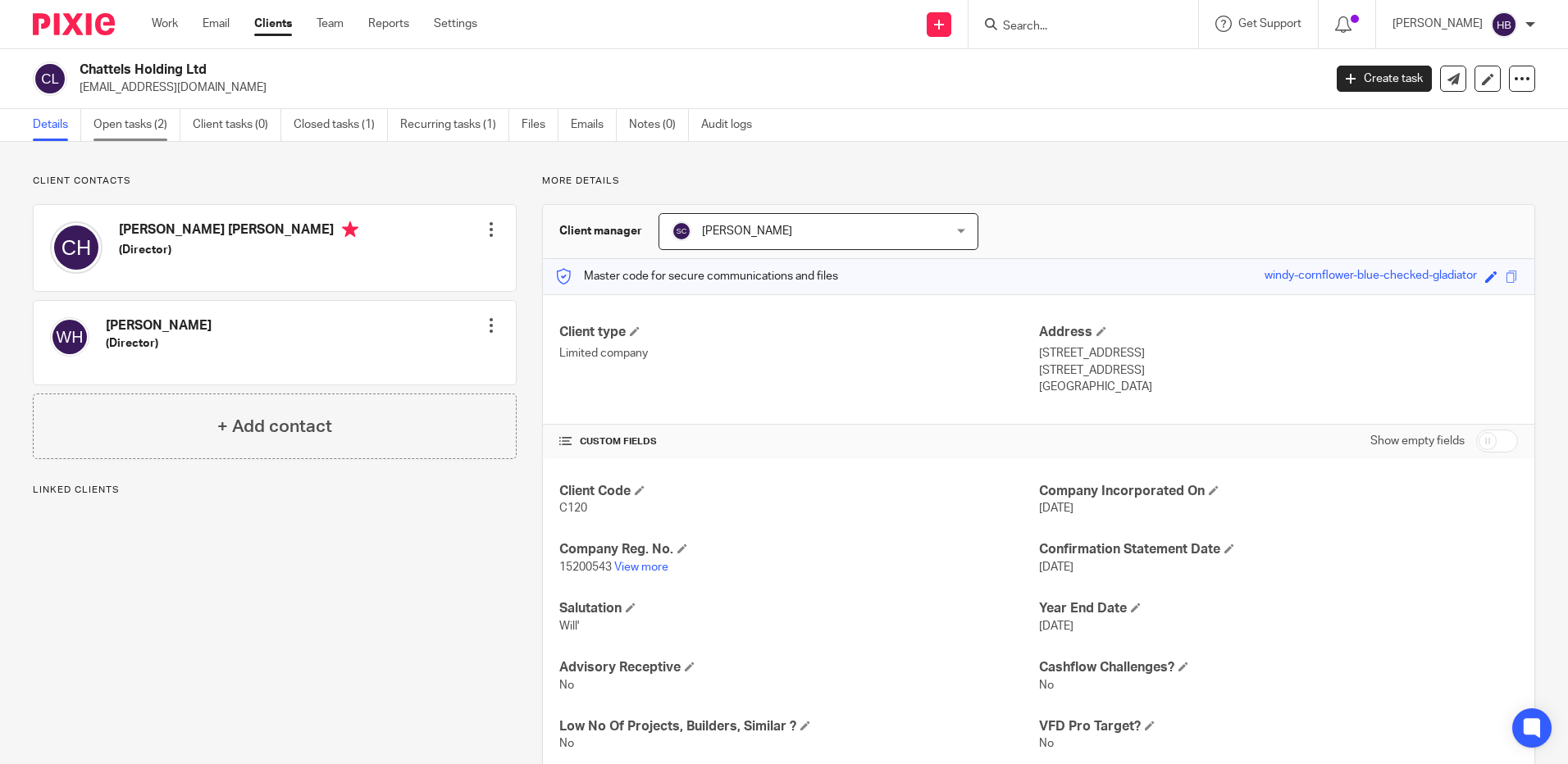
click at [109, 123] on link "Open tasks (2)" at bounding box center [137, 125] width 87 height 32
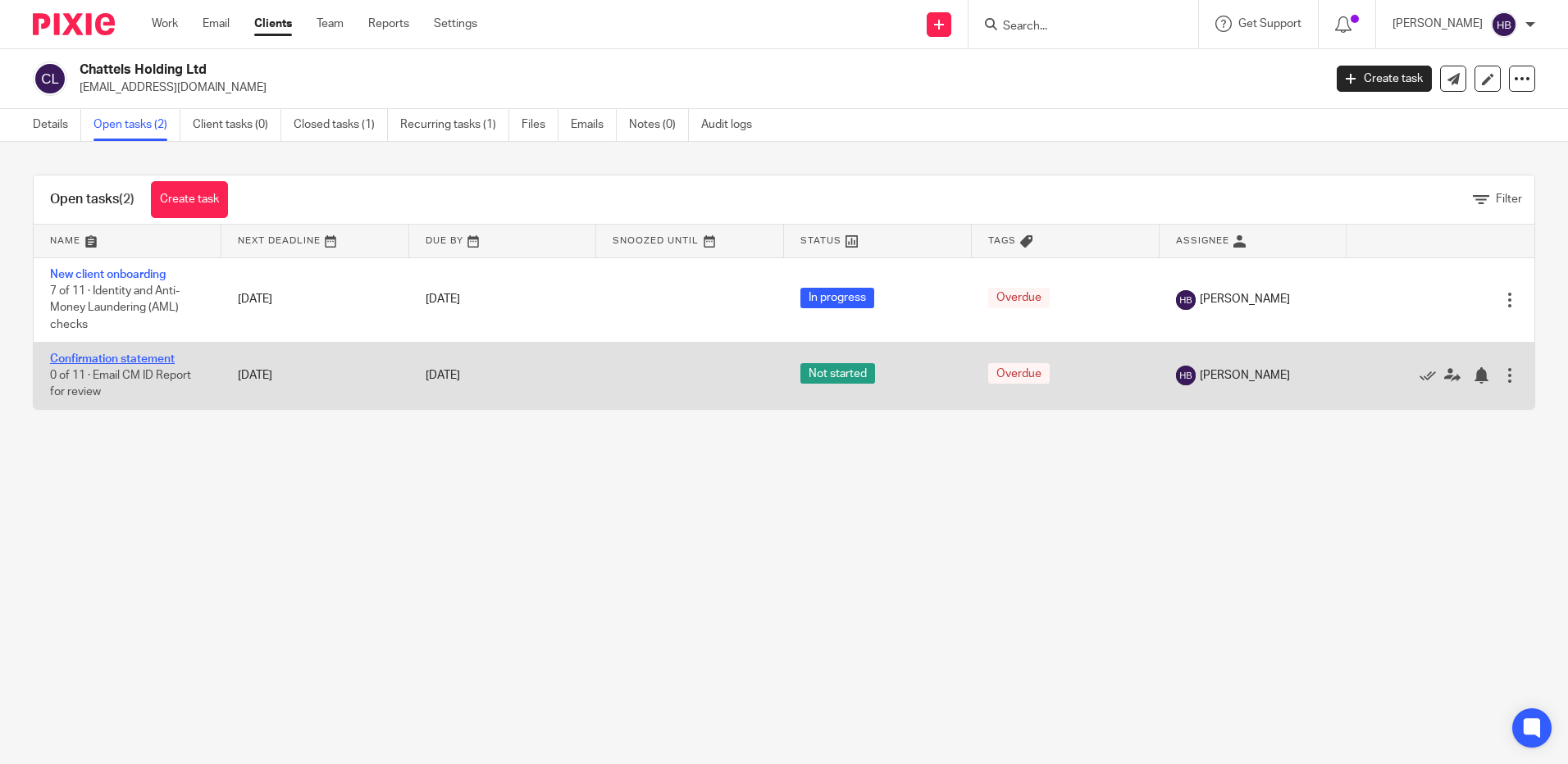
click at [102, 358] on link "Confirmation statement" at bounding box center [112, 359] width 125 height 12
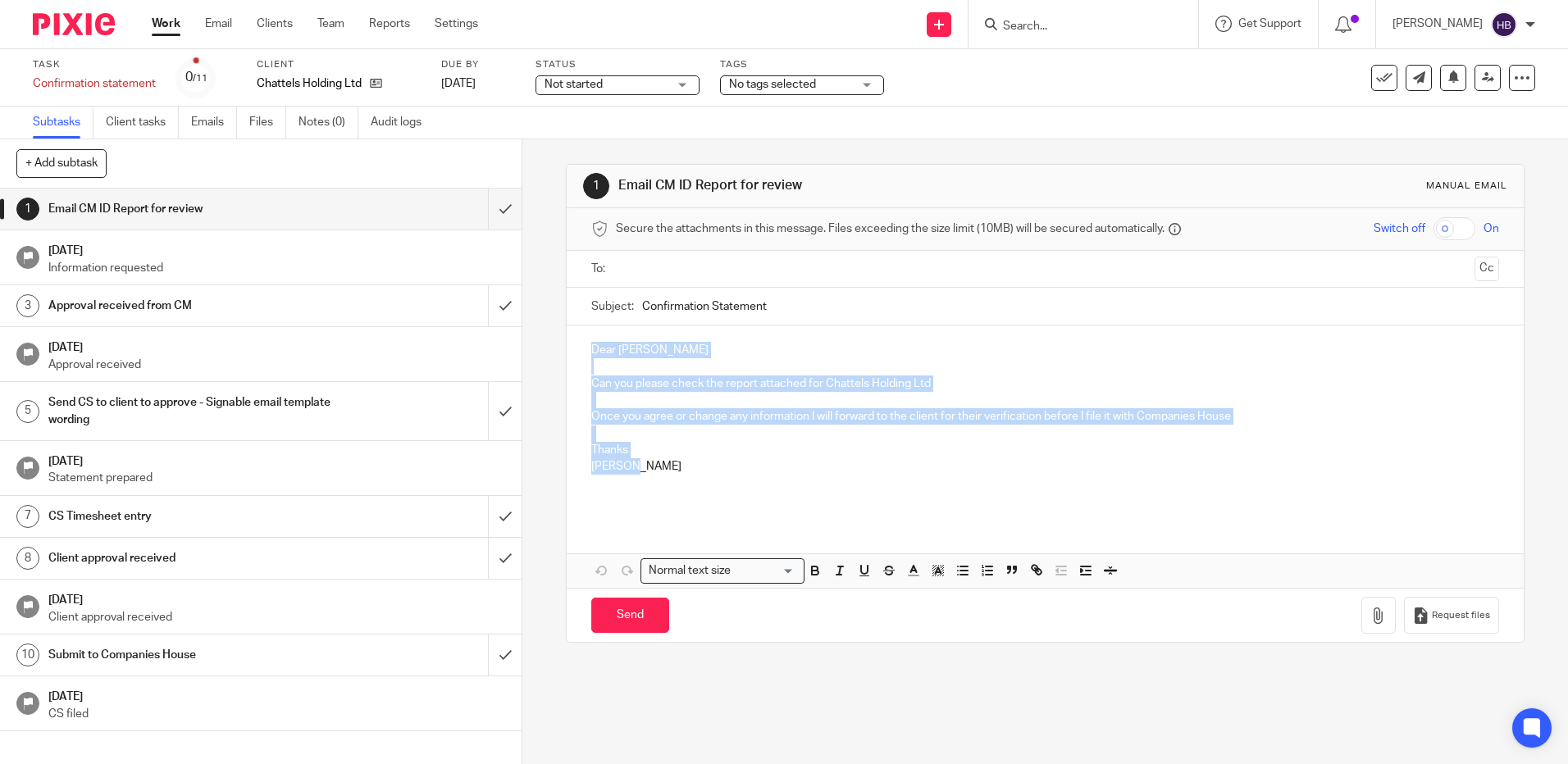
drag, startPoint x: 634, startPoint y: 465, endPoint x: 569, endPoint y: 340, distance: 140.9
click at [569, 340] on div "Dear Sam Clothier Can you please check the report attached for Chattels Holding…" at bounding box center [1044, 423] width 956 height 195
copy div "Dear Sam Clothier Can you please check the report attached for Chattels Holding…"
click at [489, 209] on input "submit" at bounding box center [261, 209] width 522 height 41
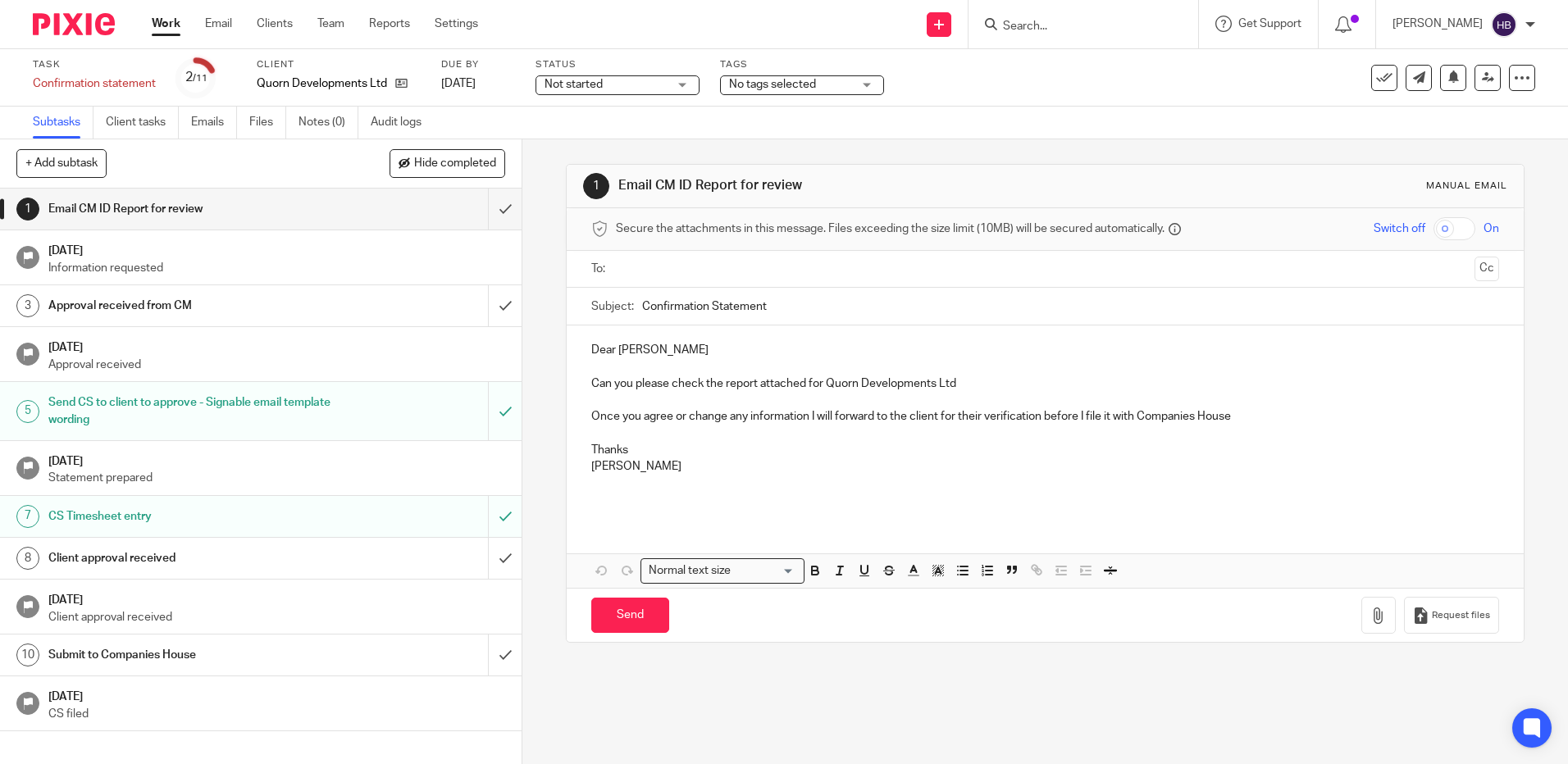
click at [1060, 25] on input "Search" at bounding box center [1076, 27] width 148 height 15
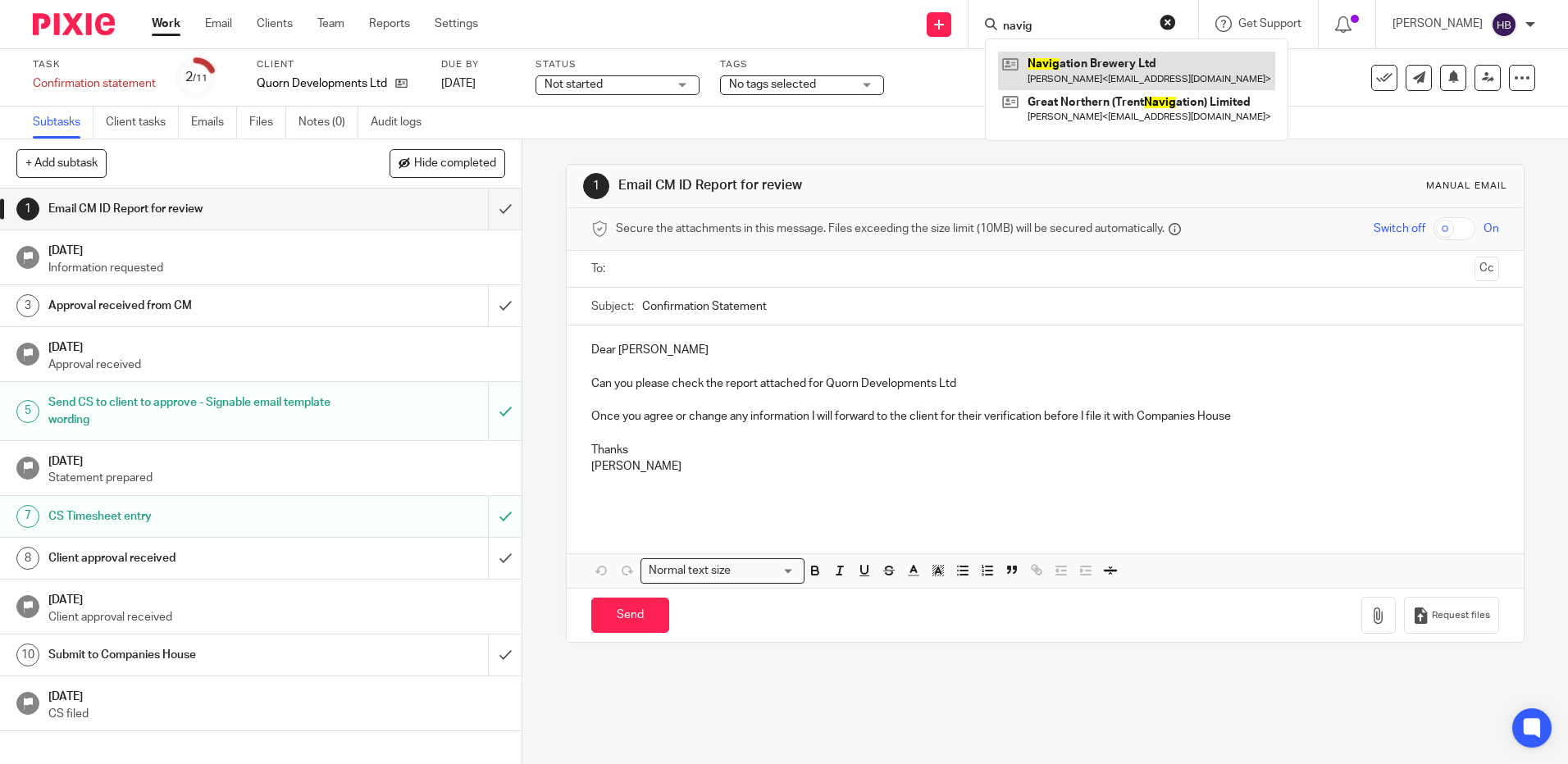
type input "navig"
click at [1065, 70] on link at bounding box center [1137, 70] width 277 height 38
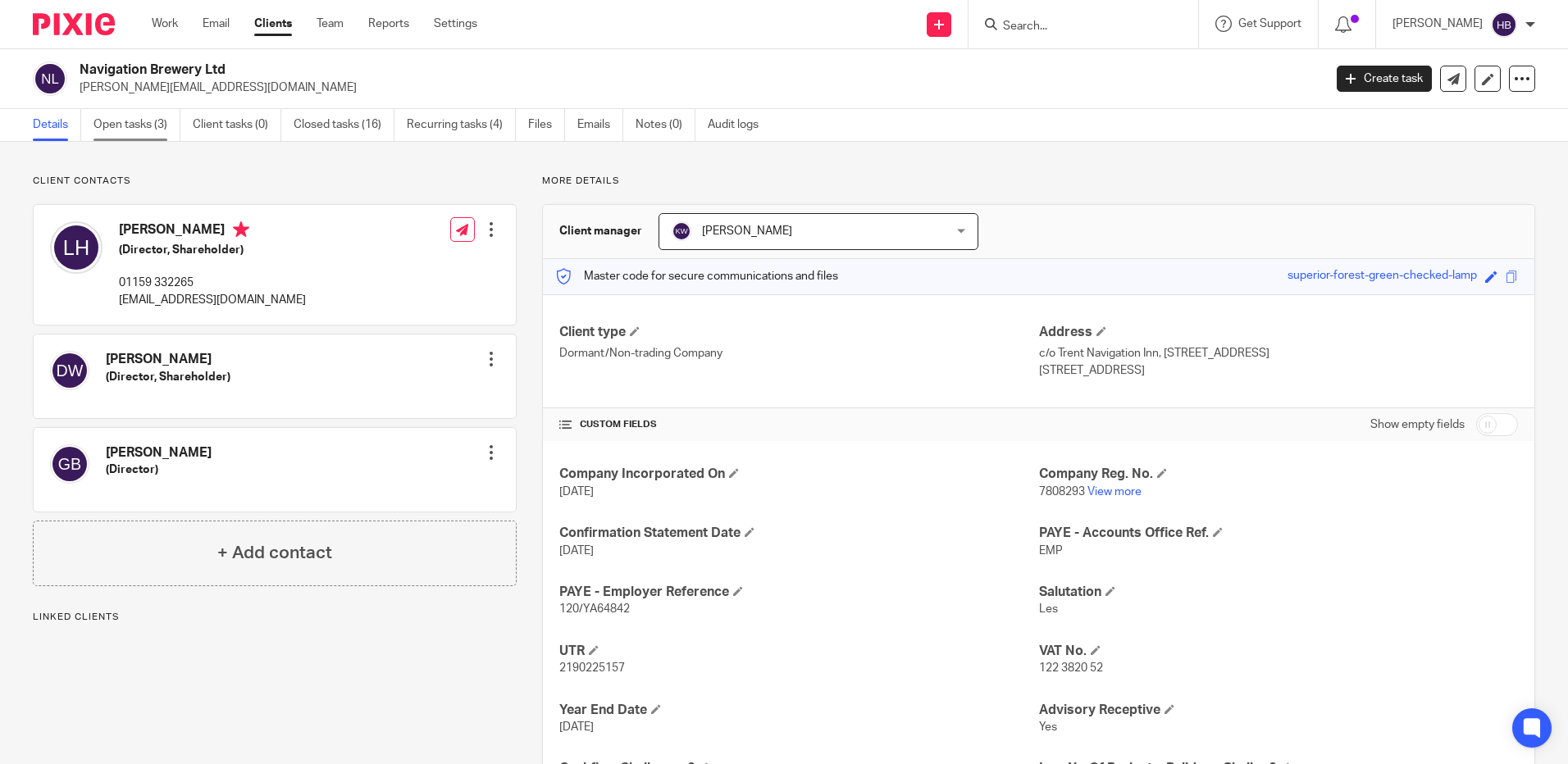
click at [118, 122] on link "Open tasks (3)" at bounding box center [137, 125] width 87 height 32
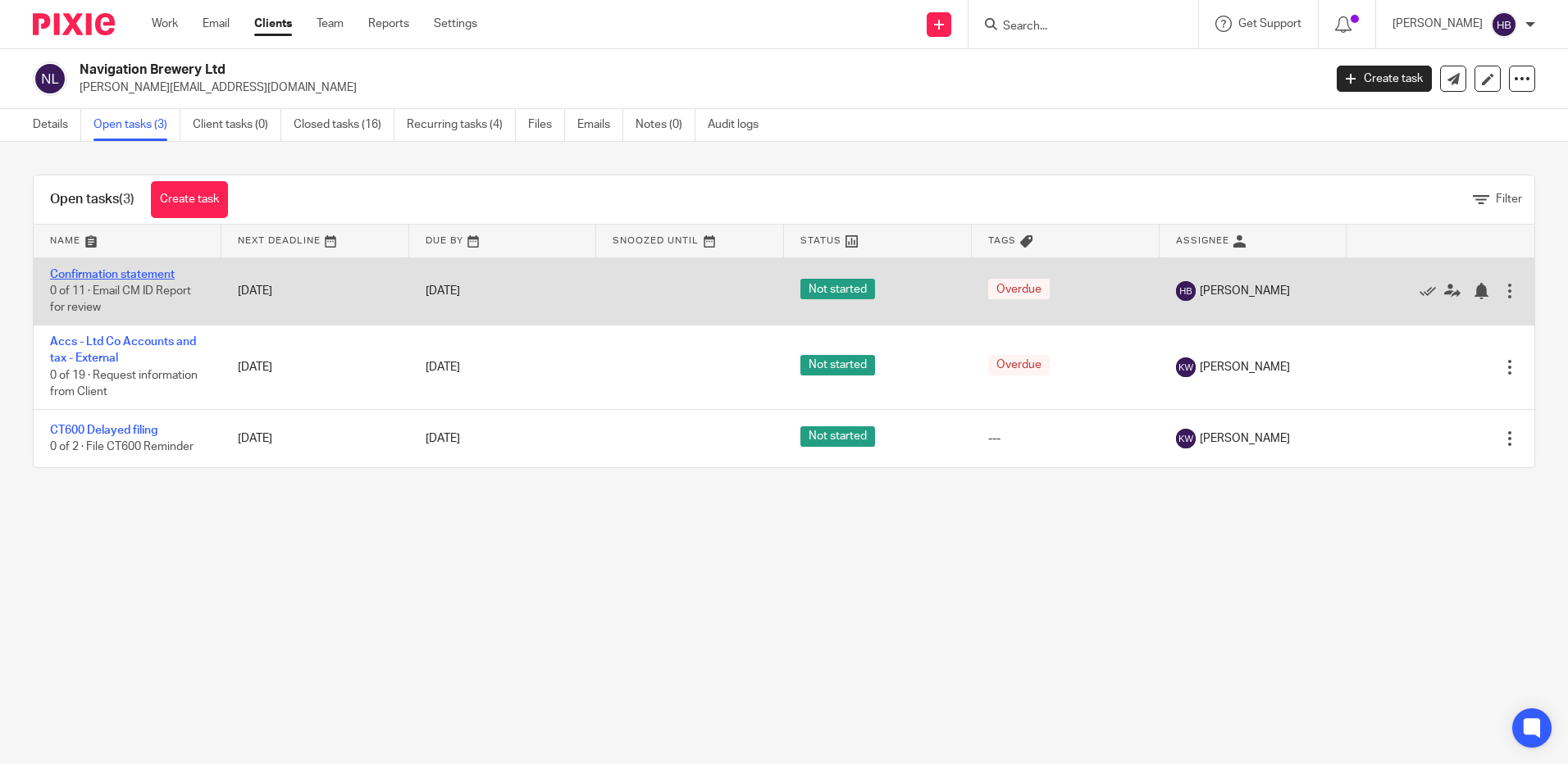
drag, startPoint x: 91, startPoint y: 271, endPoint x: 180, endPoint y: 283, distance: 89.8
click at [91, 271] on link "Confirmation statement" at bounding box center [112, 275] width 125 height 12
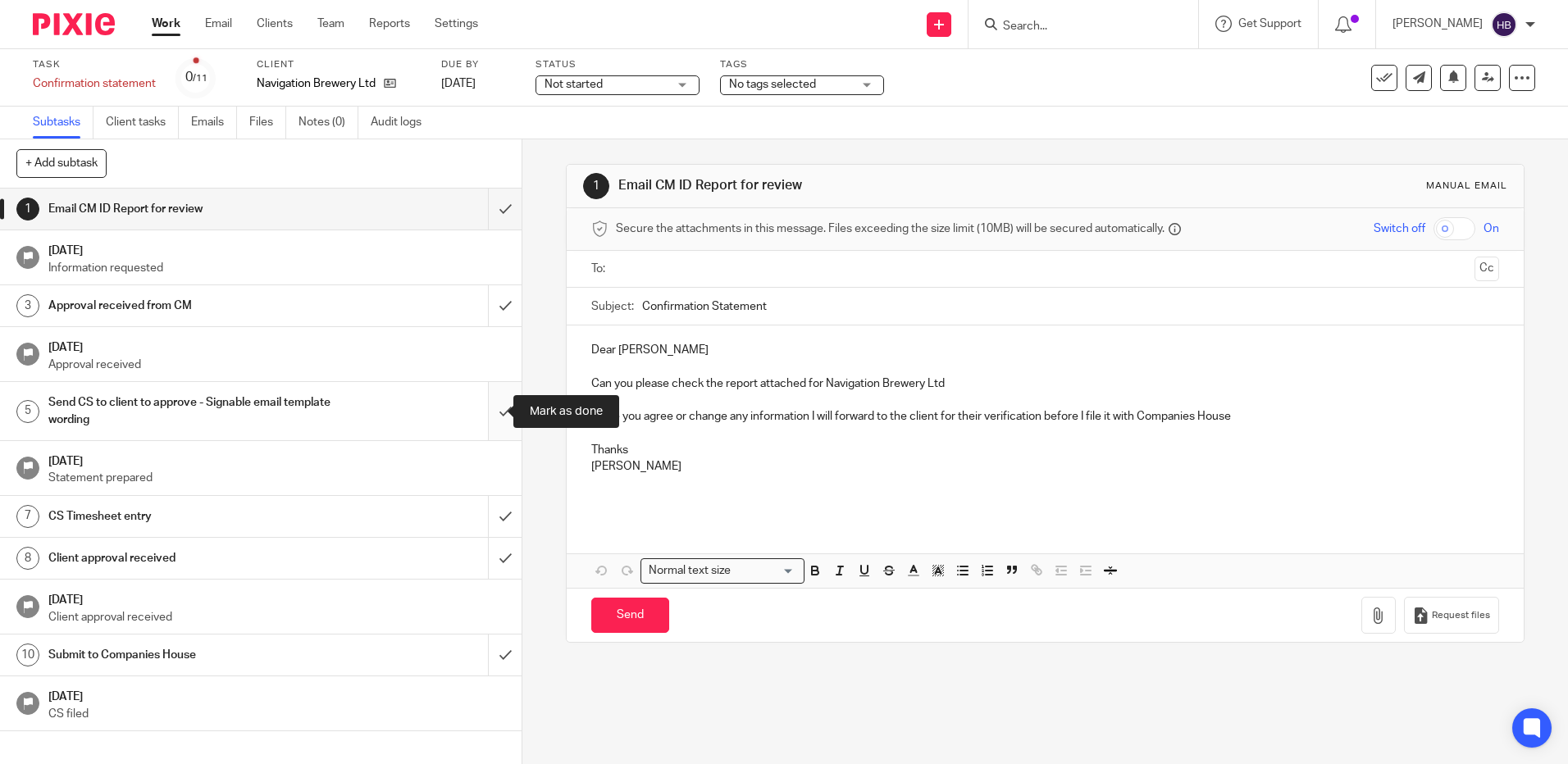
click at [490, 412] on input "submit" at bounding box center [261, 411] width 522 height 58
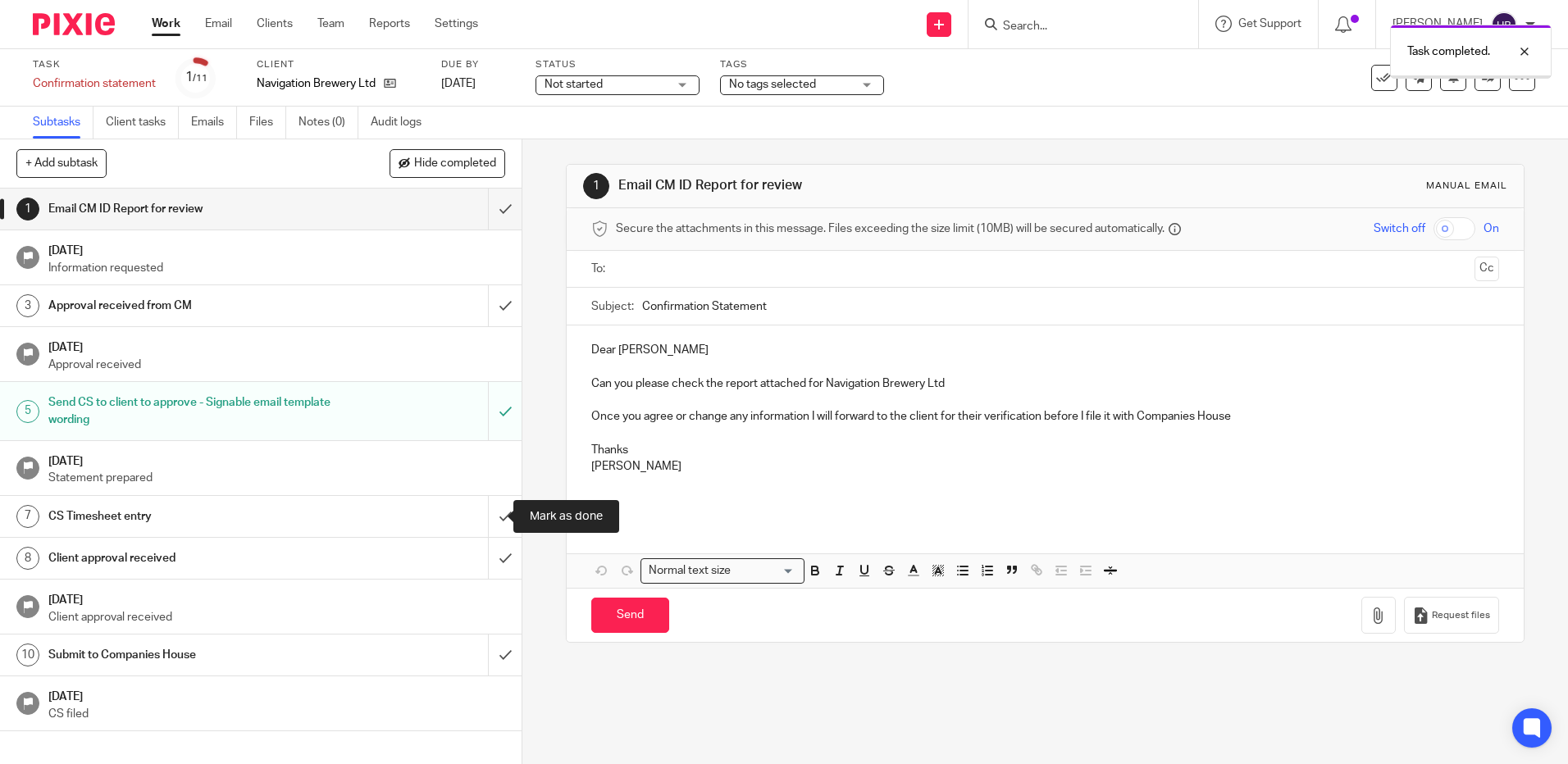
click at [491, 517] on input "submit" at bounding box center [261, 516] width 522 height 41
click at [1035, 25] on input "Search" at bounding box center [1076, 27] width 148 height 15
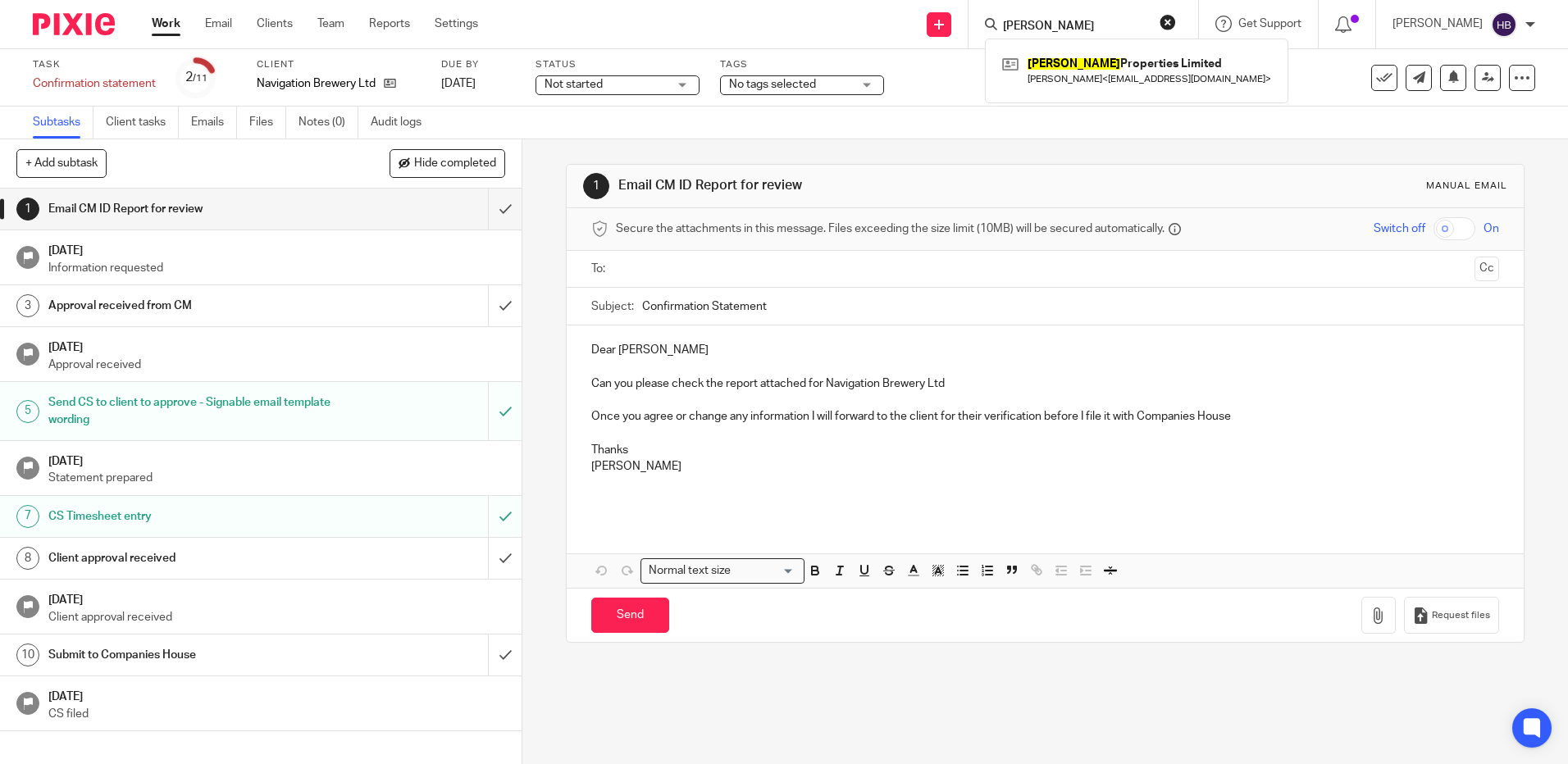
type input "[PERSON_NAME]"
click button "submit" at bounding box center [0, 0] width 0 height 0
click at [1070, 68] on link at bounding box center [1137, 70] width 277 height 38
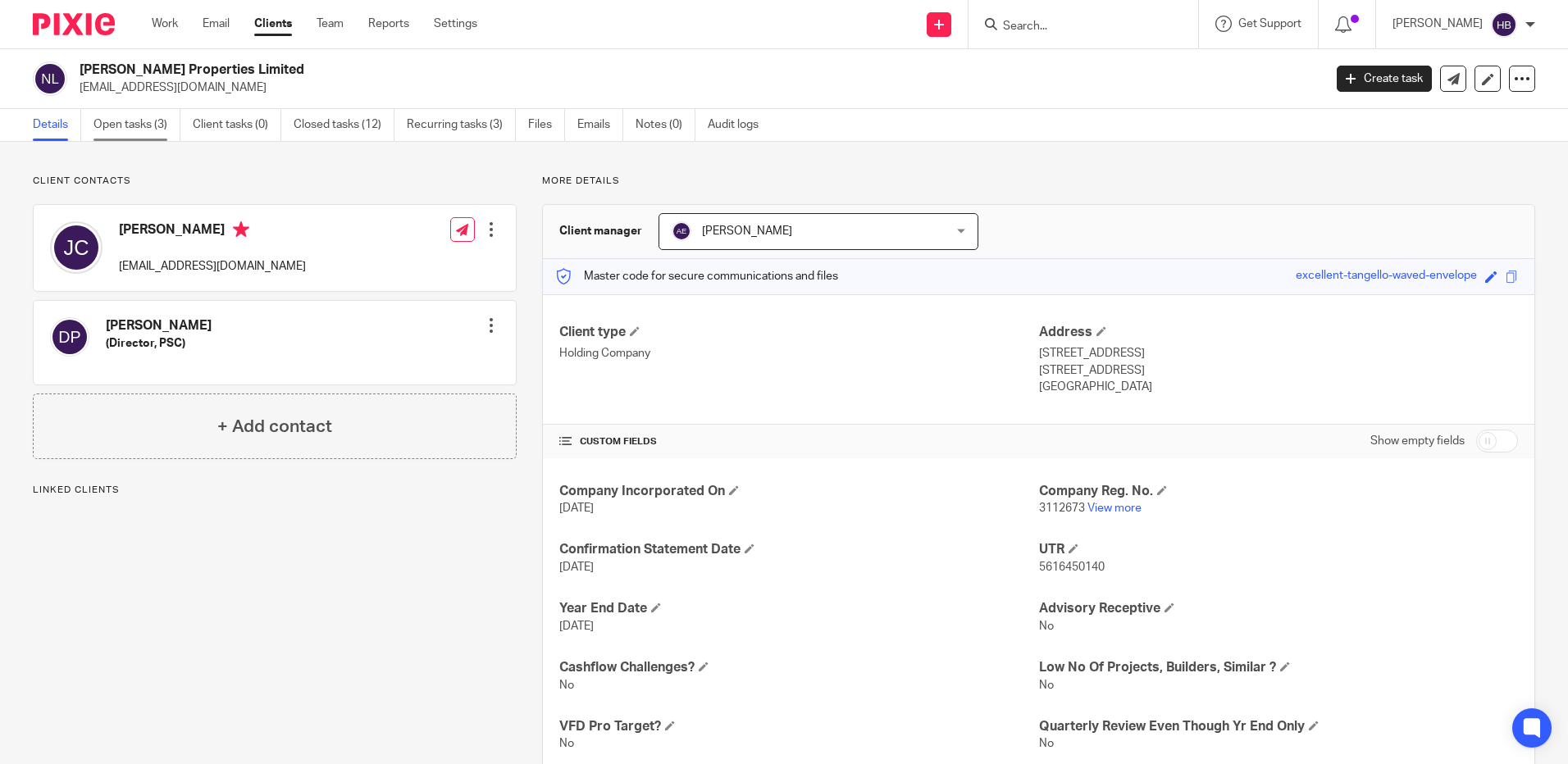
click at [136, 124] on link "Open tasks (3)" at bounding box center [137, 125] width 87 height 32
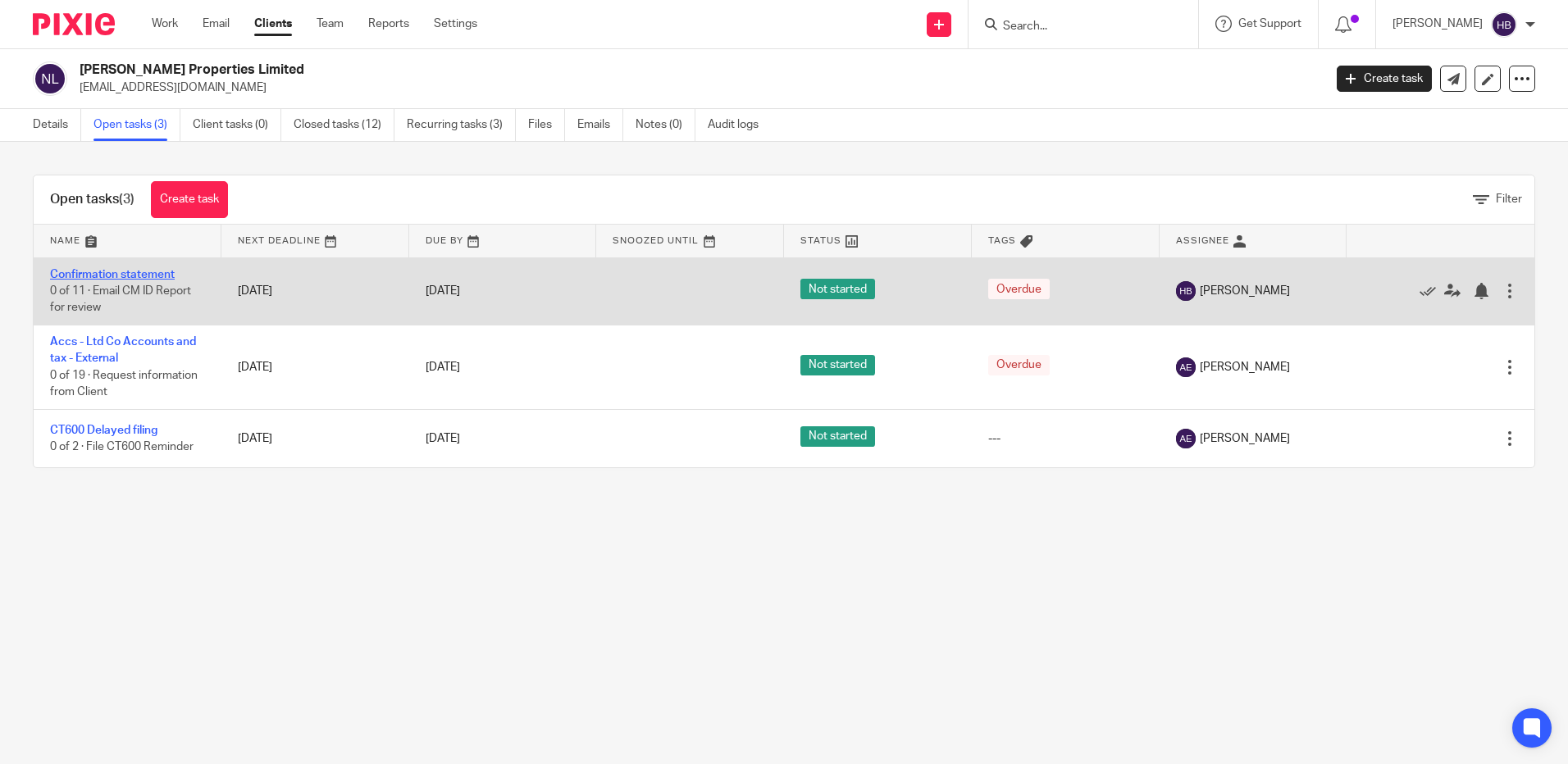
click at [141, 273] on link "Confirmation statement" at bounding box center [112, 275] width 125 height 12
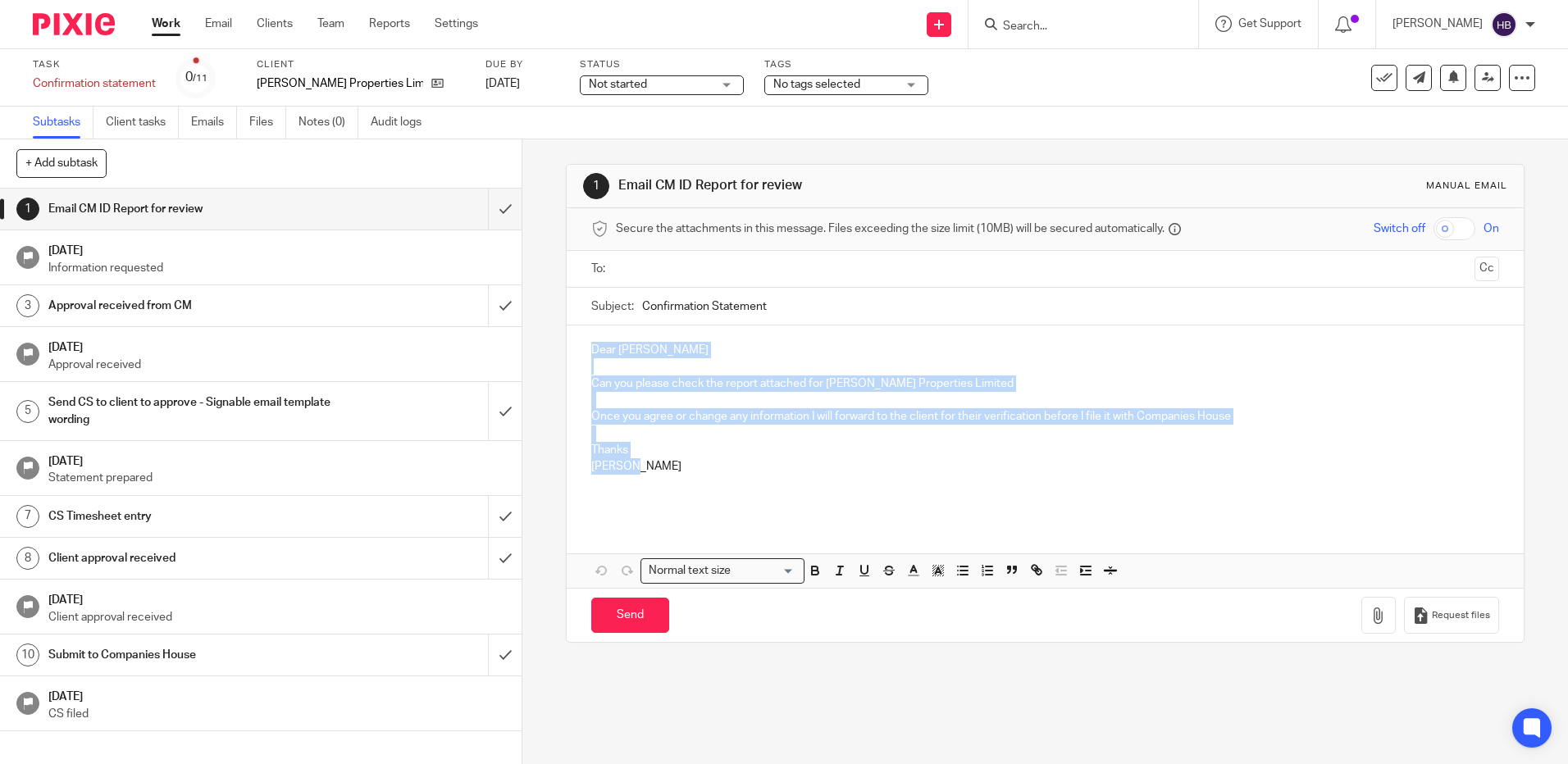
drag, startPoint x: 635, startPoint y: 469, endPoint x: 527, endPoint y: 346, distance: 163.7
click at [529, 346] on div "1 Email CM ID Report for review Manual email Secure the attachments in this mes…" at bounding box center [1045, 451] width 1045 height 625
copy div "Dear [PERSON_NAME] Can you please check the report attached for [PERSON_NAME] P…"
click at [487, 208] on input "submit" at bounding box center [261, 209] width 522 height 41
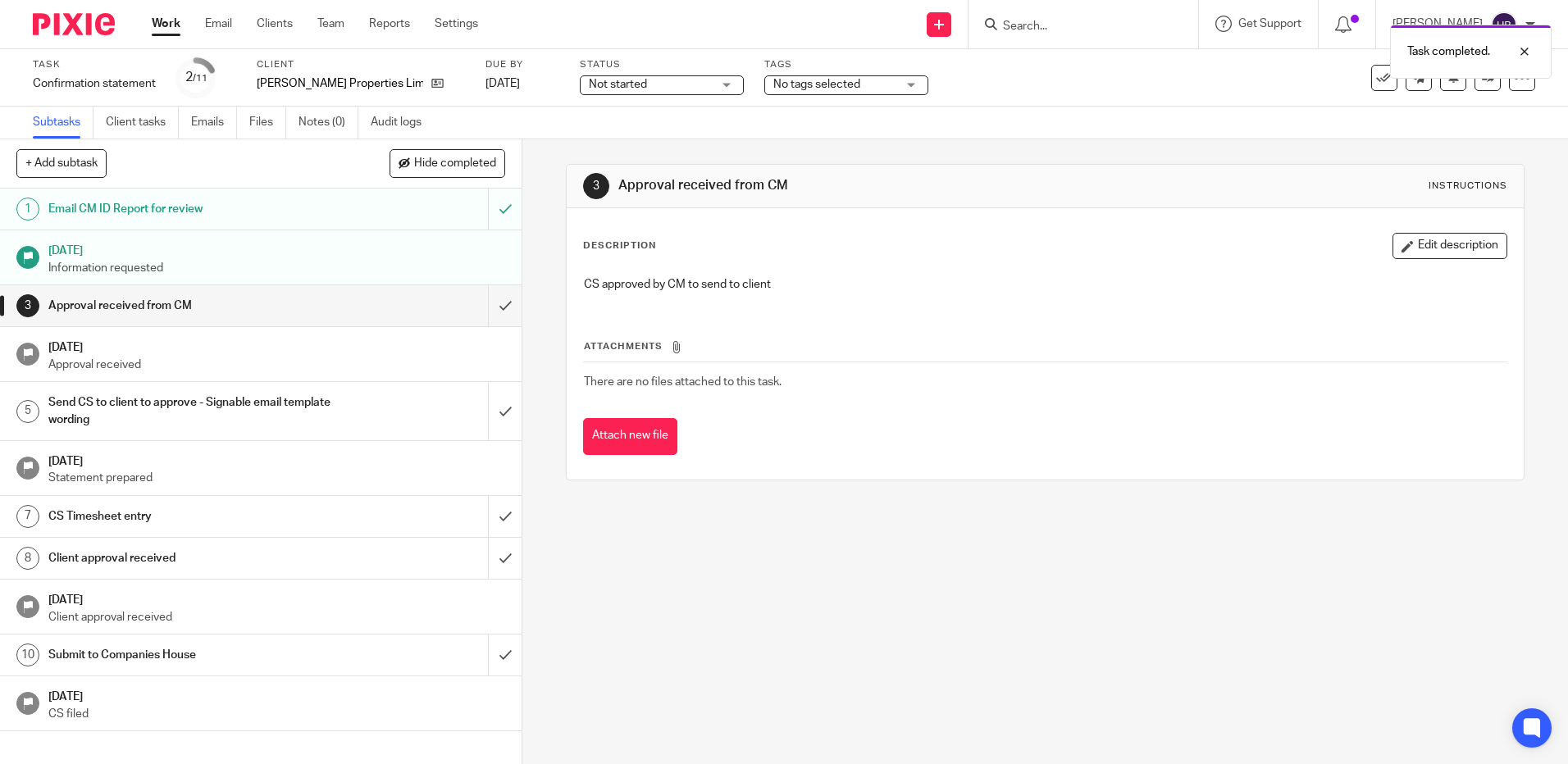
click at [1044, 29] on div "Task completed." at bounding box center [1168, 48] width 768 height 62
click at [1031, 27] on div "Task completed." at bounding box center [1168, 48] width 768 height 62
click at [1066, 39] on div at bounding box center [1083, 24] width 230 height 49
click at [1047, 27] on input "Search" at bounding box center [1076, 27] width 148 height 15
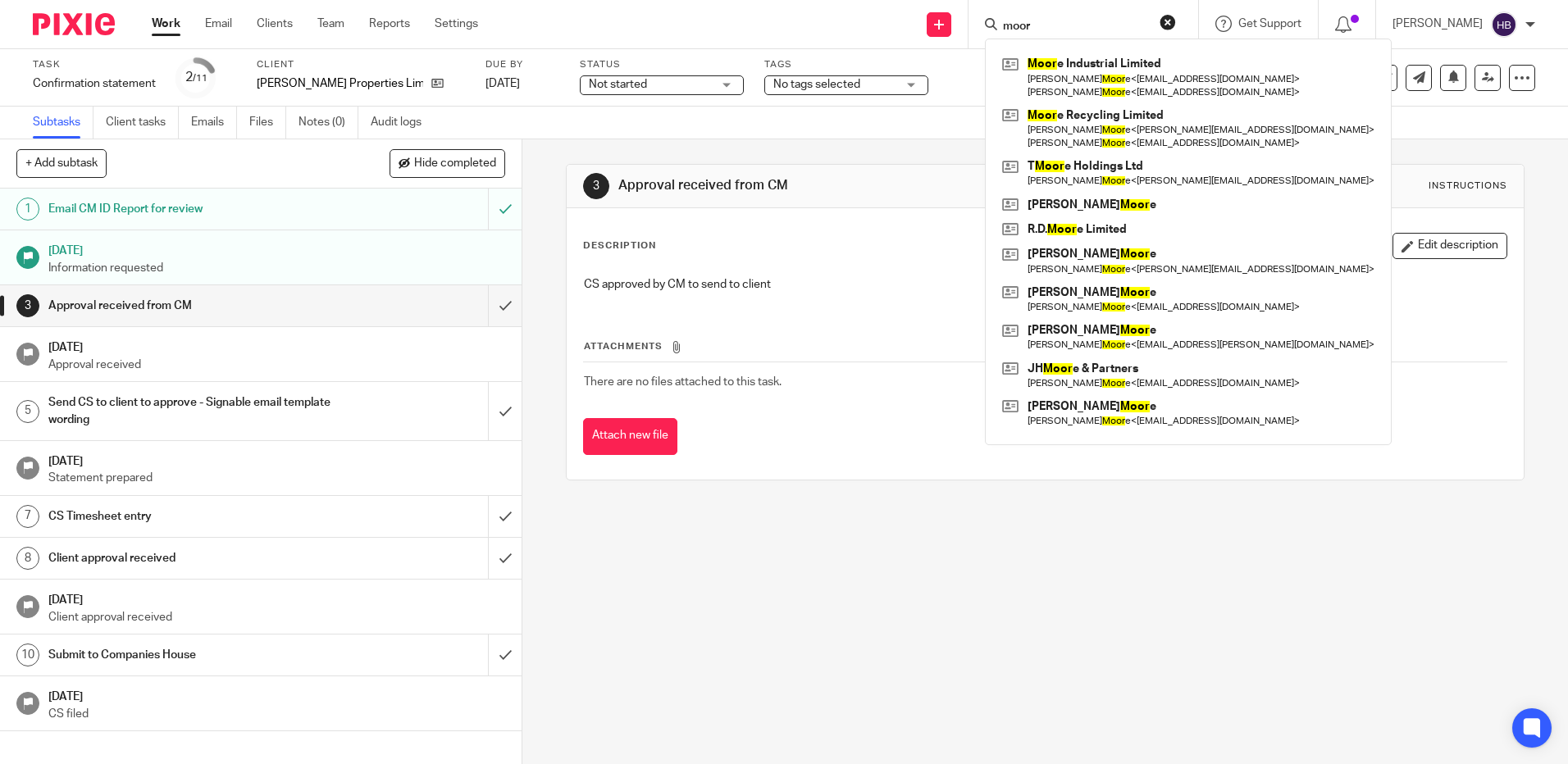
type input "moore"
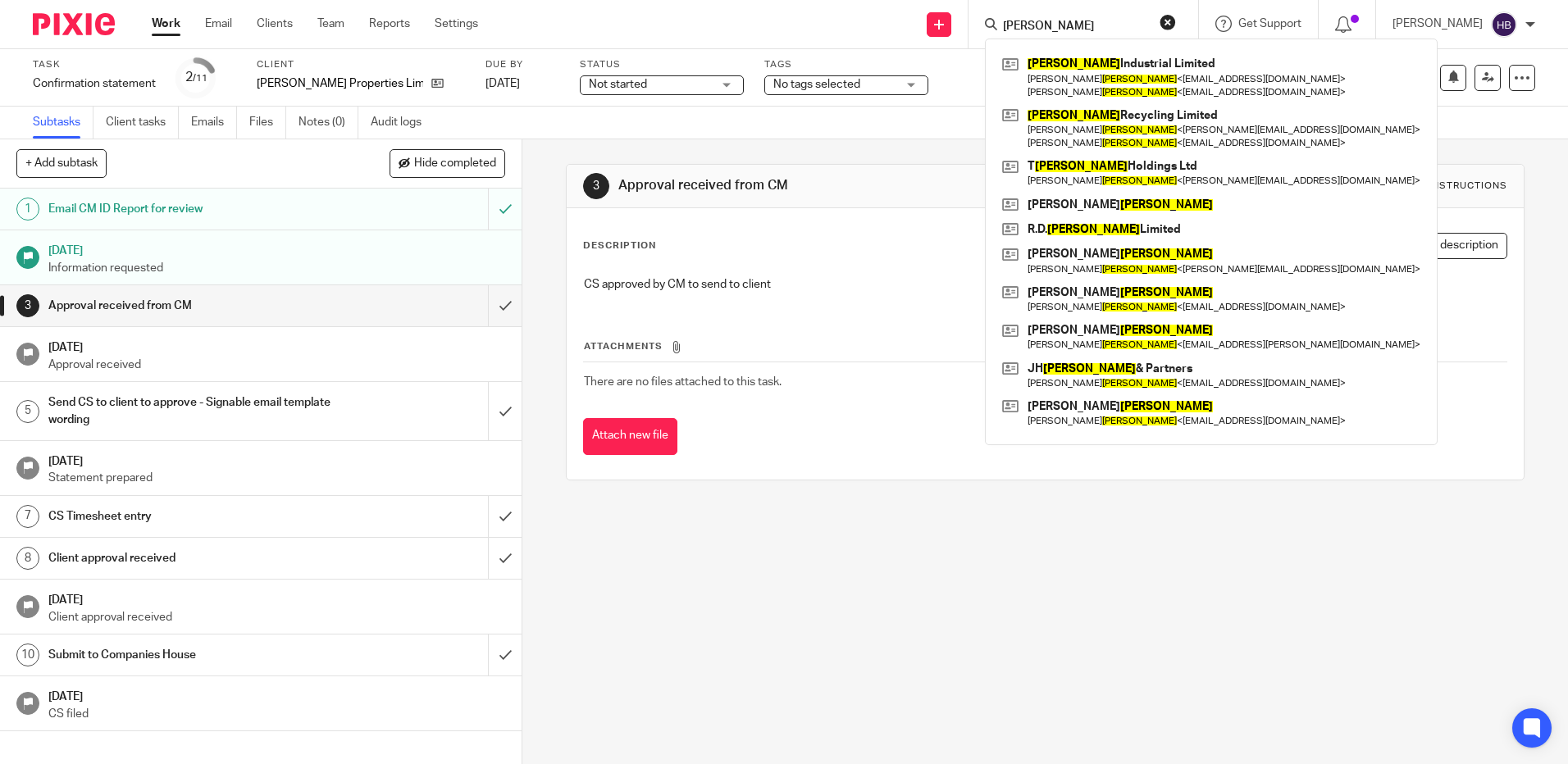
drag, startPoint x: 1076, startPoint y: 22, endPoint x: 919, endPoint y: 17, distance: 157.1
click at [920, 16] on div "Send new email Create task Add client moore Moore Industrial Limited Josephine …" at bounding box center [1035, 24] width 1065 height 49
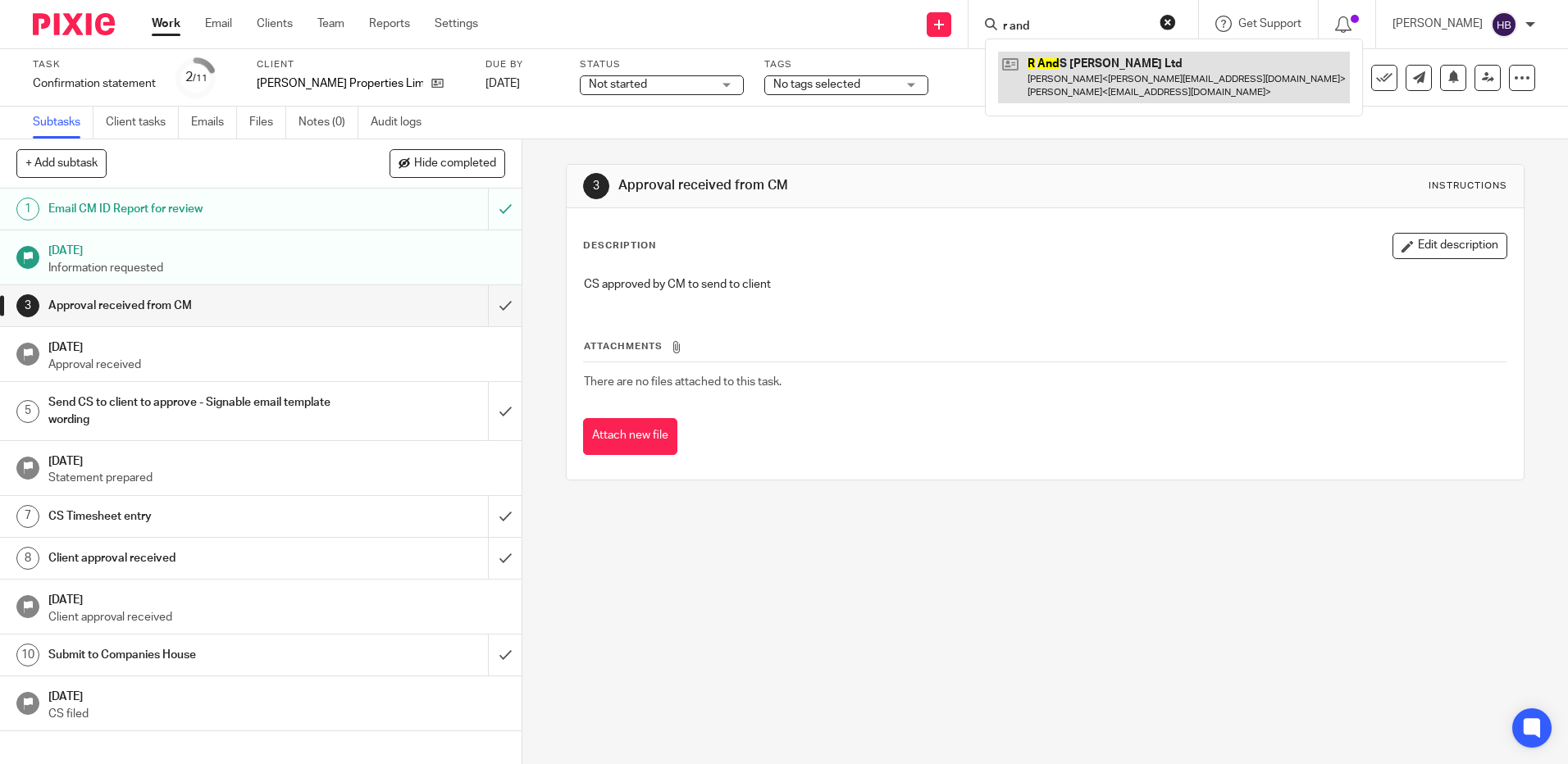
type input "r and"
click at [1074, 72] on link at bounding box center [1174, 77] width 352 height 51
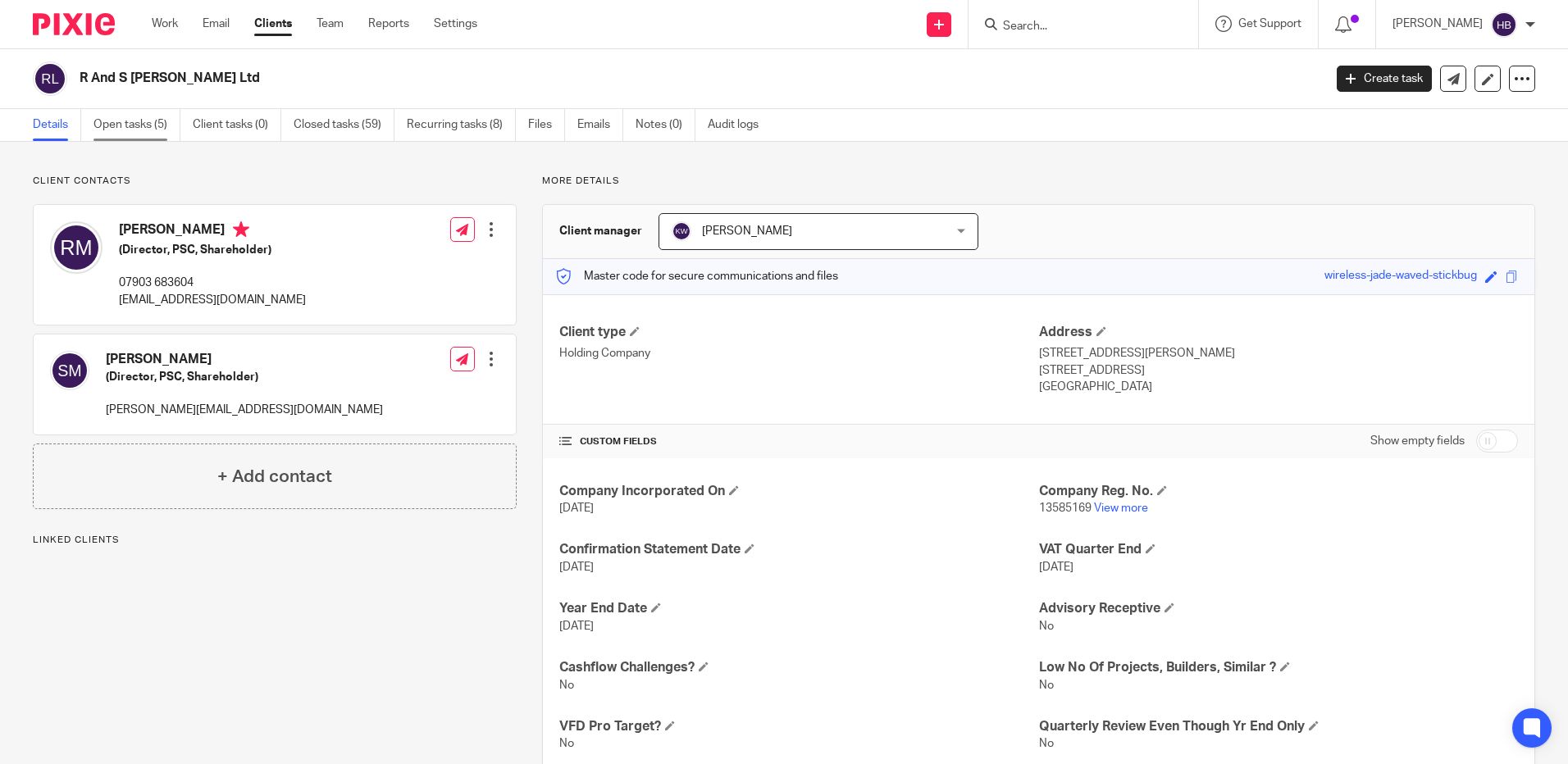
click at [137, 121] on link "Open tasks (5)" at bounding box center [137, 125] width 87 height 32
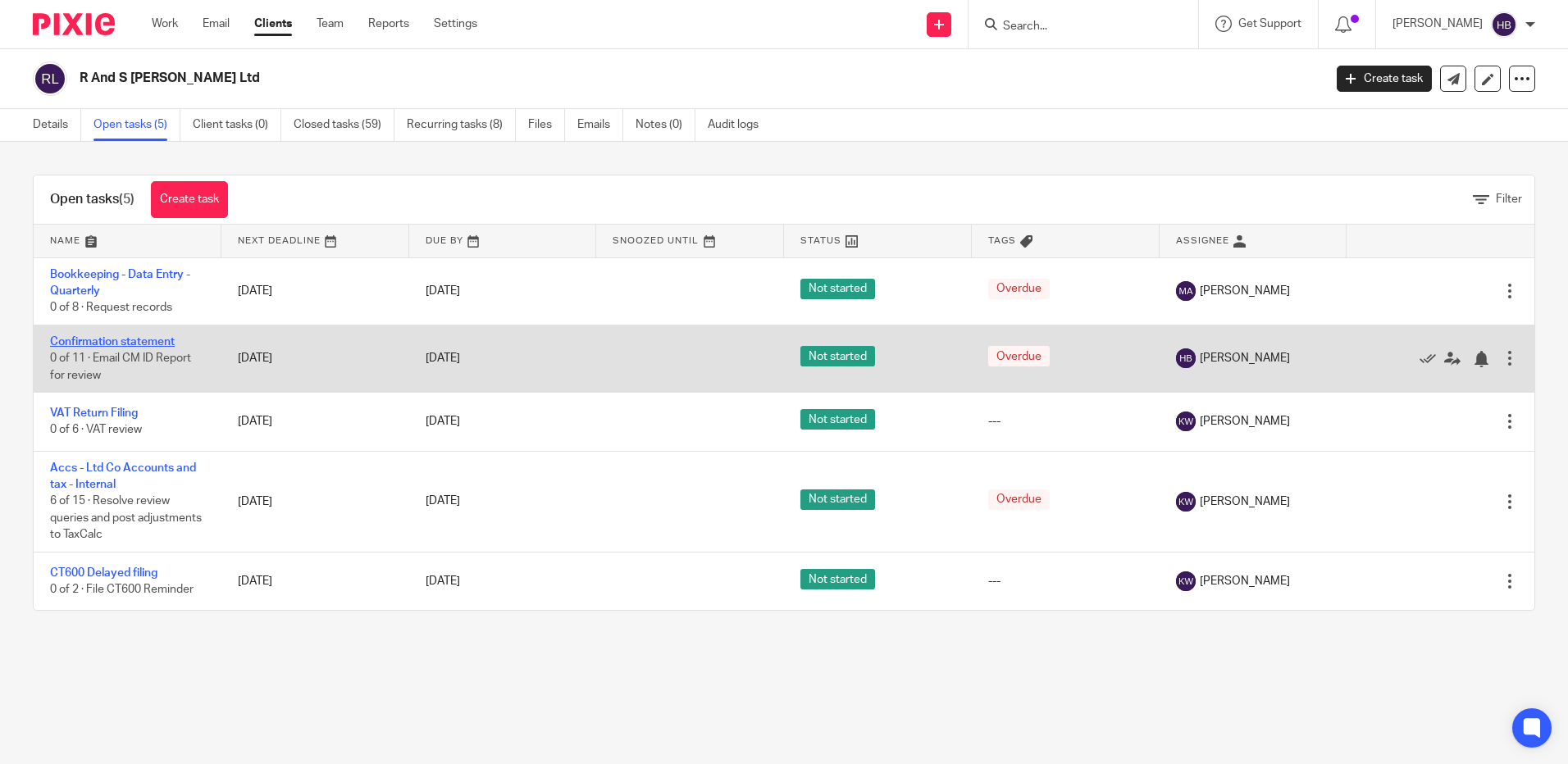
click at [97, 336] on link "Confirmation statement" at bounding box center [112, 342] width 125 height 12
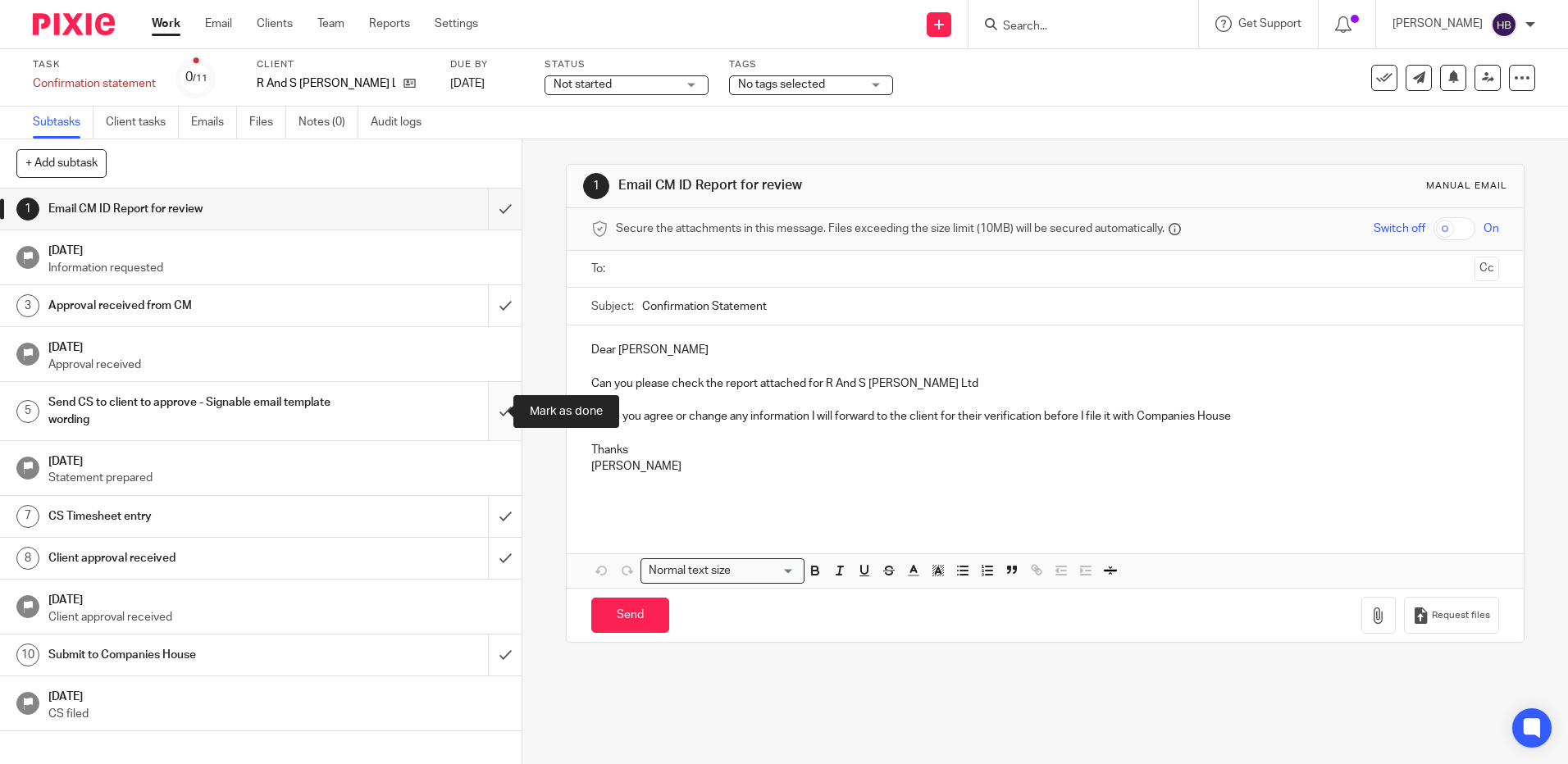
click at [488, 410] on input "submit" at bounding box center [261, 411] width 522 height 58
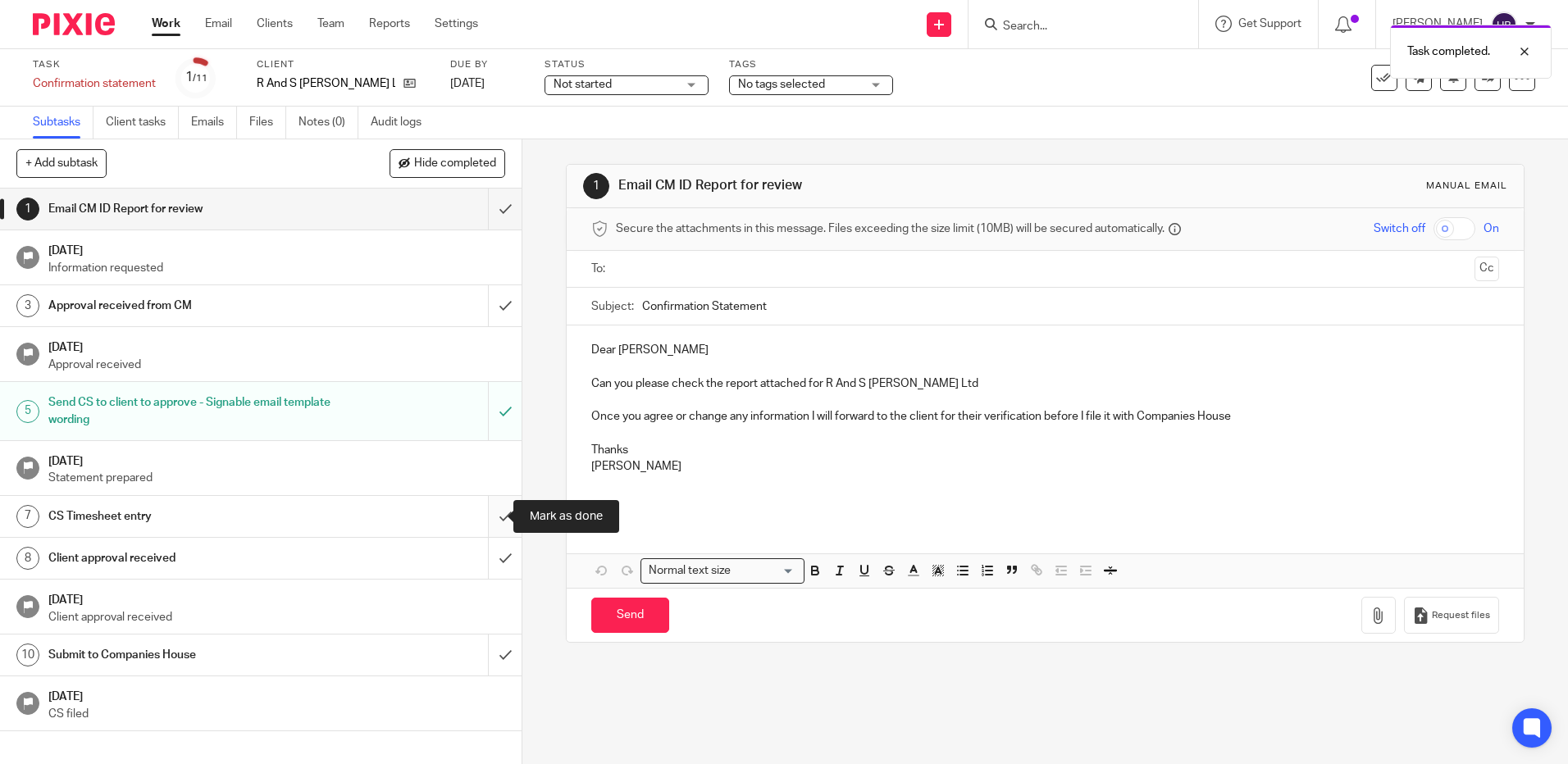
click at [488, 517] on input "submit" at bounding box center [261, 516] width 522 height 41
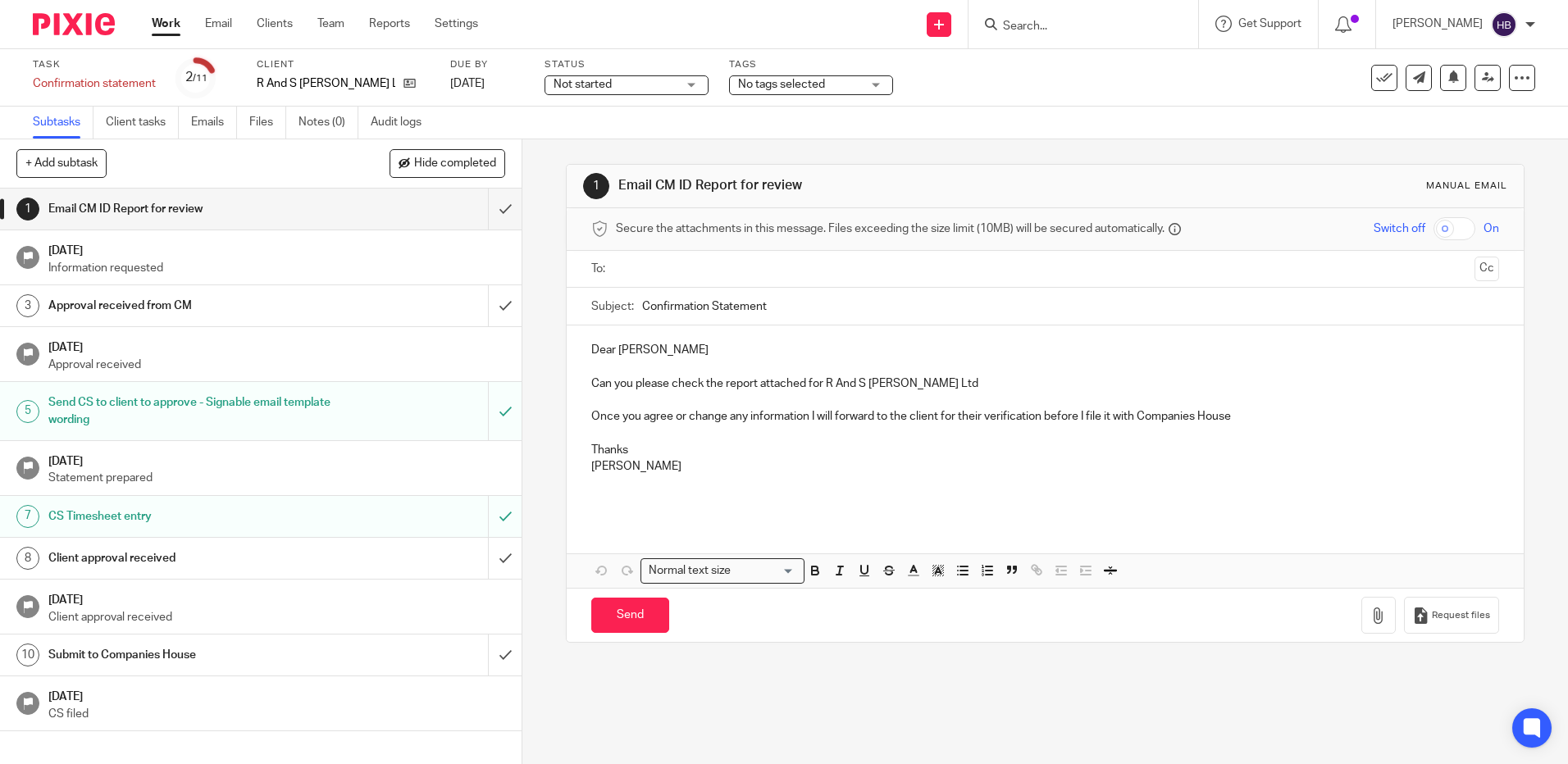
click at [1039, 28] on input "Search" at bounding box center [1076, 27] width 148 height 15
type input "jbh"
click button "submit" at bounding box center [0, 0] width 0 height 0
drag, startPoint x: 1175, startPoint y: 19, endPoint x: 1154, endPoint y: 23, distance: 21.4
click at [1175, 20] on button "reset" at bounding box center [1168, 23] width 17 height 17
